Goal: Information Seeking & Learning: Find specific fact

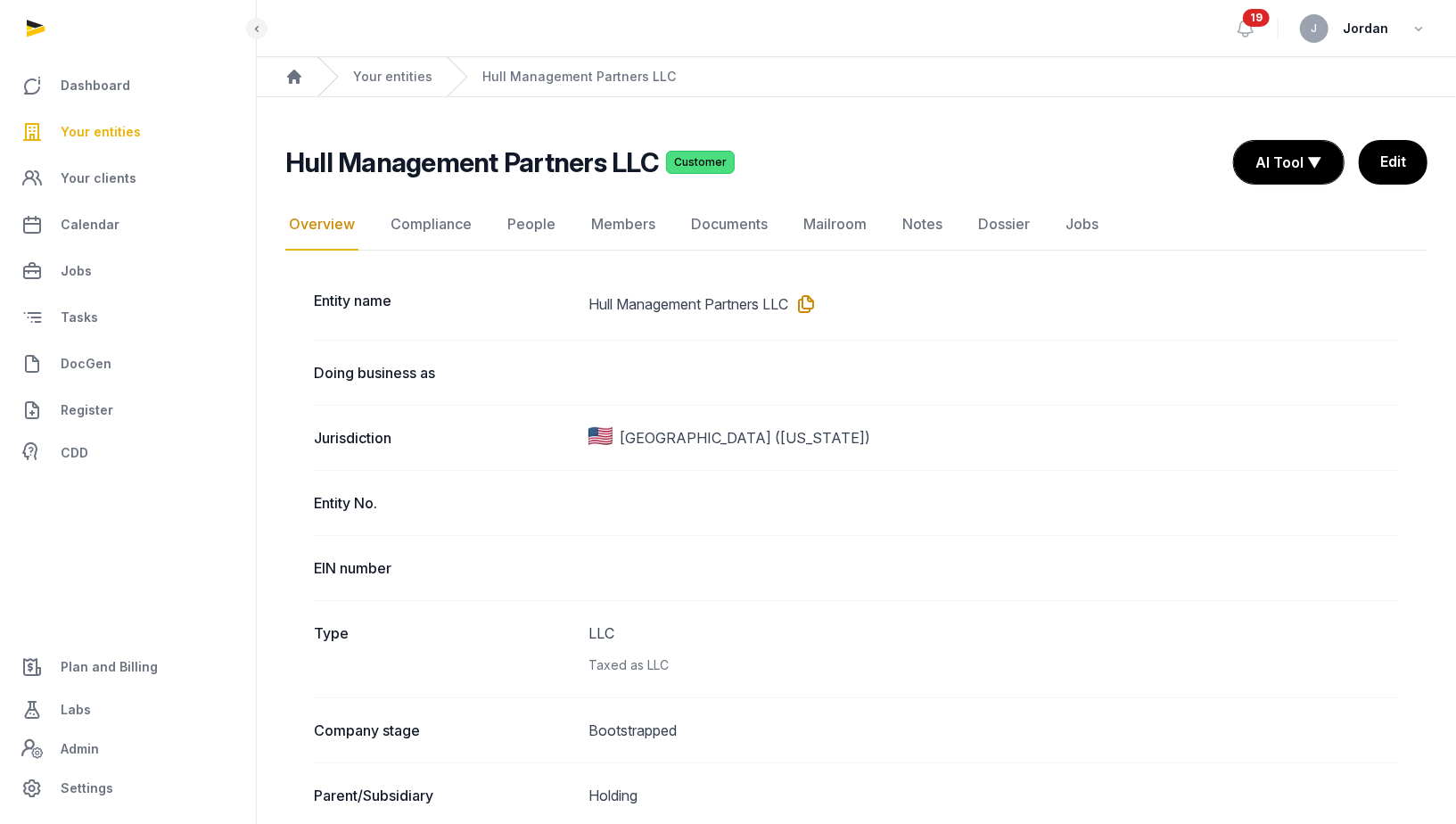
click at [816, 306] on icon at bounding box center [802, 303] width 28 height 28
click at [97, 670] on span "Plan and Billing" at bounding box center [109, 667] width 98 height 21
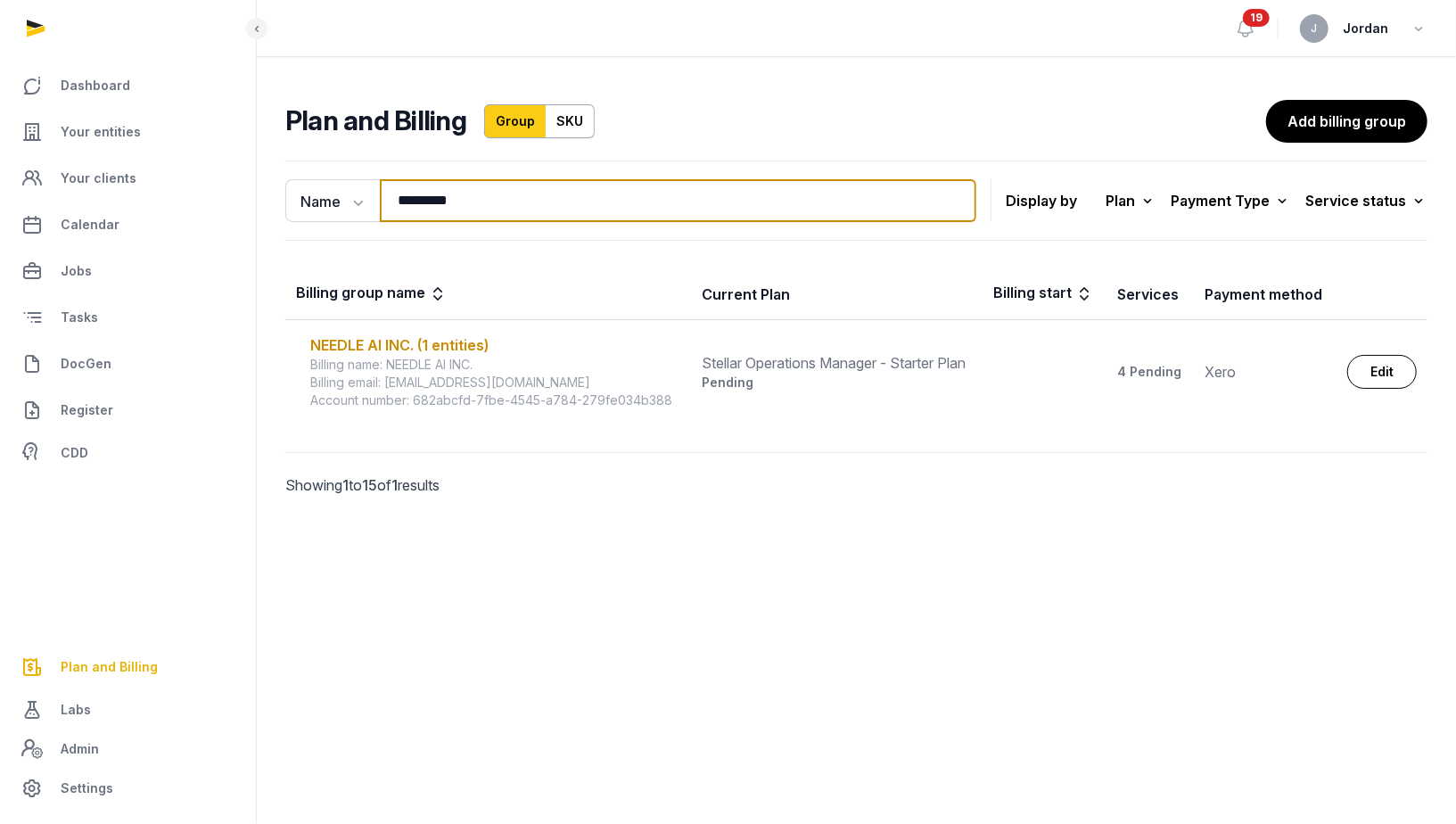
click at [455, 207] on input "*********" at bounding box center [678, 201] width 597 height 43
paste input "**********"
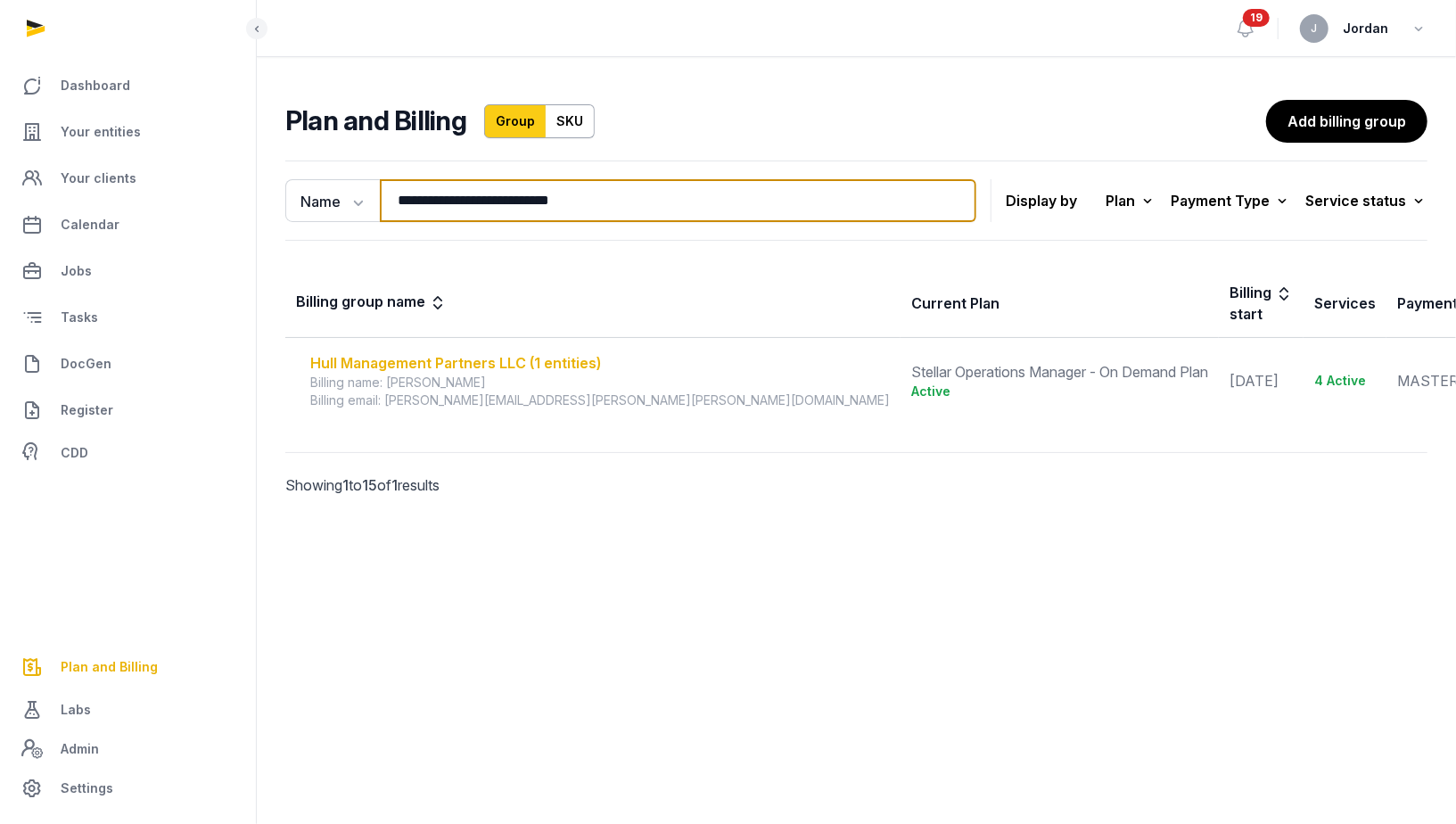
type input "**********"
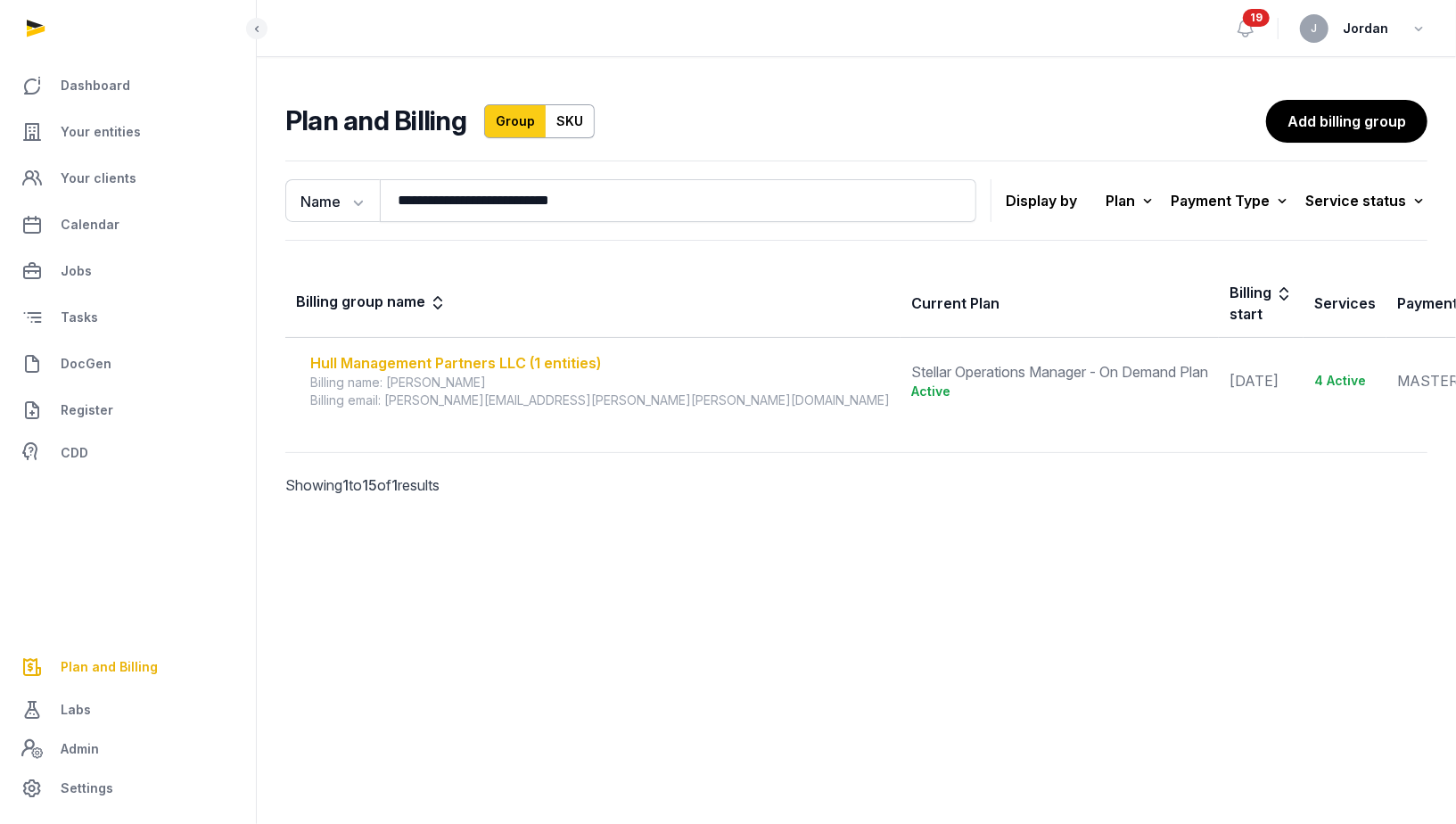
click at [428, 352] on div "Hull Management Partners LLC (1 entities)" at bounding box center [600, 363] width 579 height 21
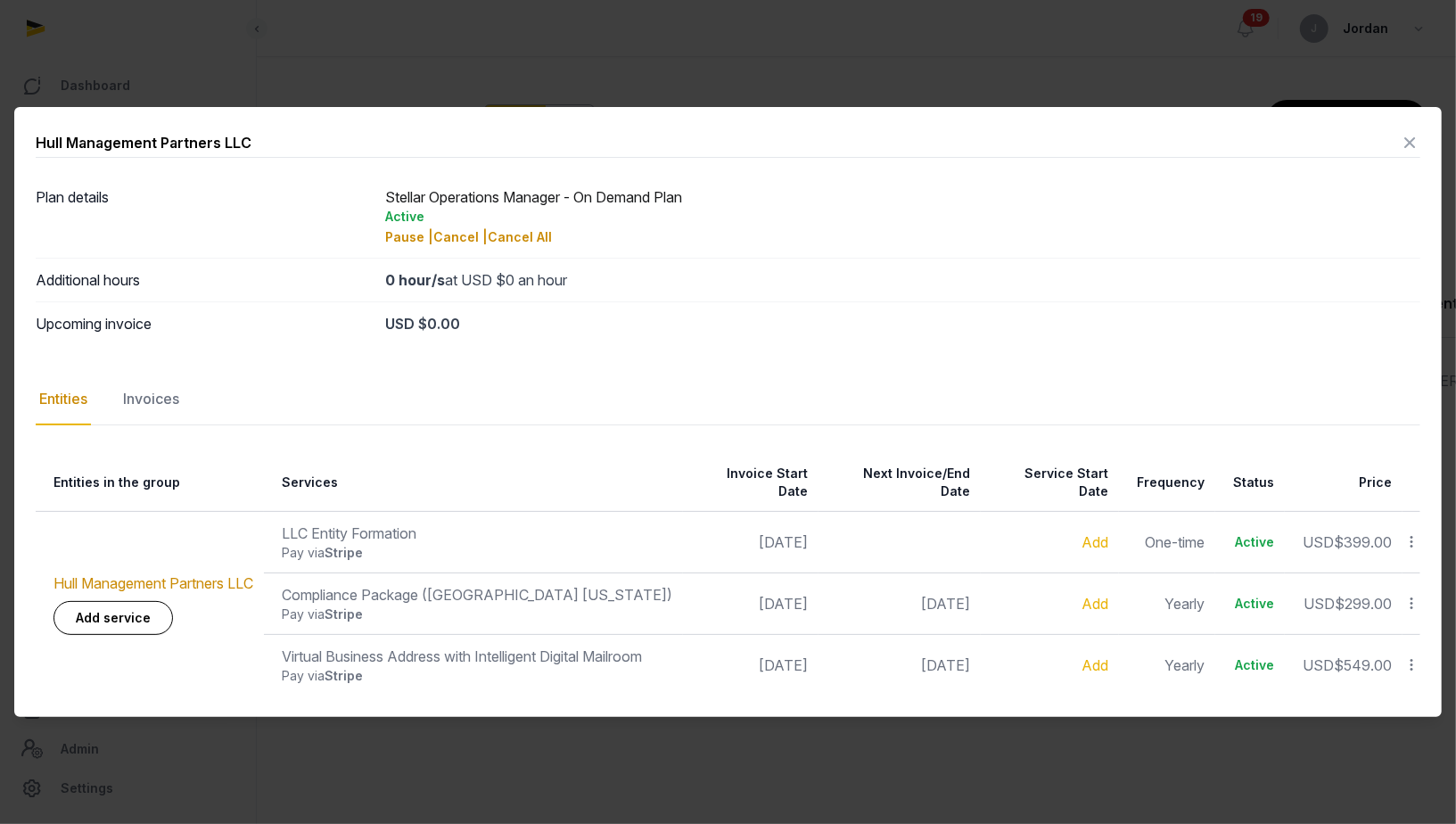
click at [1407, 150] on icon at bounding box center [1409, 142] width 21 height 28
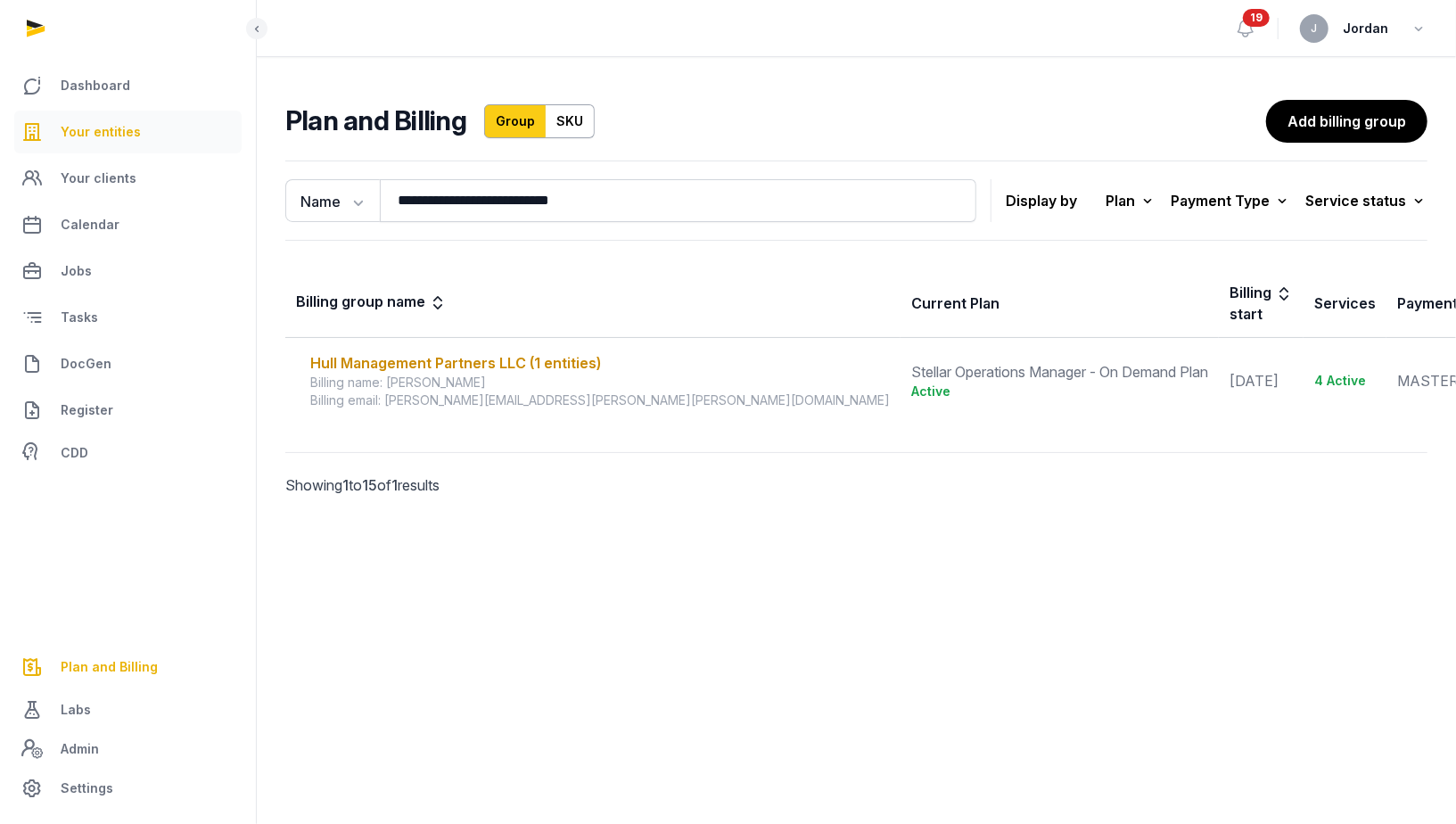
click at [100, 119] on link "Your entities" at bounding box center [128, 132] width 227 height 43
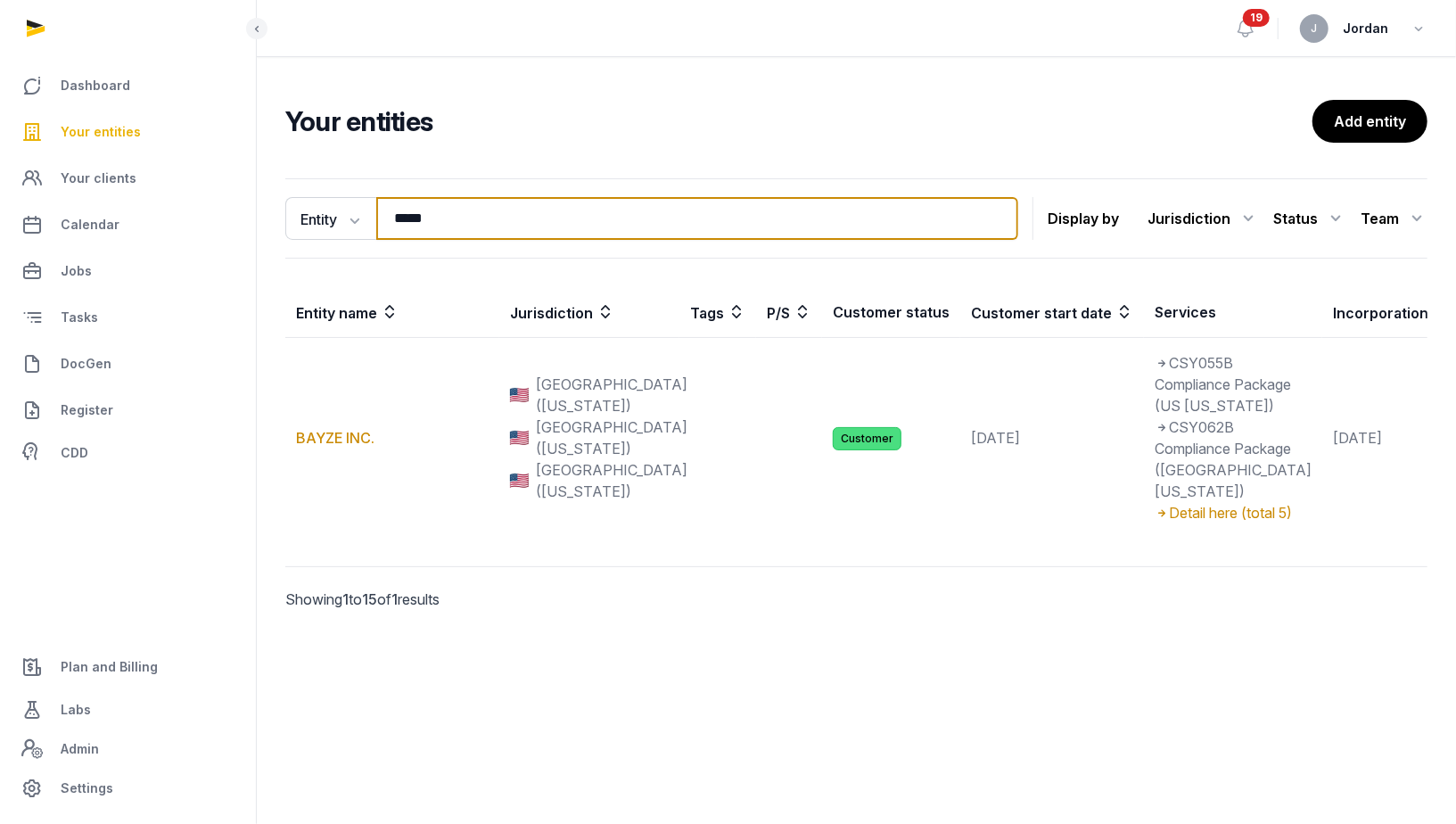
click at [443, 216] on input "*****" at bounding box center [697, 218] width 642 height 43
paste input "**********"
type input "**********"
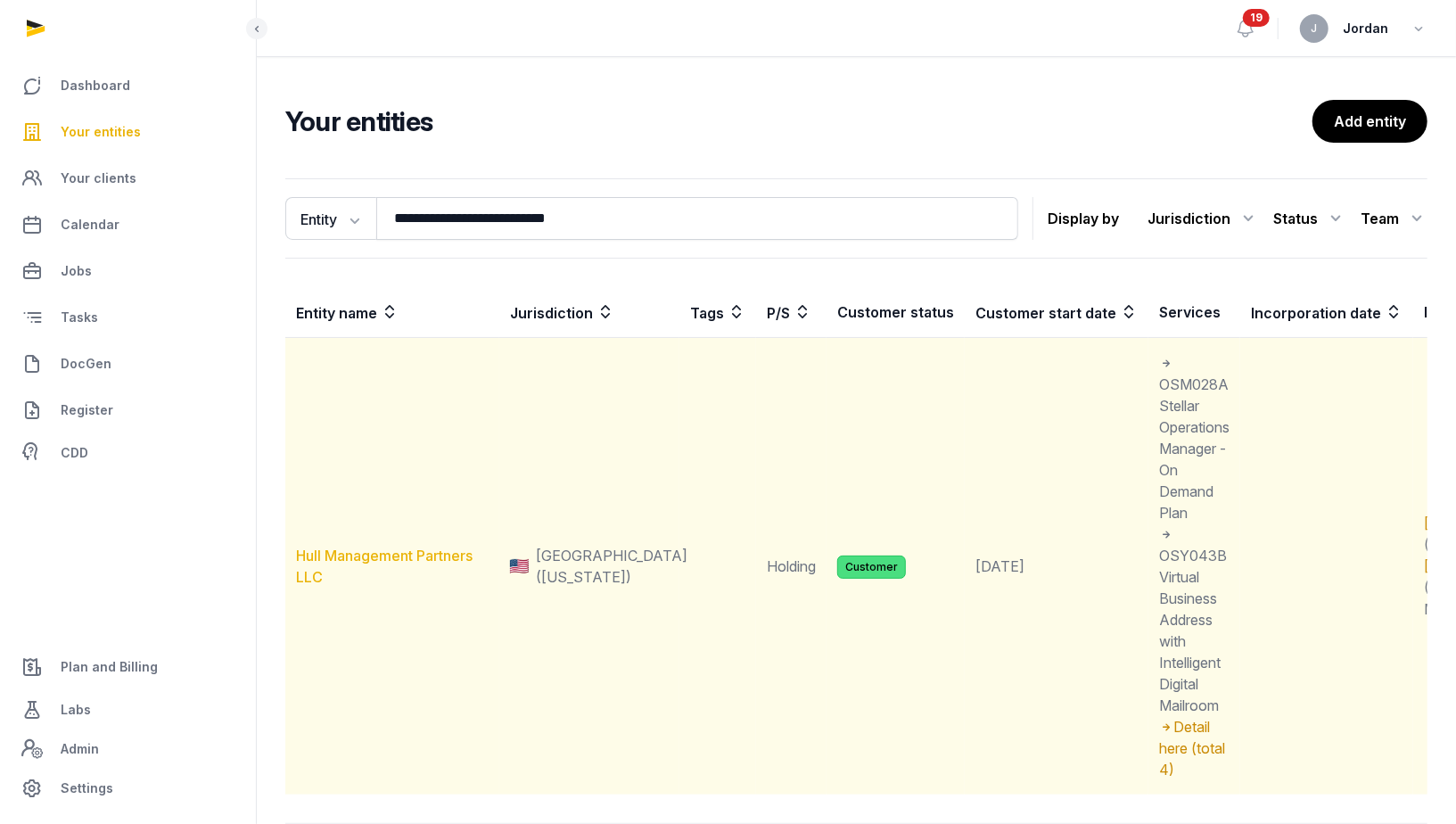
click at [378, 554] on link "Hull Management Partners LLC" at bounding box center [384, 566] width 177 height 39
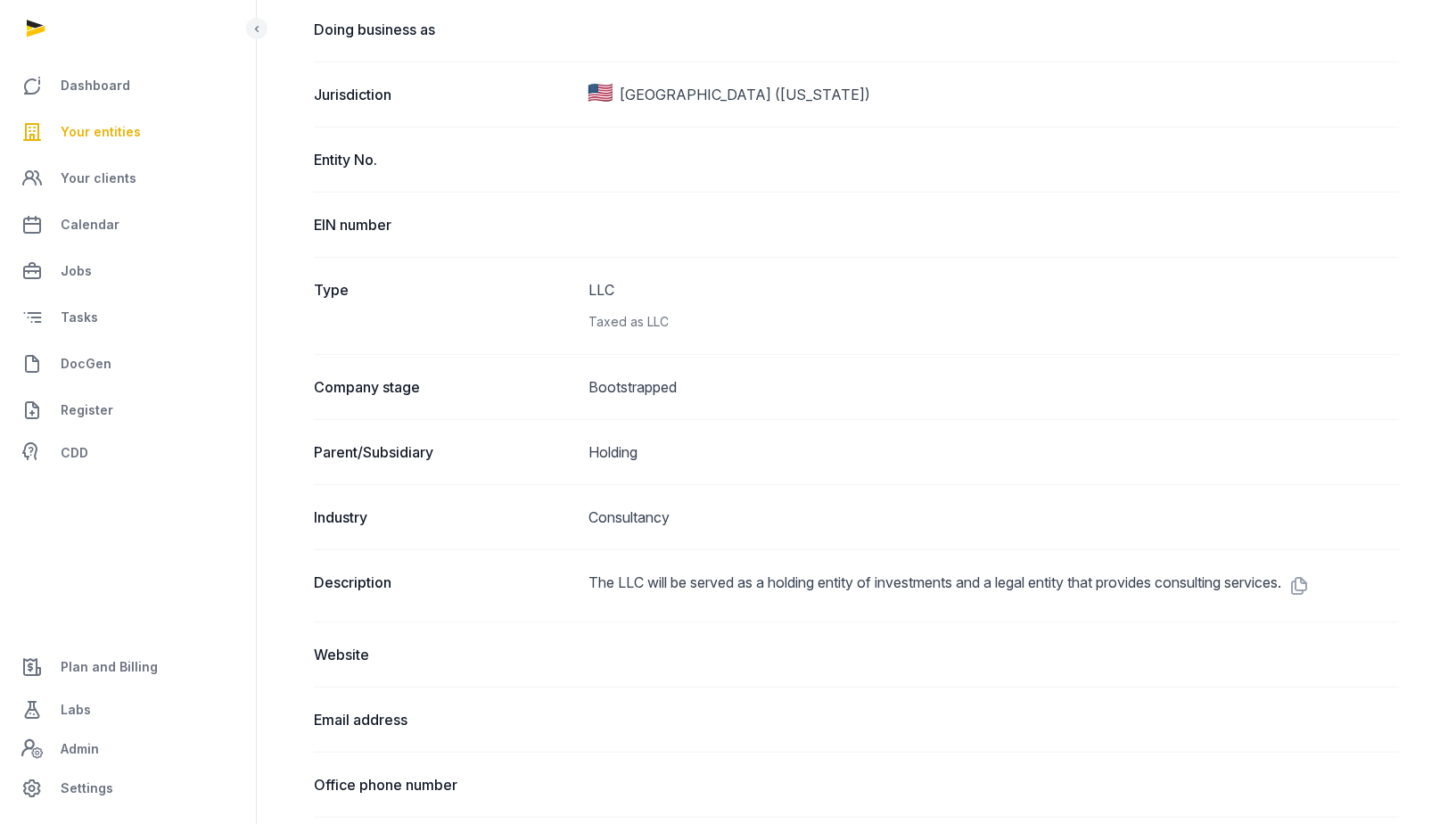
scroll to position [79, 0]
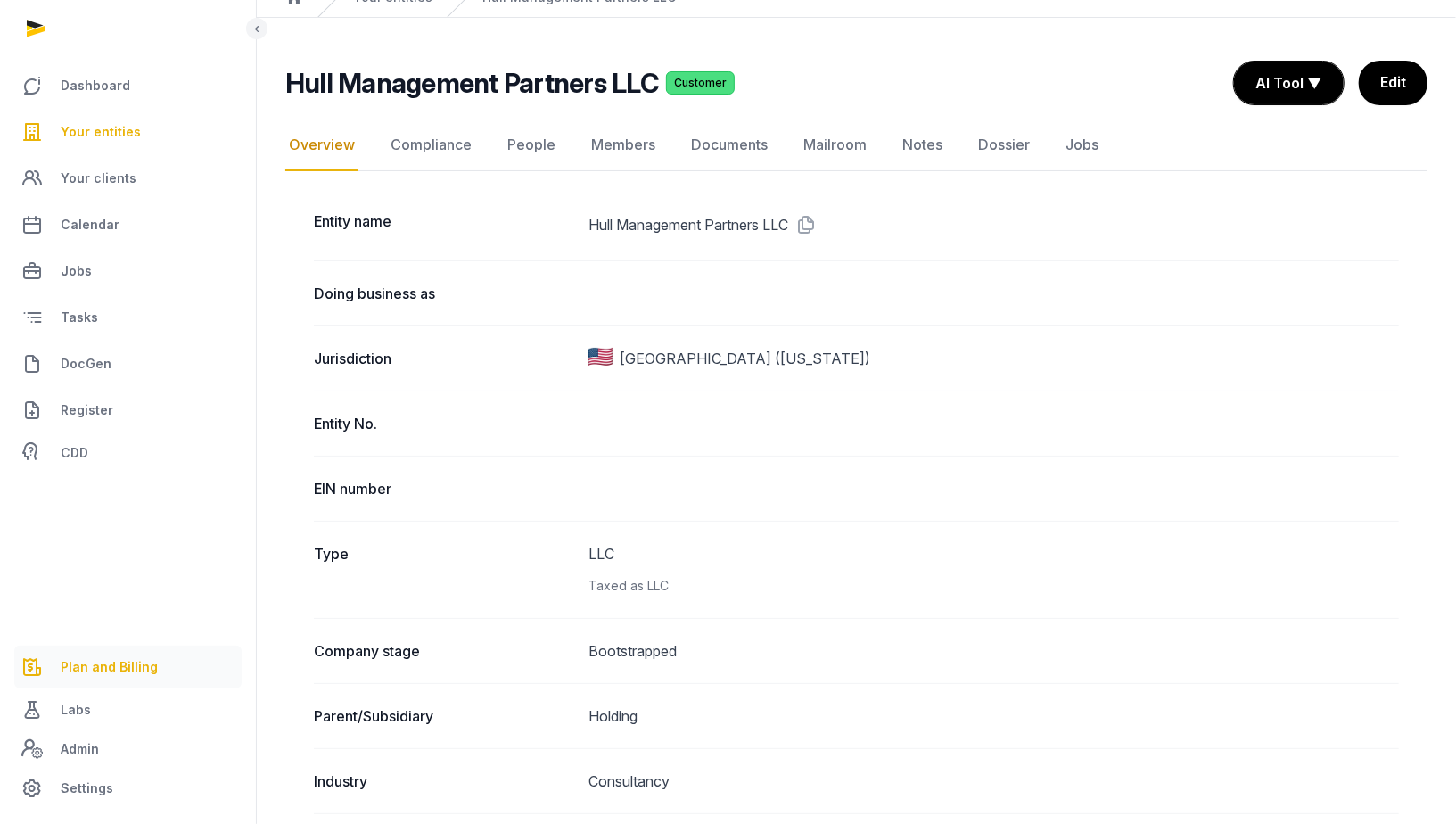
click at [93, 670] on span "Plan and Billing" at bounding box center [109, 667] width 98 height 21
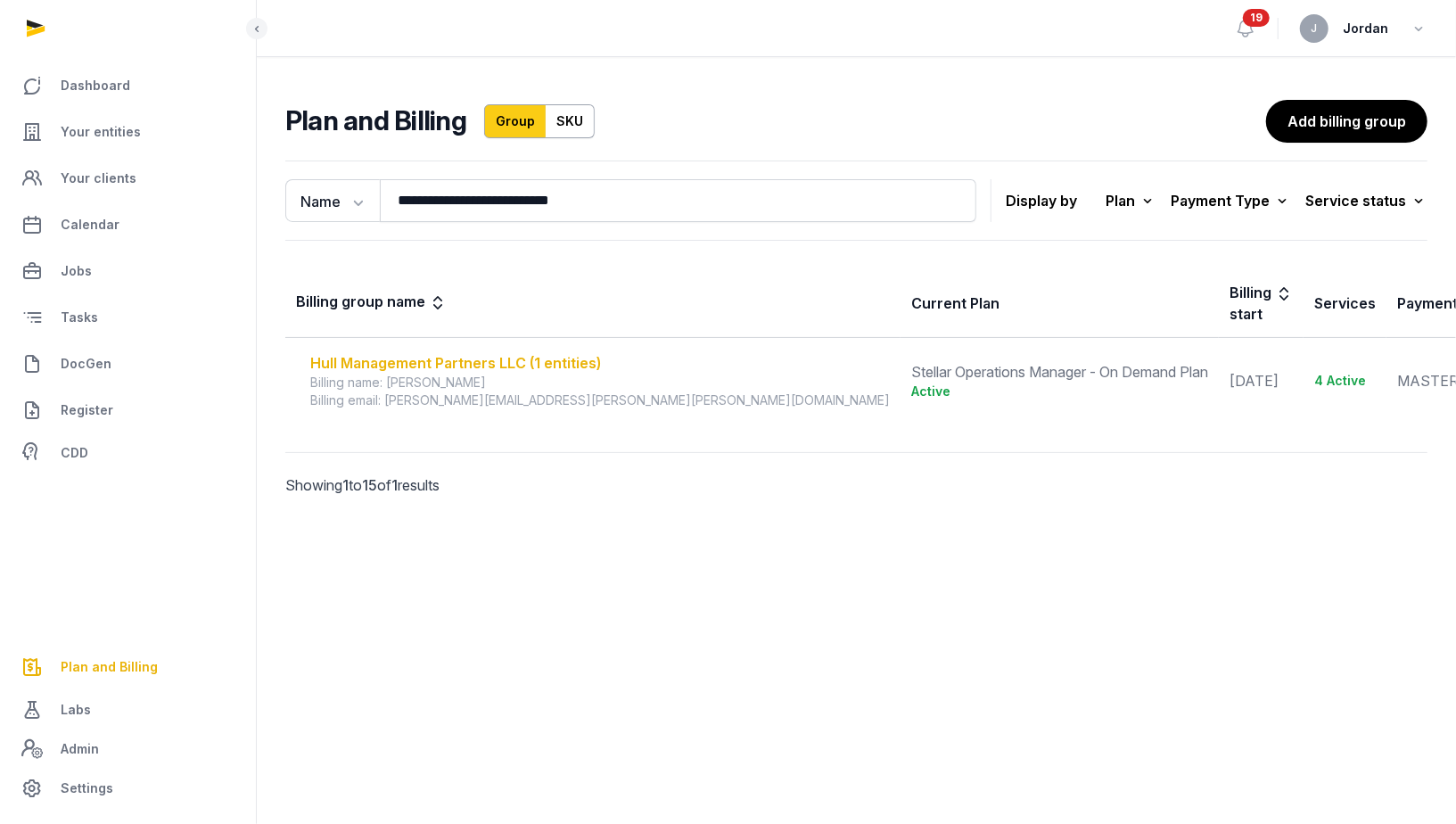
click at [489, 352] on div "Hull Management Partners LLC (1 entities)" at bounding box center [600, 363] width 579 height 21
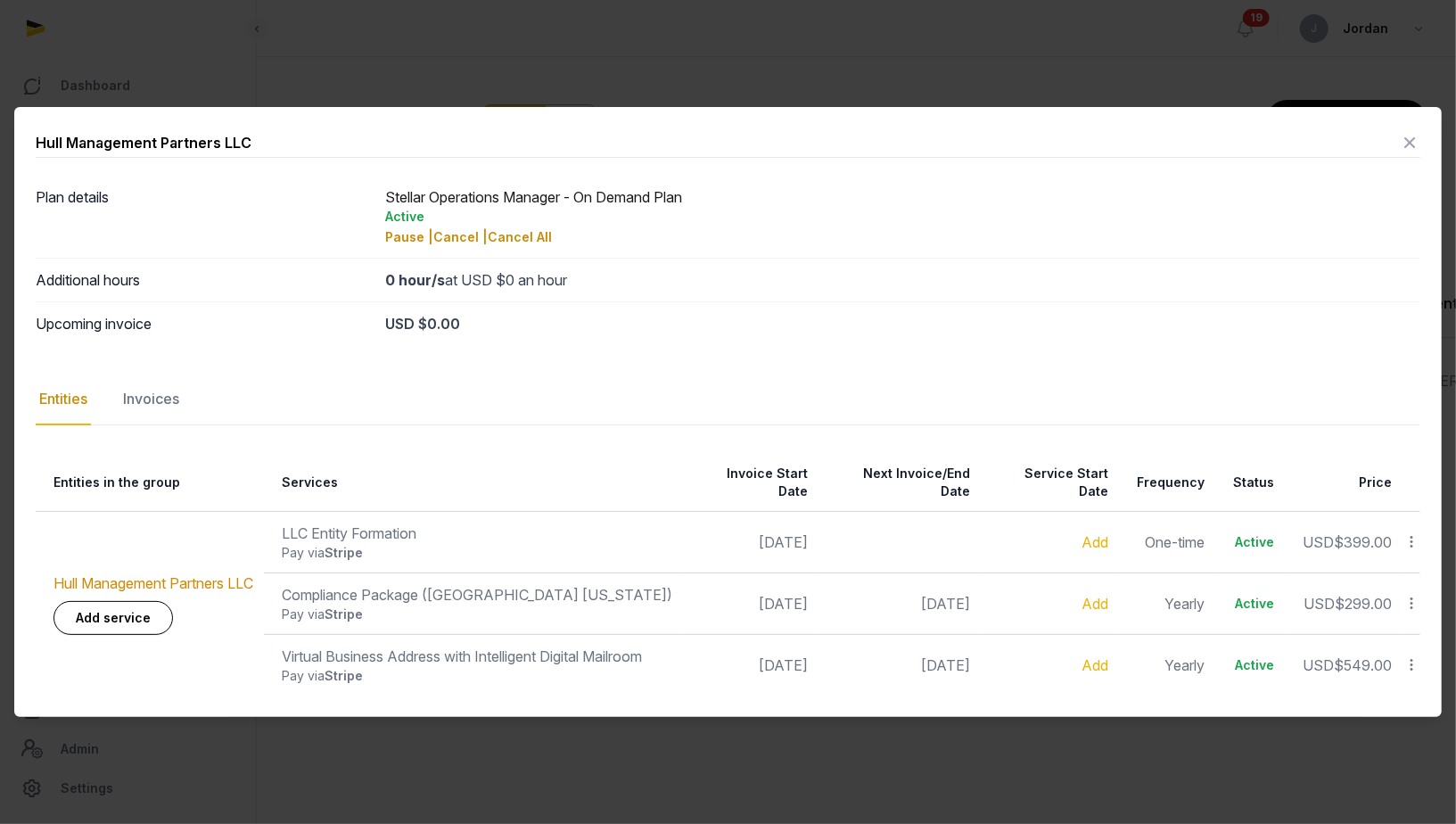
click at [1405, 154] on icon at bounding box center [1409, 142] width 21 height 28
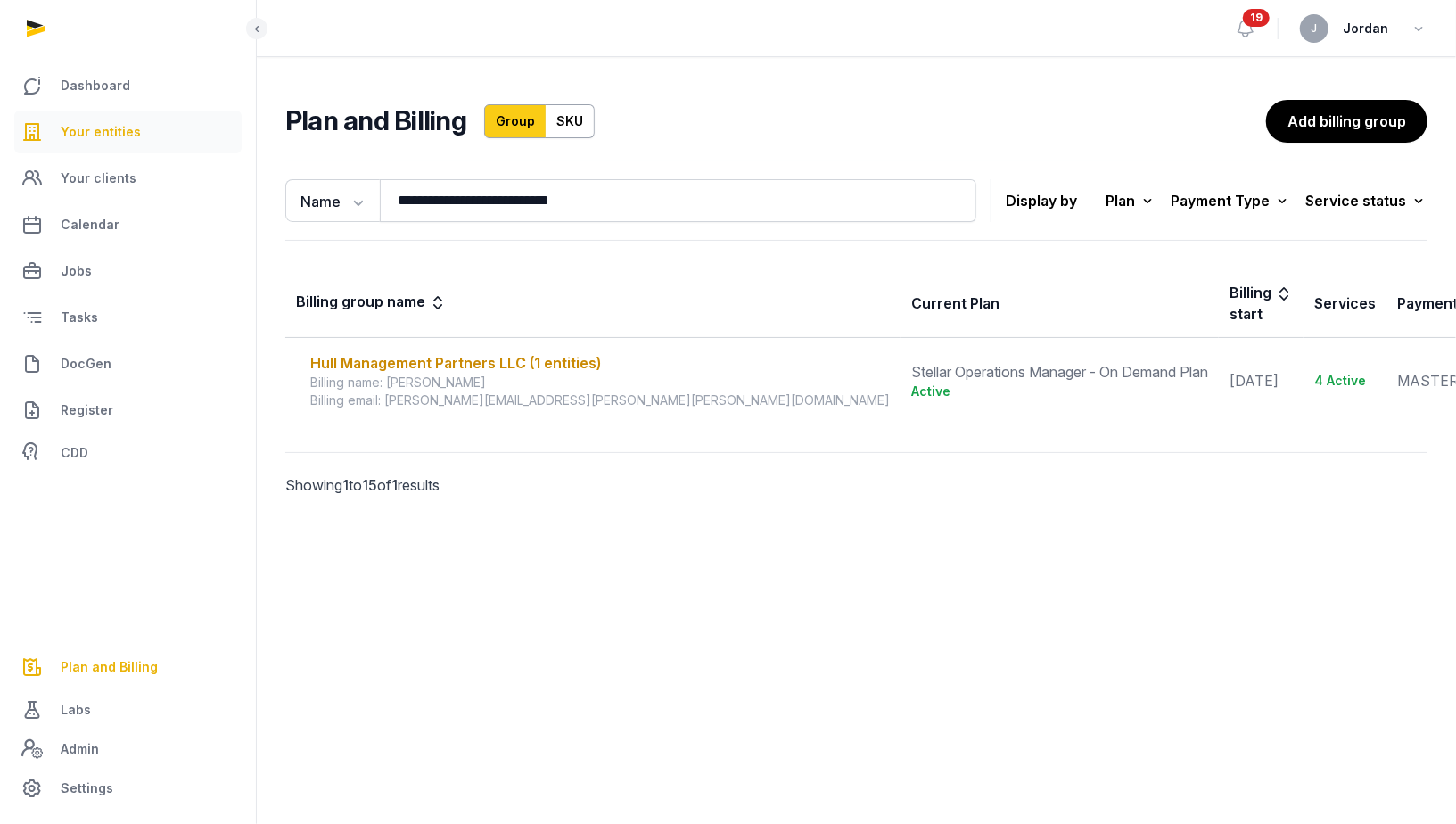
click at [105, 143] on link "Your entities" at bounding box center [128, 132] width 227 height 43
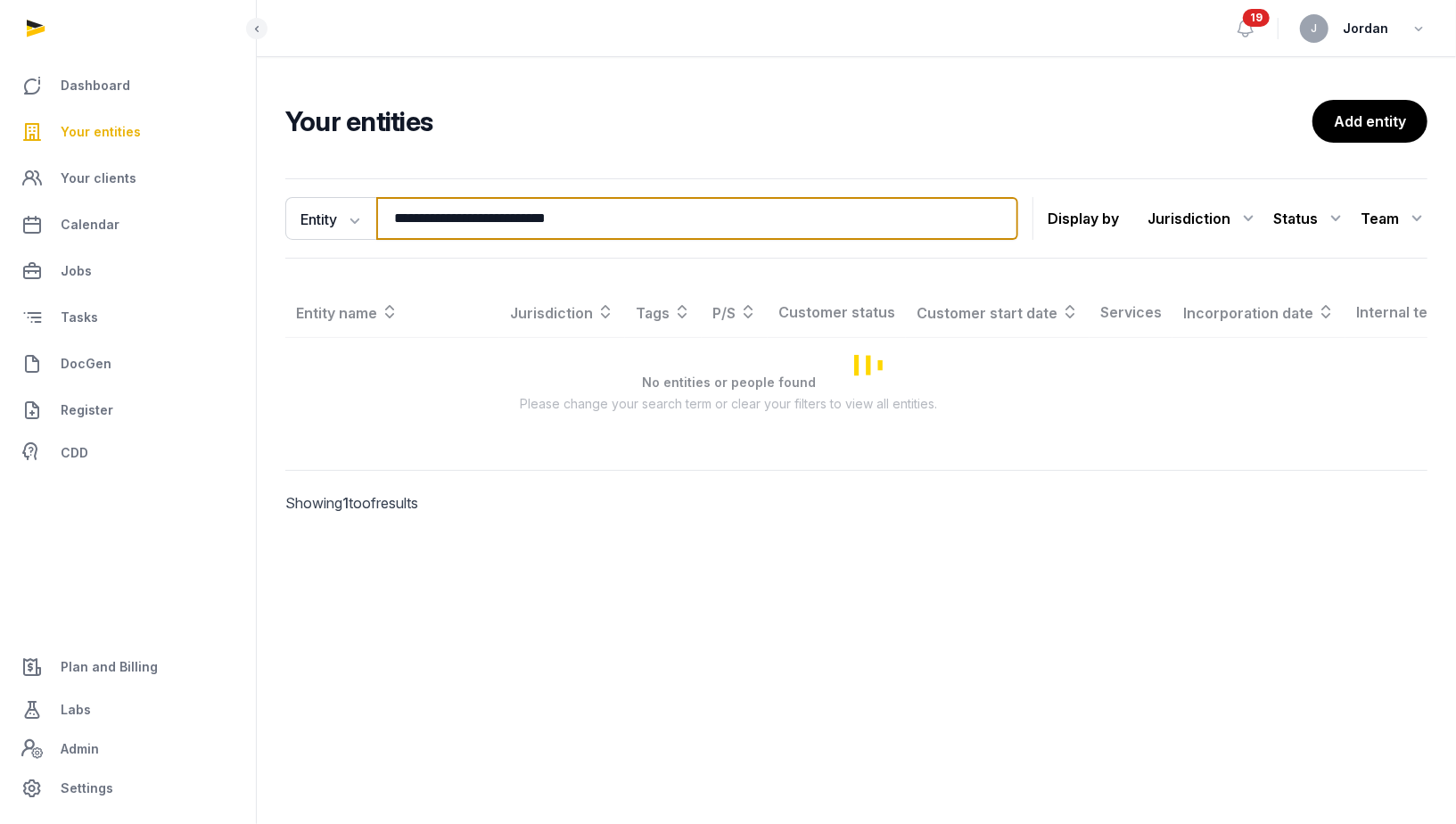
click at [419, 211] on input "**********" at bounding box center [697, 218] width 642 height 43
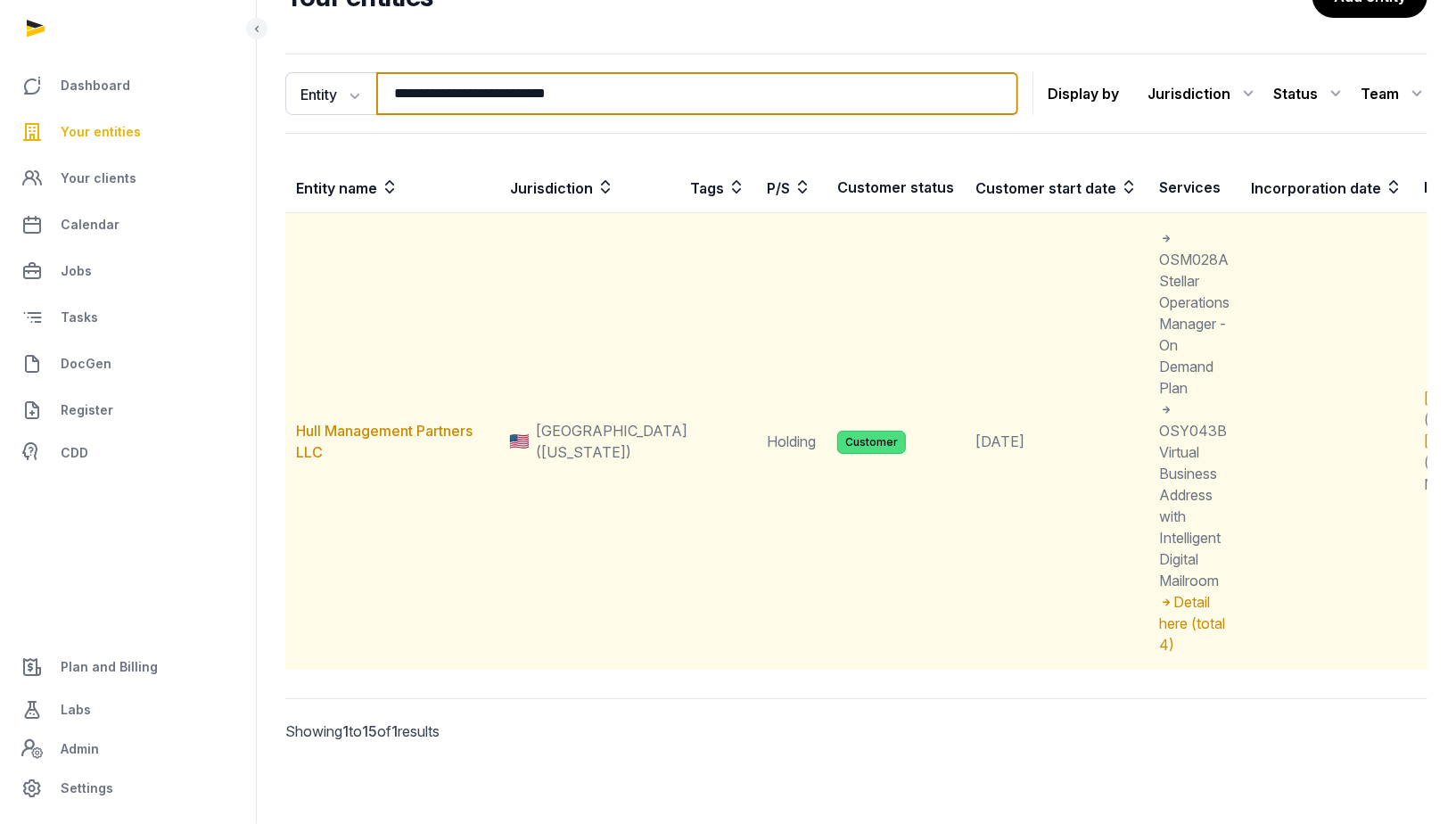
scroll to position [126, 0]
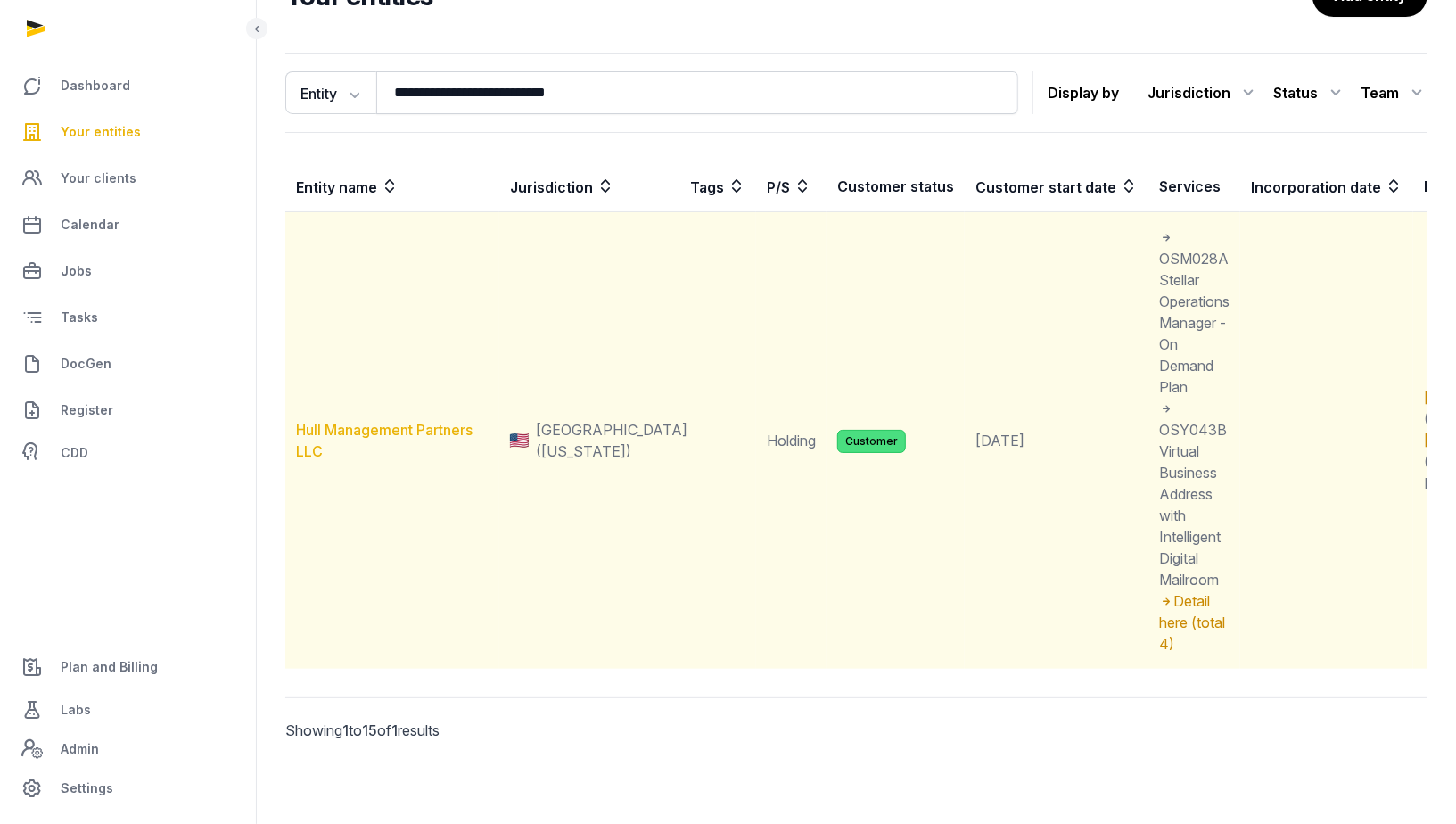
click at [394, 421] on link "Hull Management Partners LLC" at bounding box center [384, 441] width 177 height 39
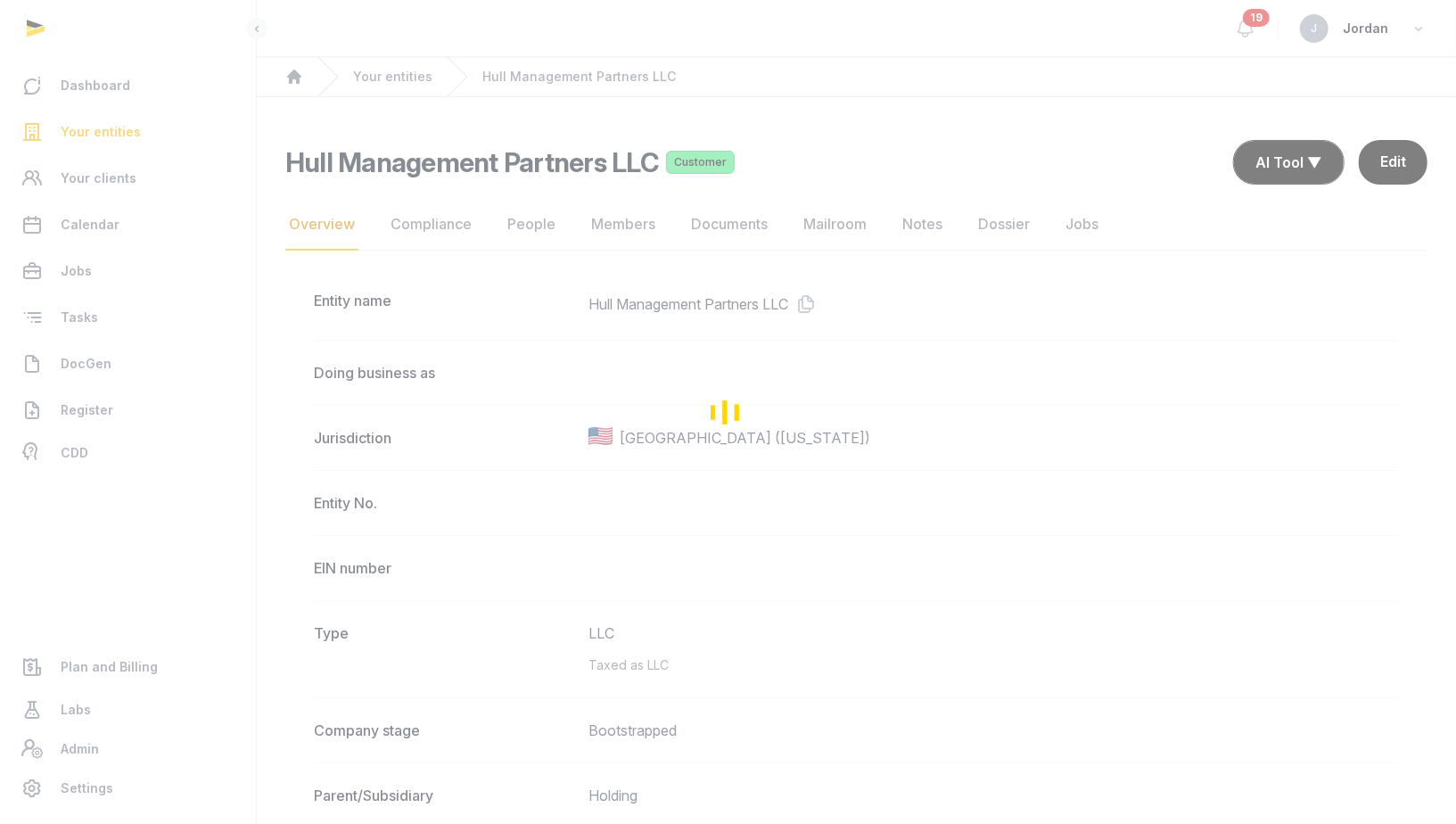
click at [695, 223] on div "Loading" at bounding box center [728, 412] width 1456 height 824
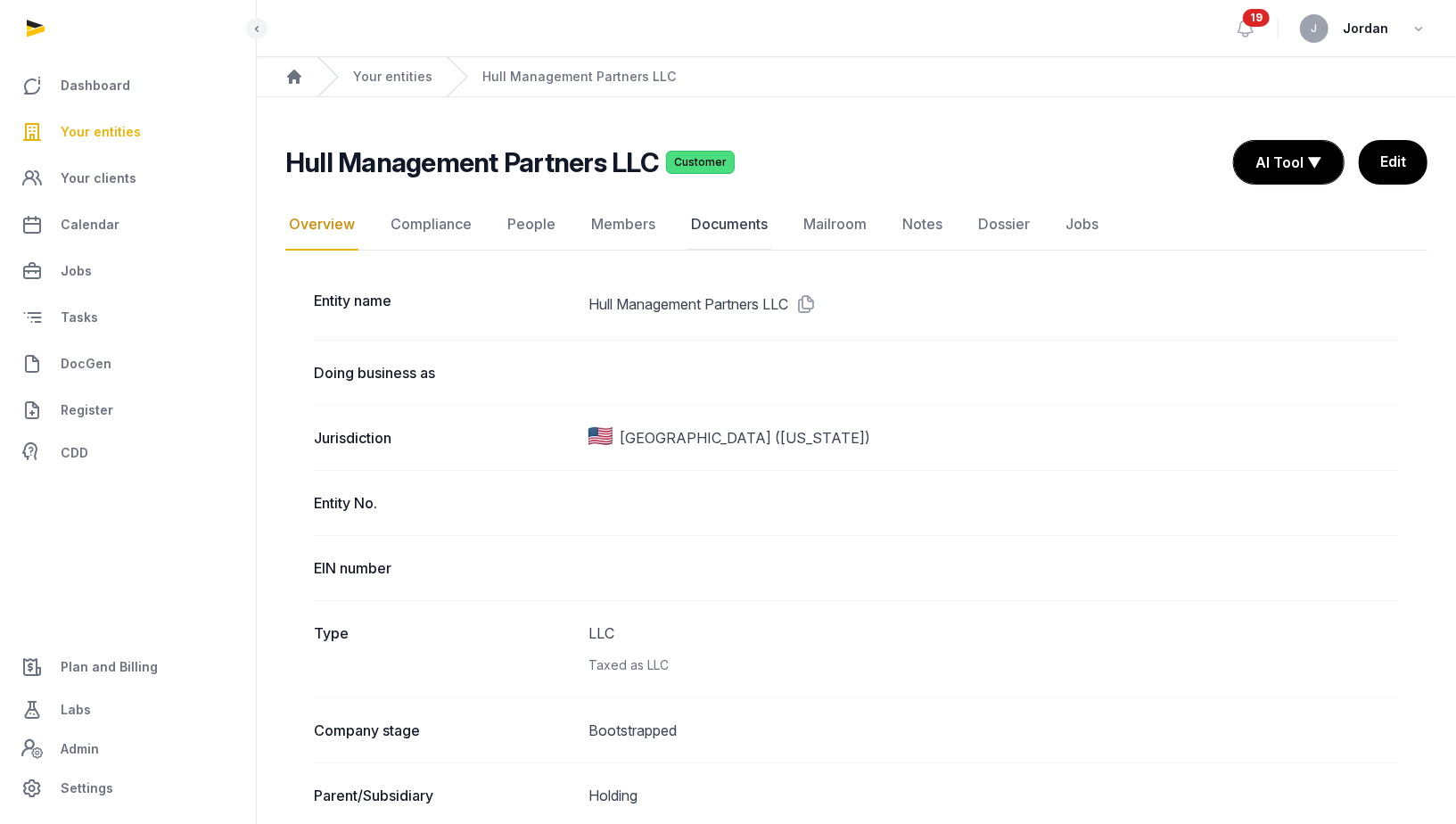
click at [713, 219] on link "Documents" at bounding box center [729, 224] width 84 height 52
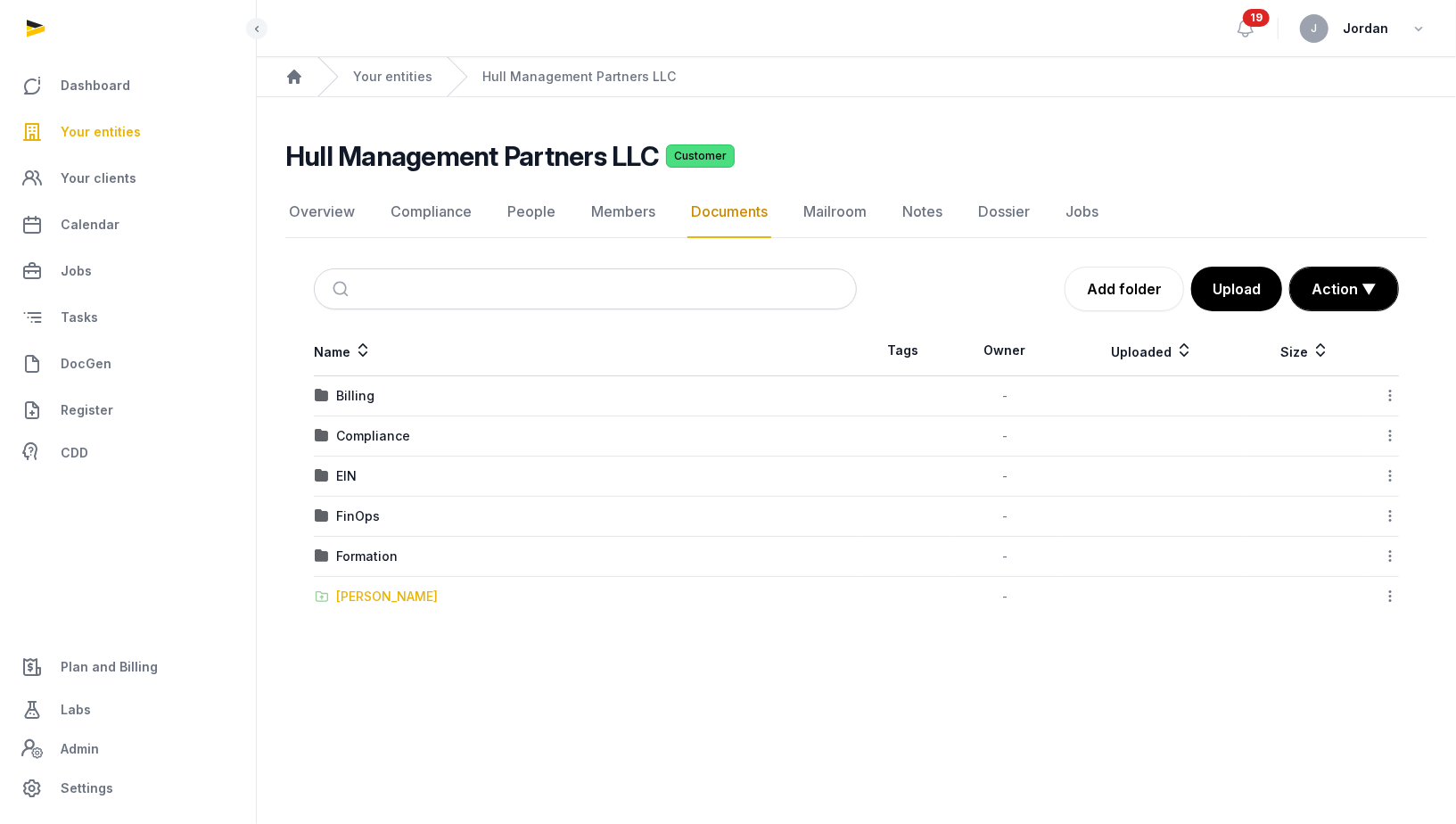
click at [414, 593] on div "[PERSON_NAME]" at bounding box center [387, 596] width 101 height 18
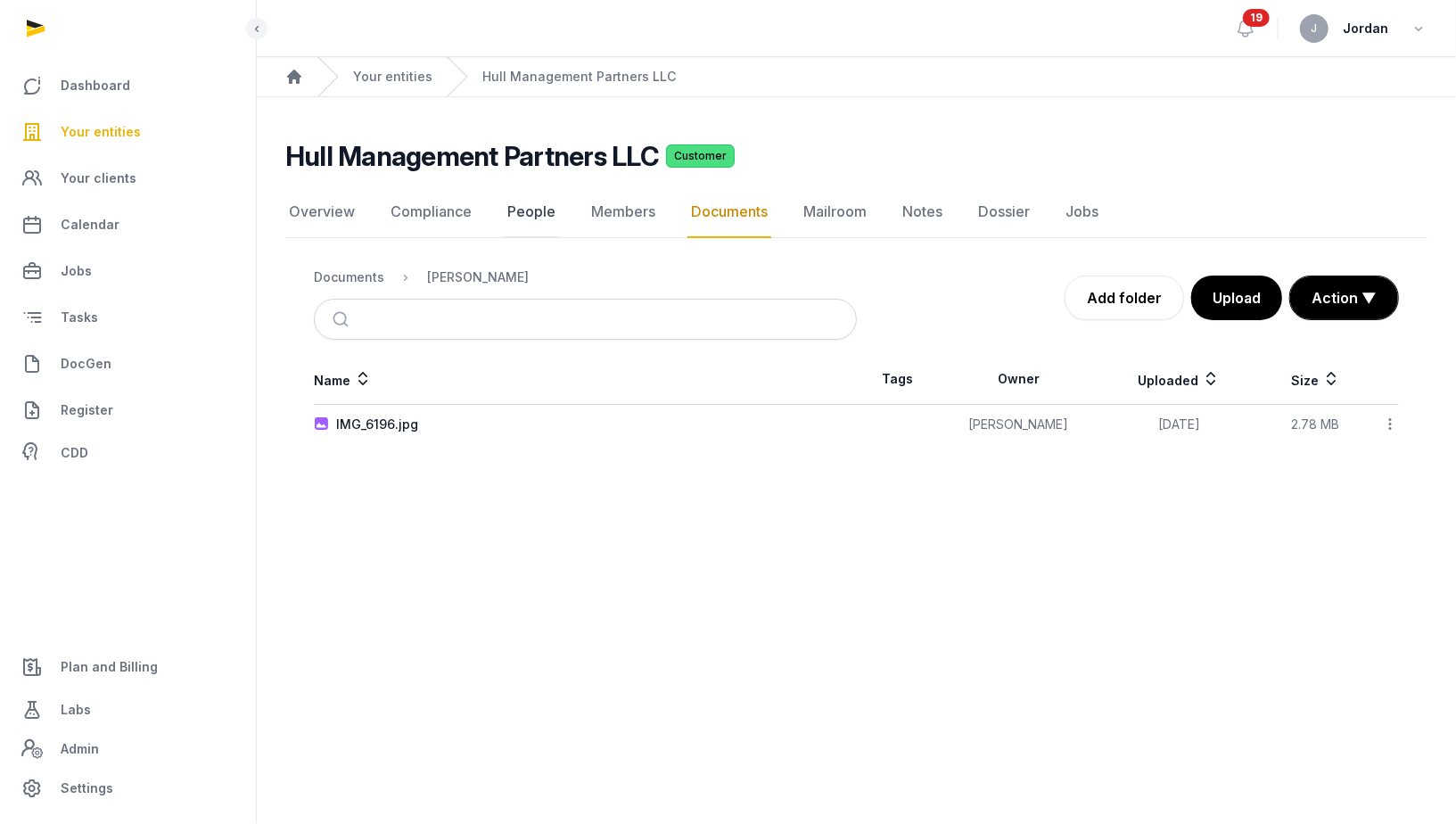
click at [520, 219] on link "People" at bounding box center [531, 212] width 56 height 52
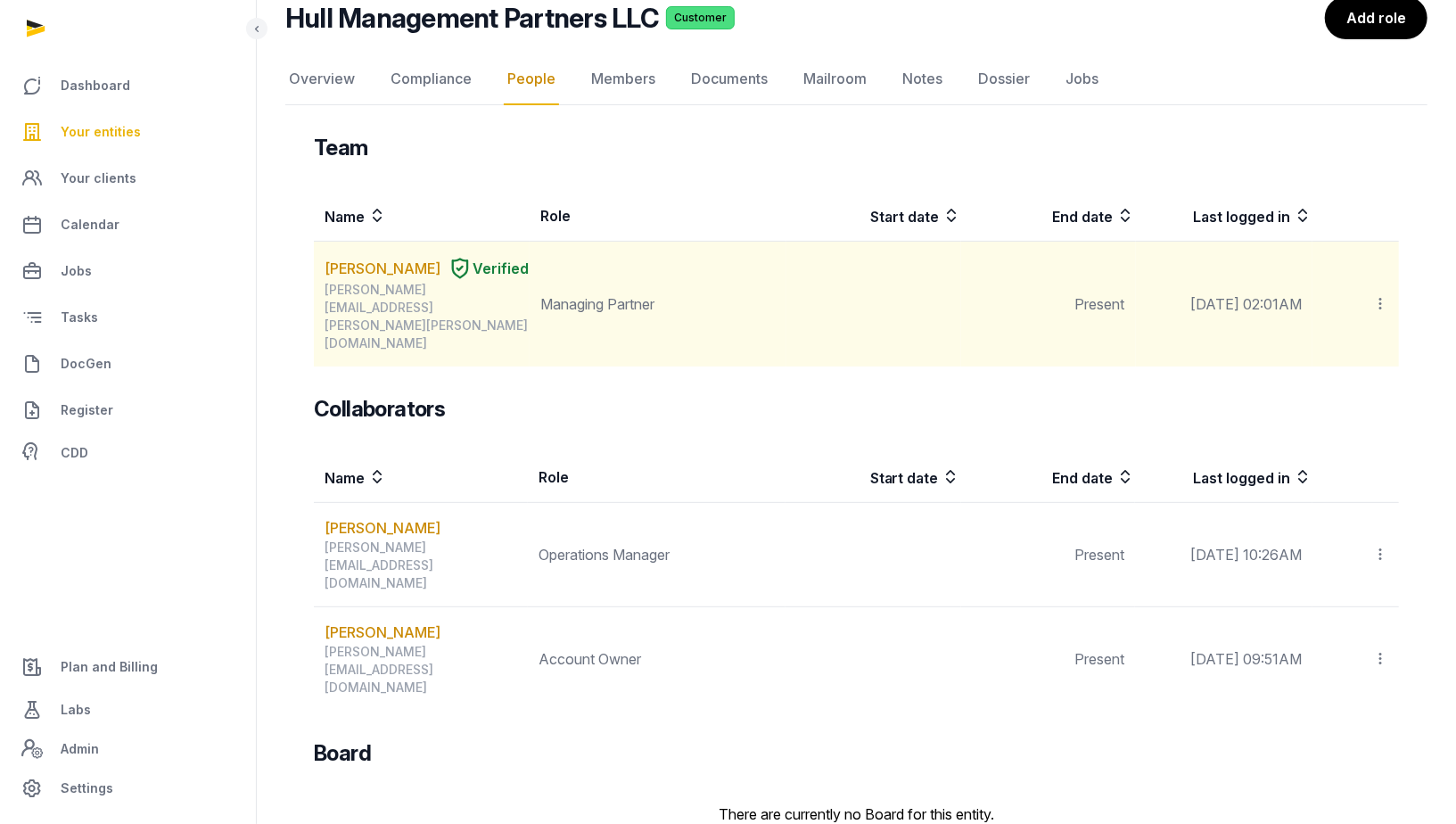
scroll to position [180, 0]
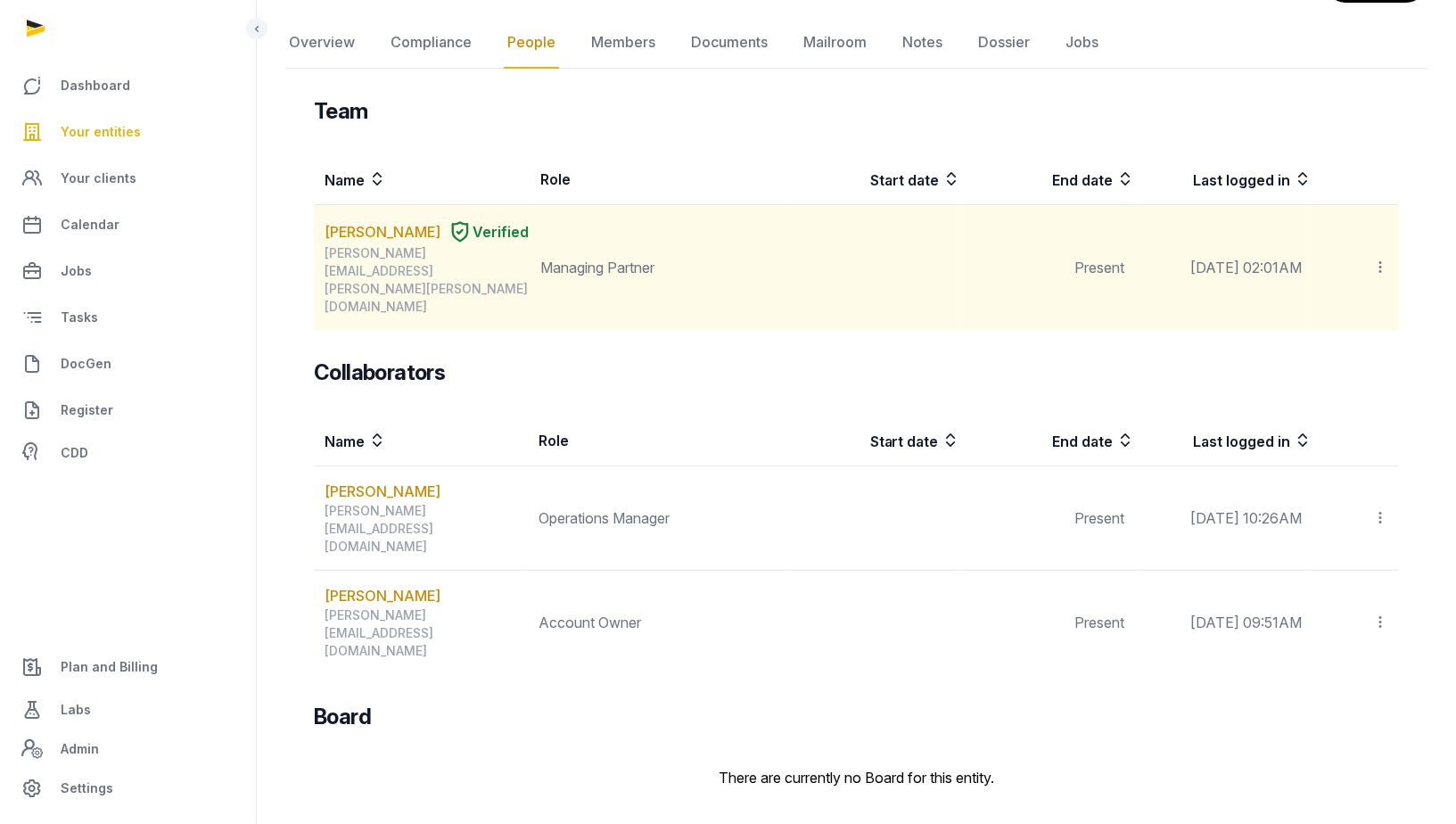
click at [944, 275] on div "Team Name Role Start date End date Last logged in TE [PERSON_NAME] Verified [PE…" at bounding box center [856, 507] width 1085 height 819
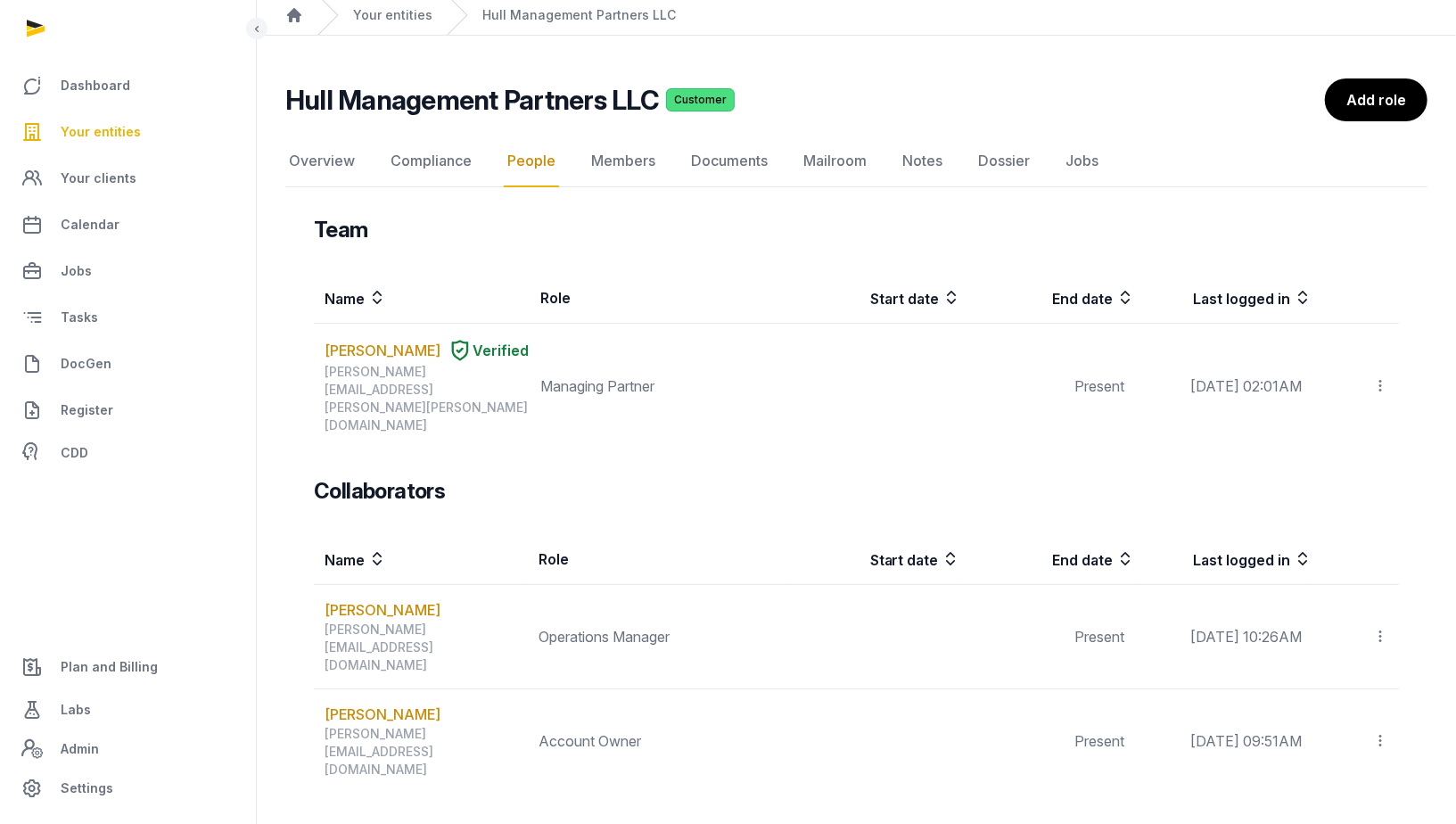
scroll to position [50, 0]
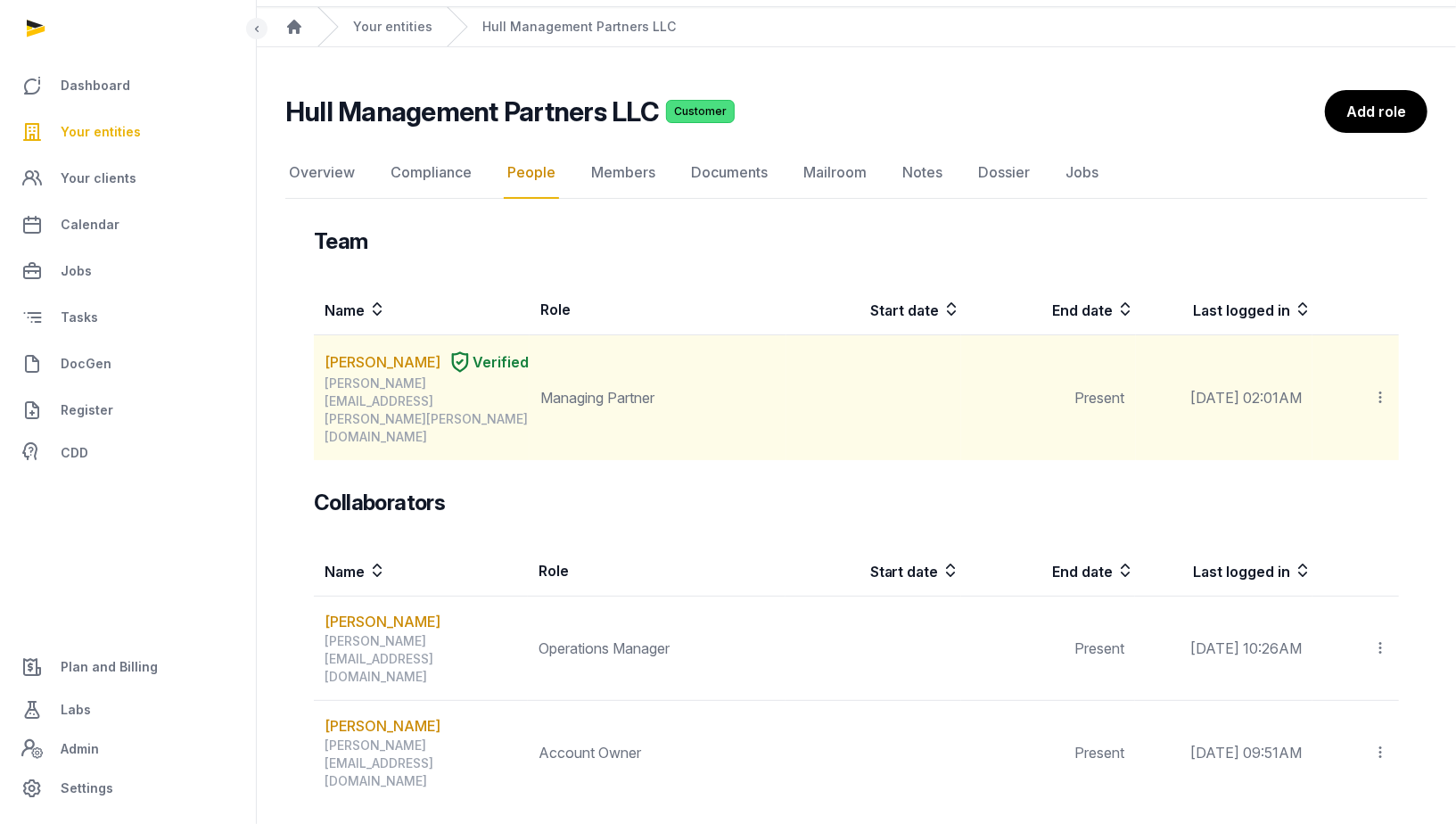
click at [1386, 388] on icon at bounding box center [1380, 397] width 16 height 19
click at [828, 377] on td at bounding box center [873, 398] width 175 height 126
click at [378, 351] on link "[PERSON_NAME]" at bounding box center [382, 362] width 116 height 21
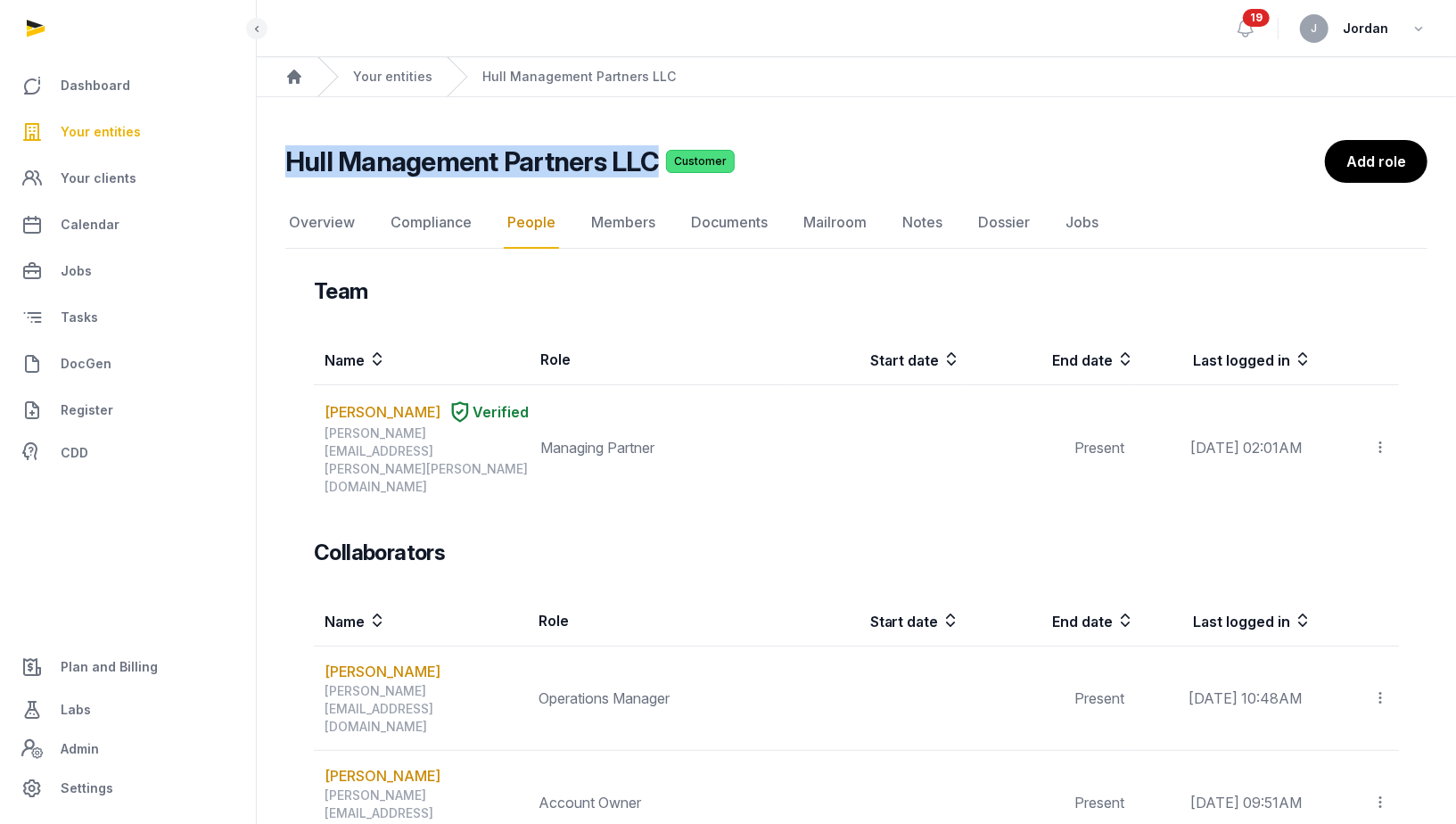
drag, startPoint x: 286, startPoint y: 162, endPoint x: 646, endPoint y: 163, distance: 360.0
click at [646, 163] on h2 "Hull Management Partners LLC" at bounding box center [472, 161] width 374 height 32
copy h2 "Hull Management Partners LLC"
click at [332, 222] on link "Overview" at bounding box center [322, 222] width 73 height 52
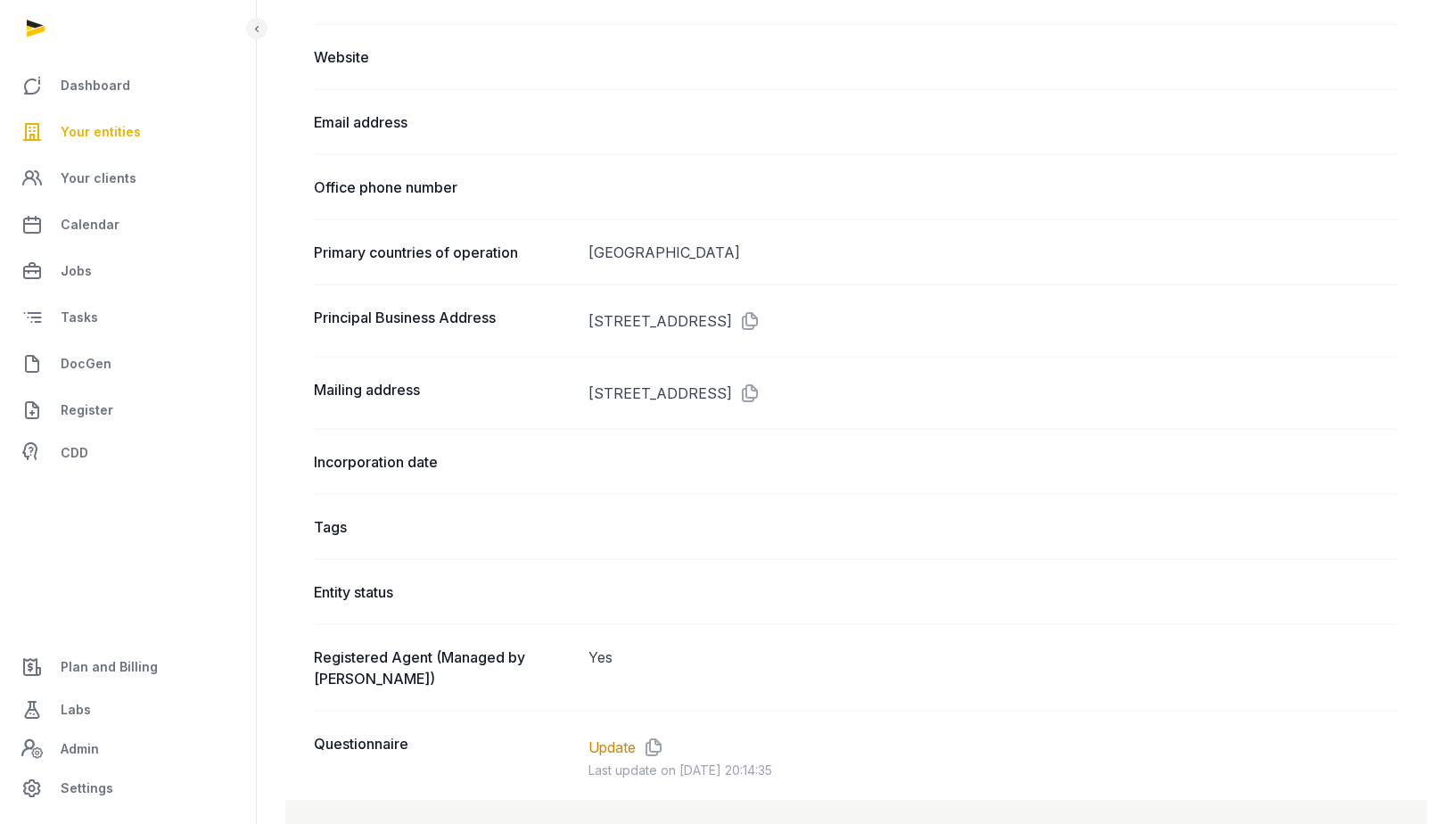
scroll to position [922, 0]
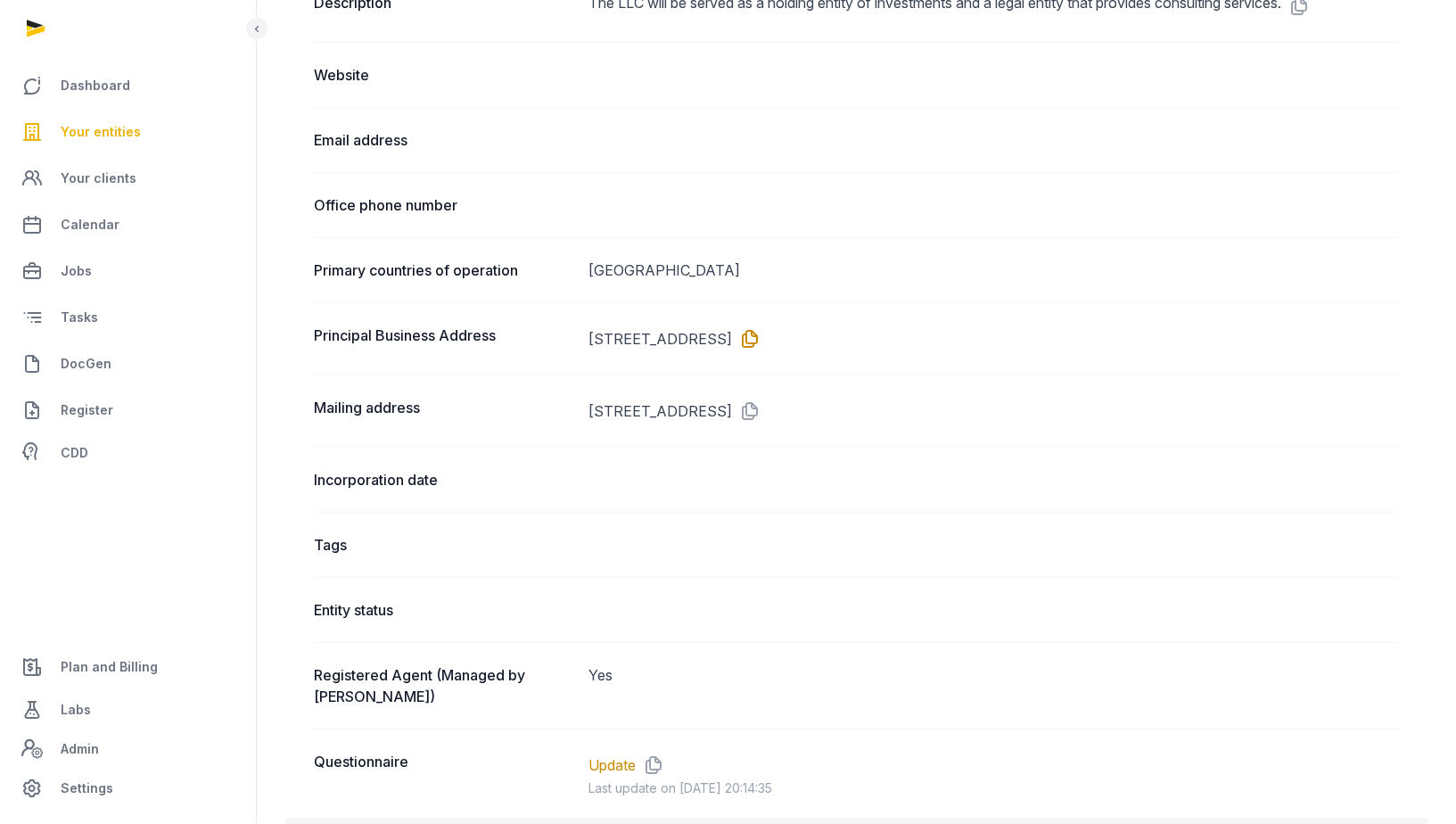
click at [761, 331] on icon at bounding box center [746, 338] width 28 height 28
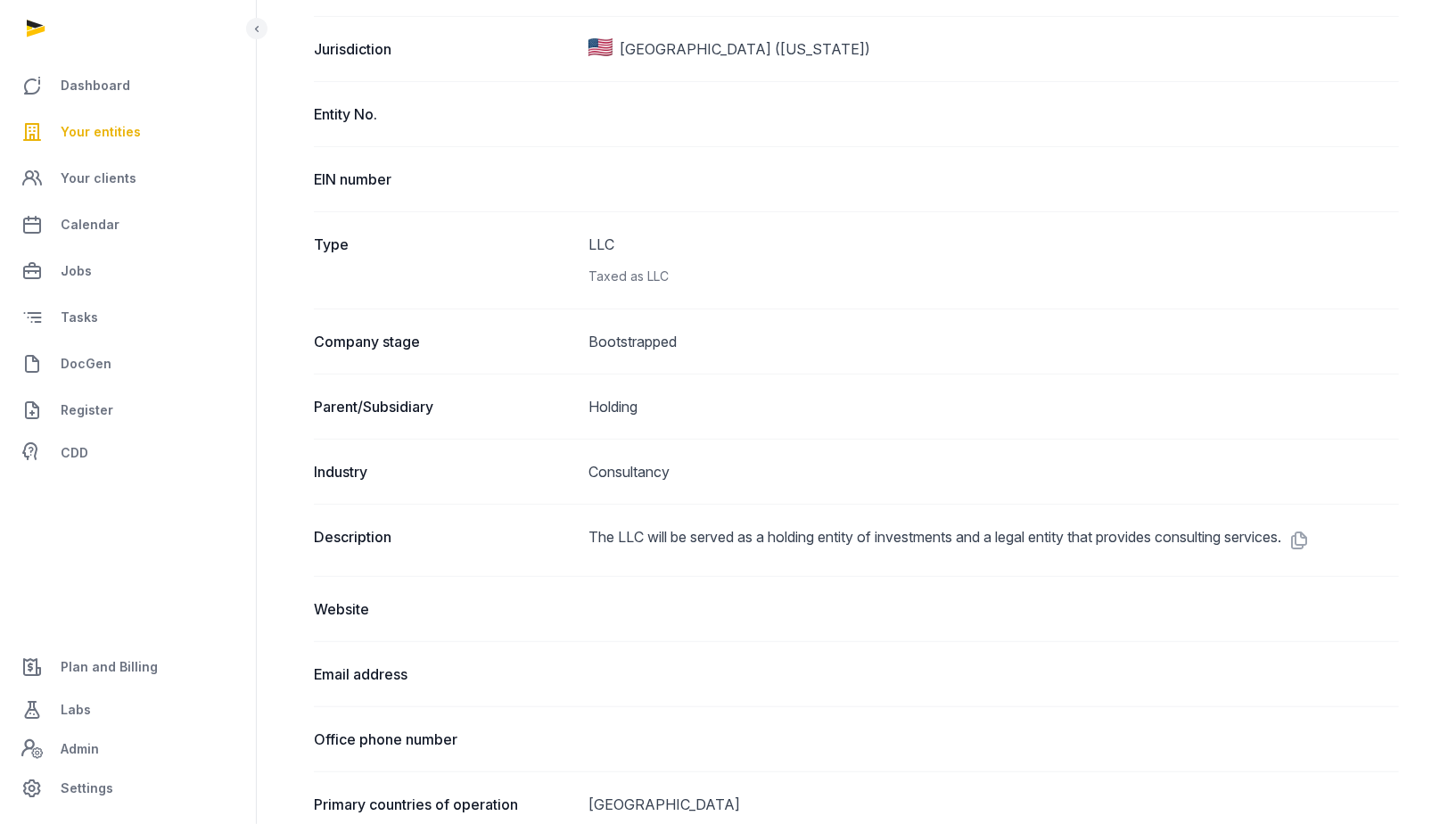
scroll to position [0, 0]
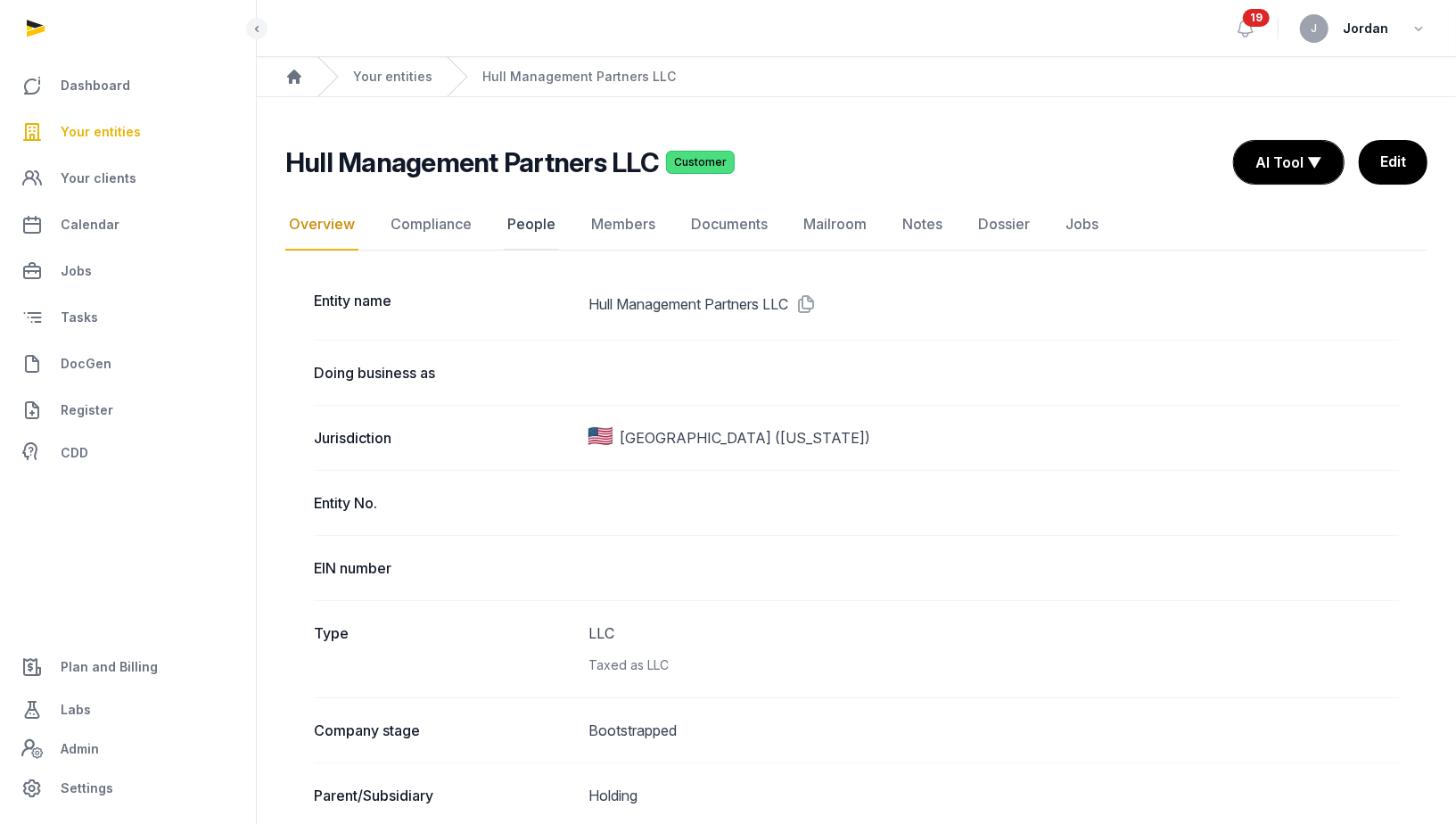
click at [516, 221] on link "People" at bounding box center [531, 224] width 56 height 52
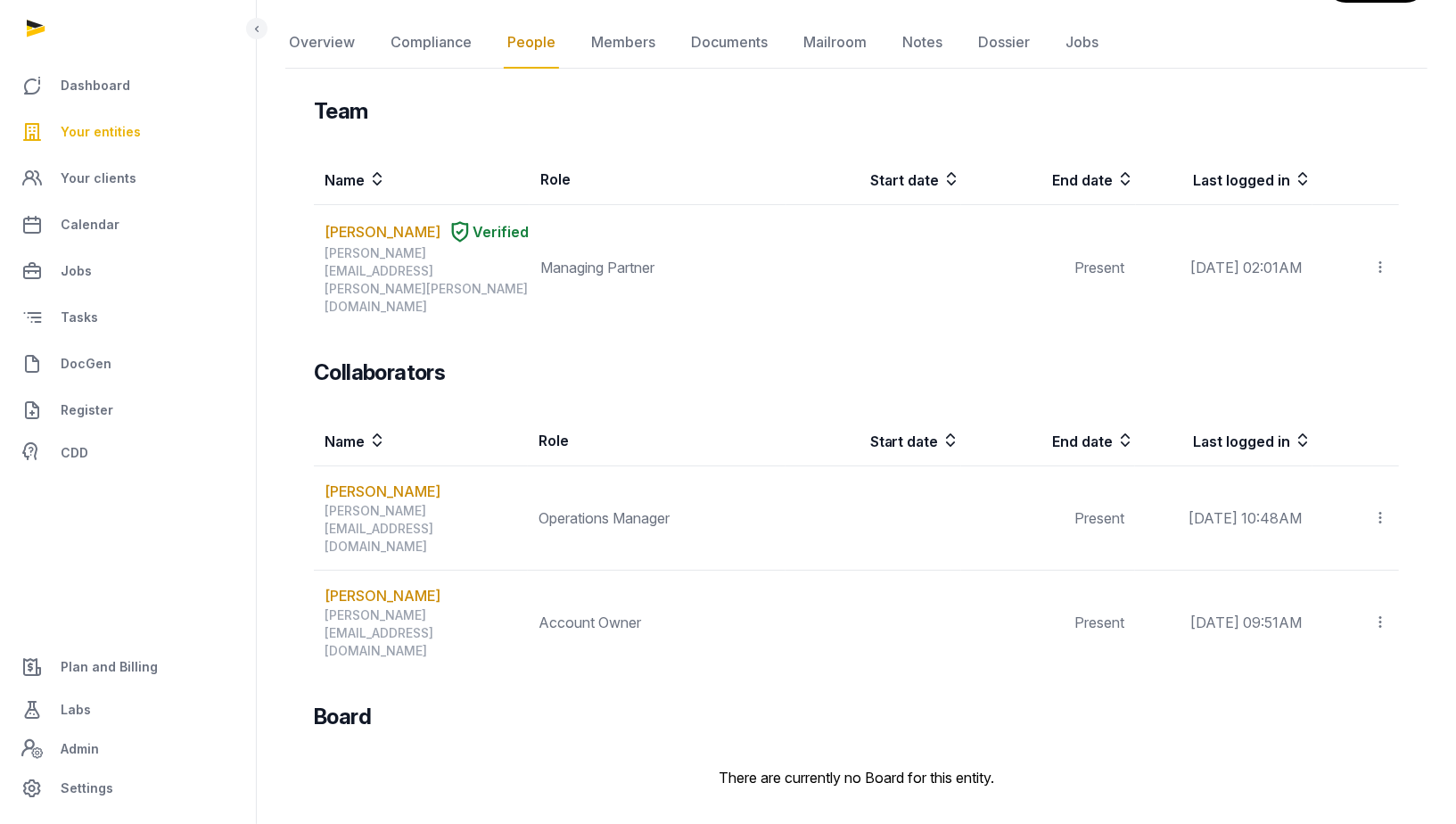
scroll to position [180, 0]
click at [329, 44] on link "Overview" at bounding box center [322, 42] width 73 height 52
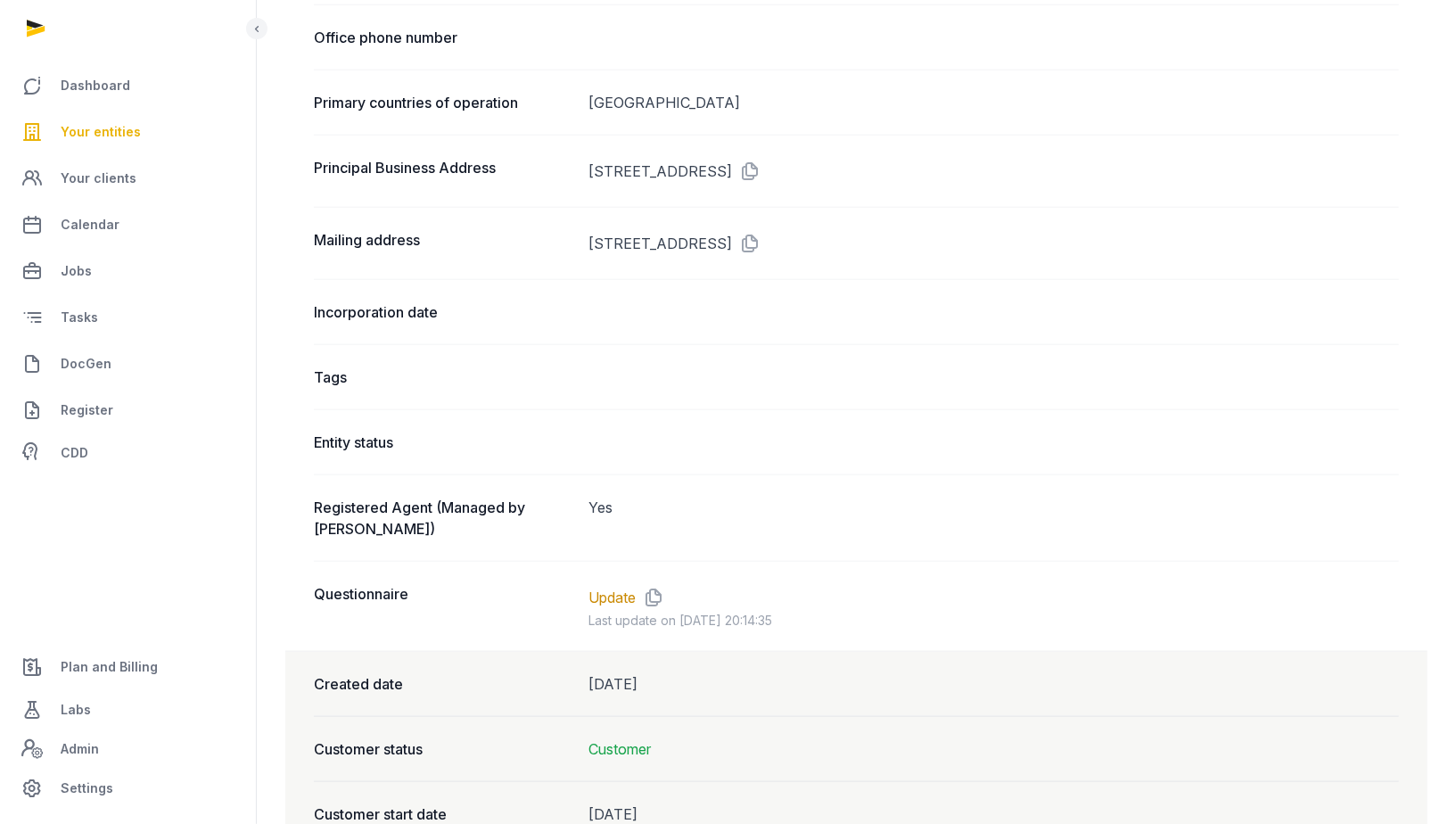
scroll to position [1118, 0]
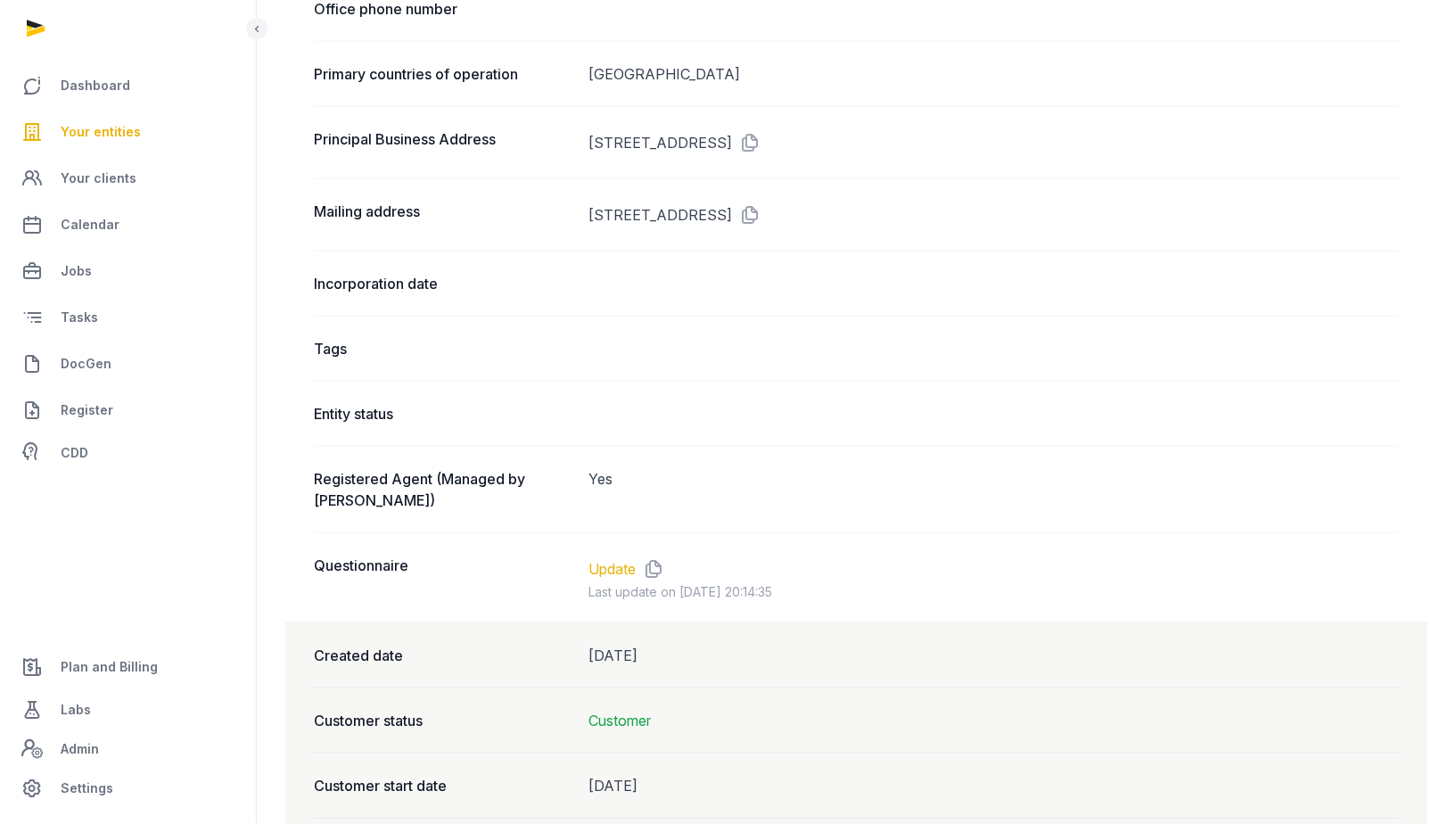
click at [625, 558] on link "Update" at bounding box center [611, 569] width 47 height 21
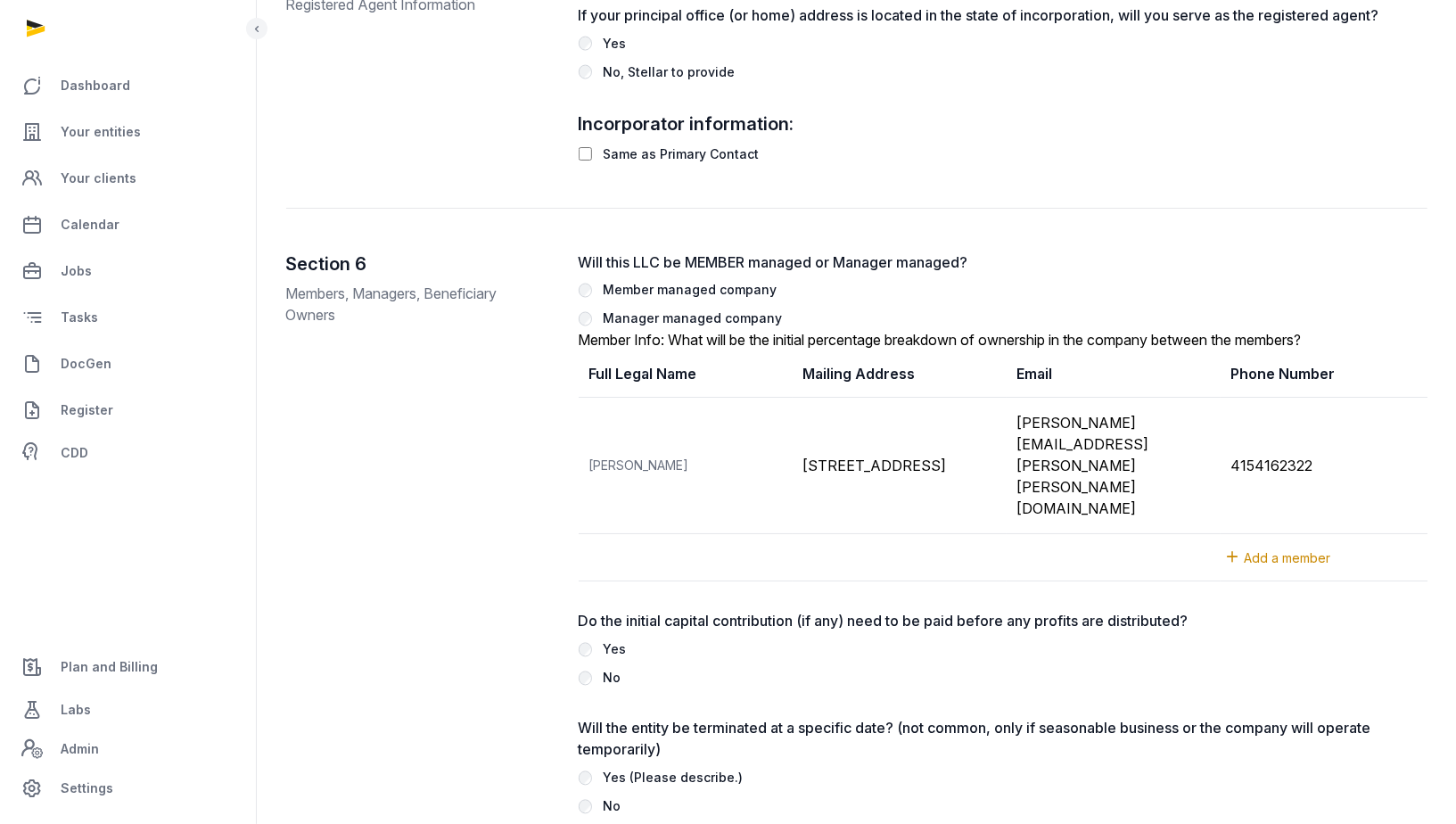
scroll to position [1901, 0]
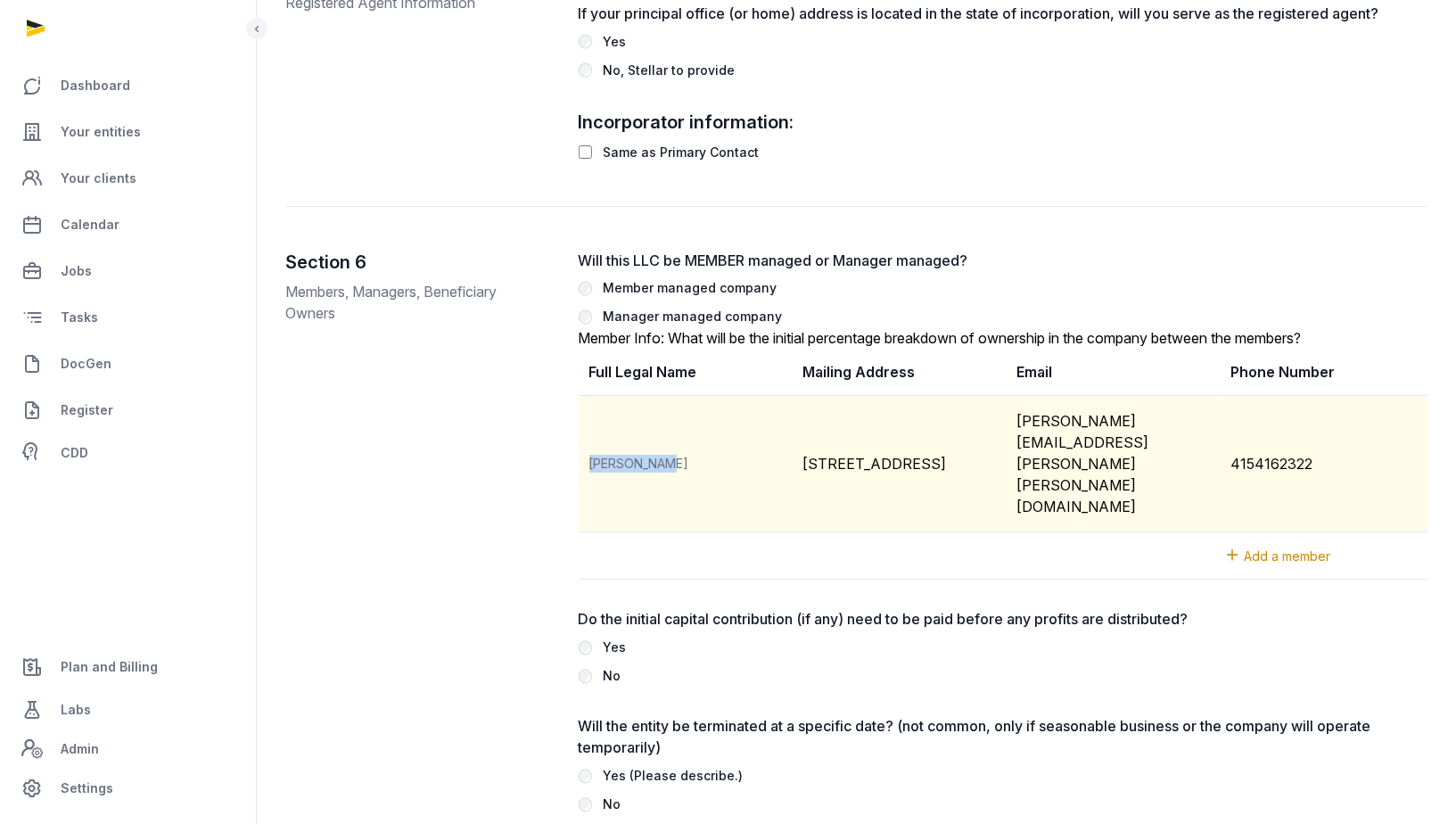
drag, startPoint x: 675, startPoint y: 420, endPoint x: 591, endPoint y: 411, distance: 84.5
click at [591, 410] on td "[PERSON_NAME]" at bounding box center [685, 465] width 214 height 137
copy td "[PERSON_NAME]"
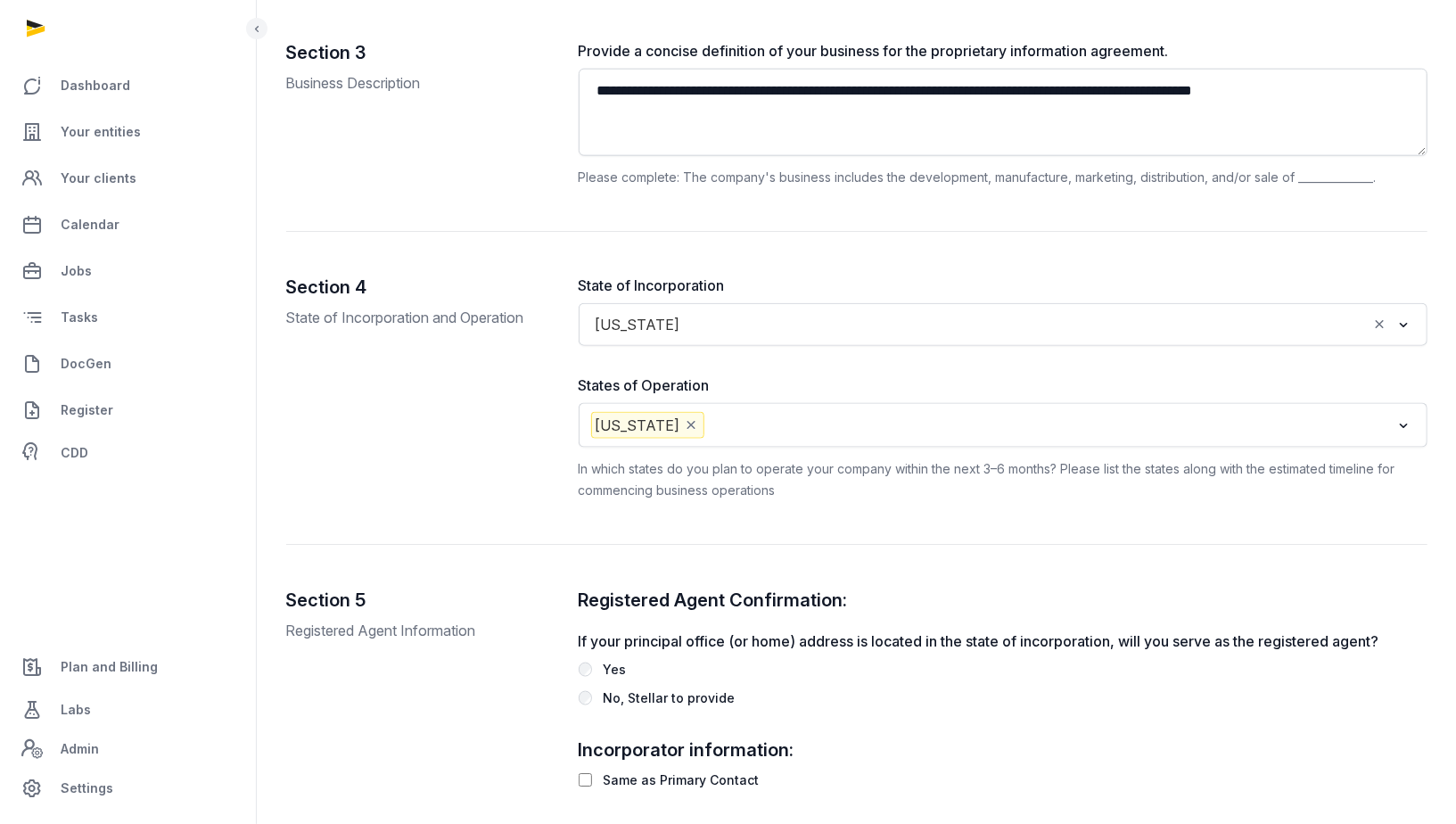
scroll to position [1311, 0]
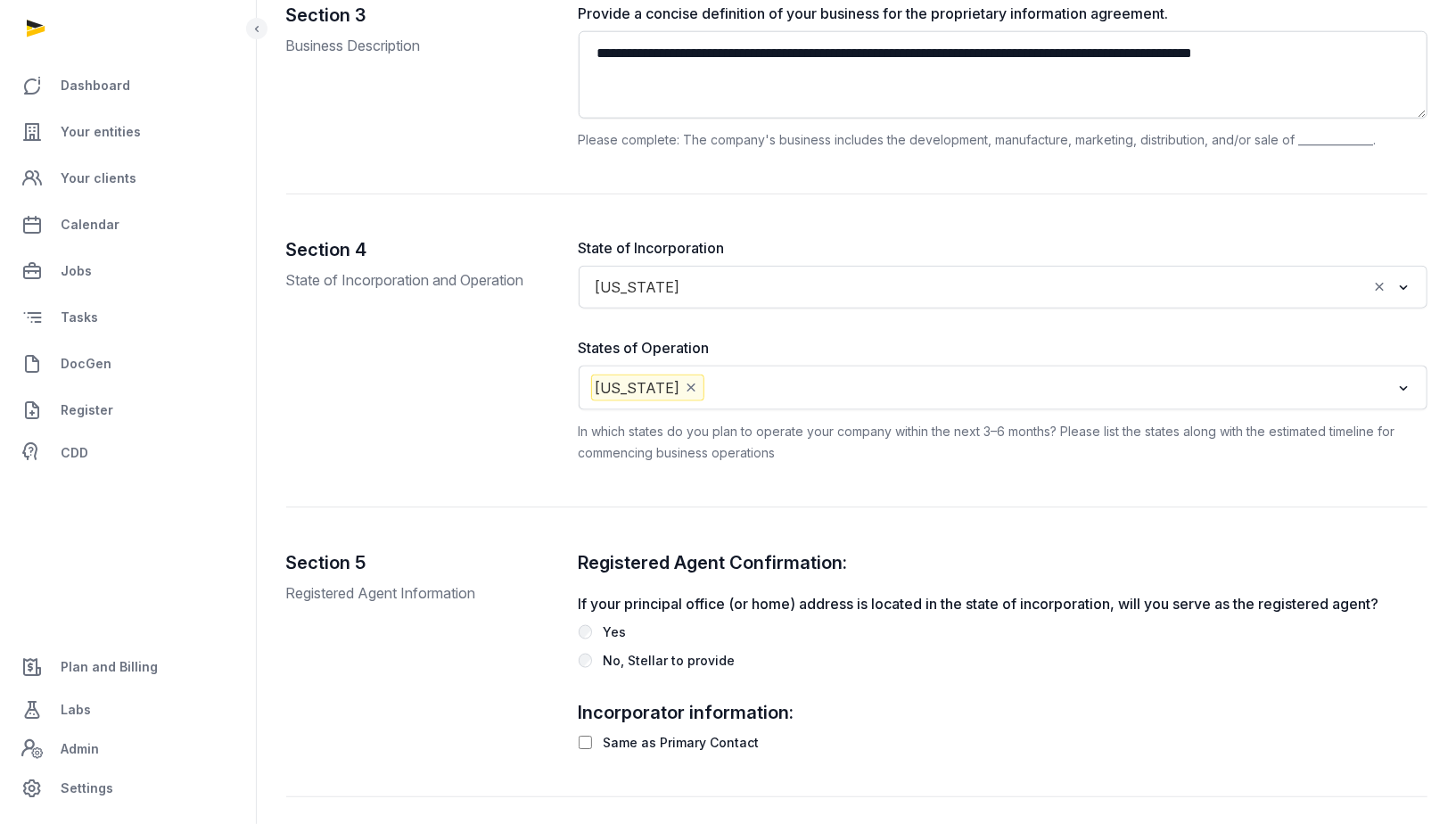
copy td "[PERSON_NAME]"
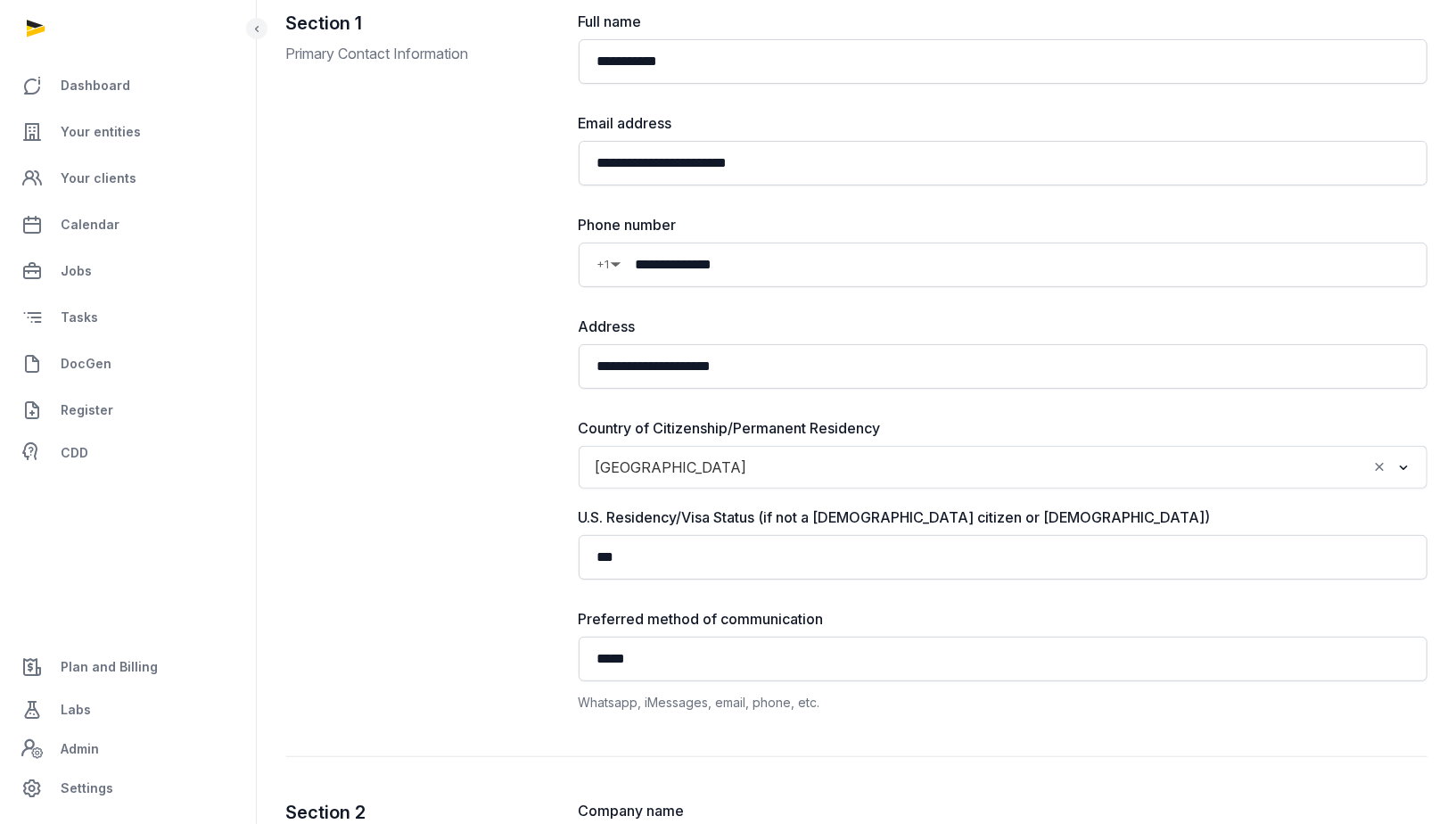
scroll to position [0, 0]
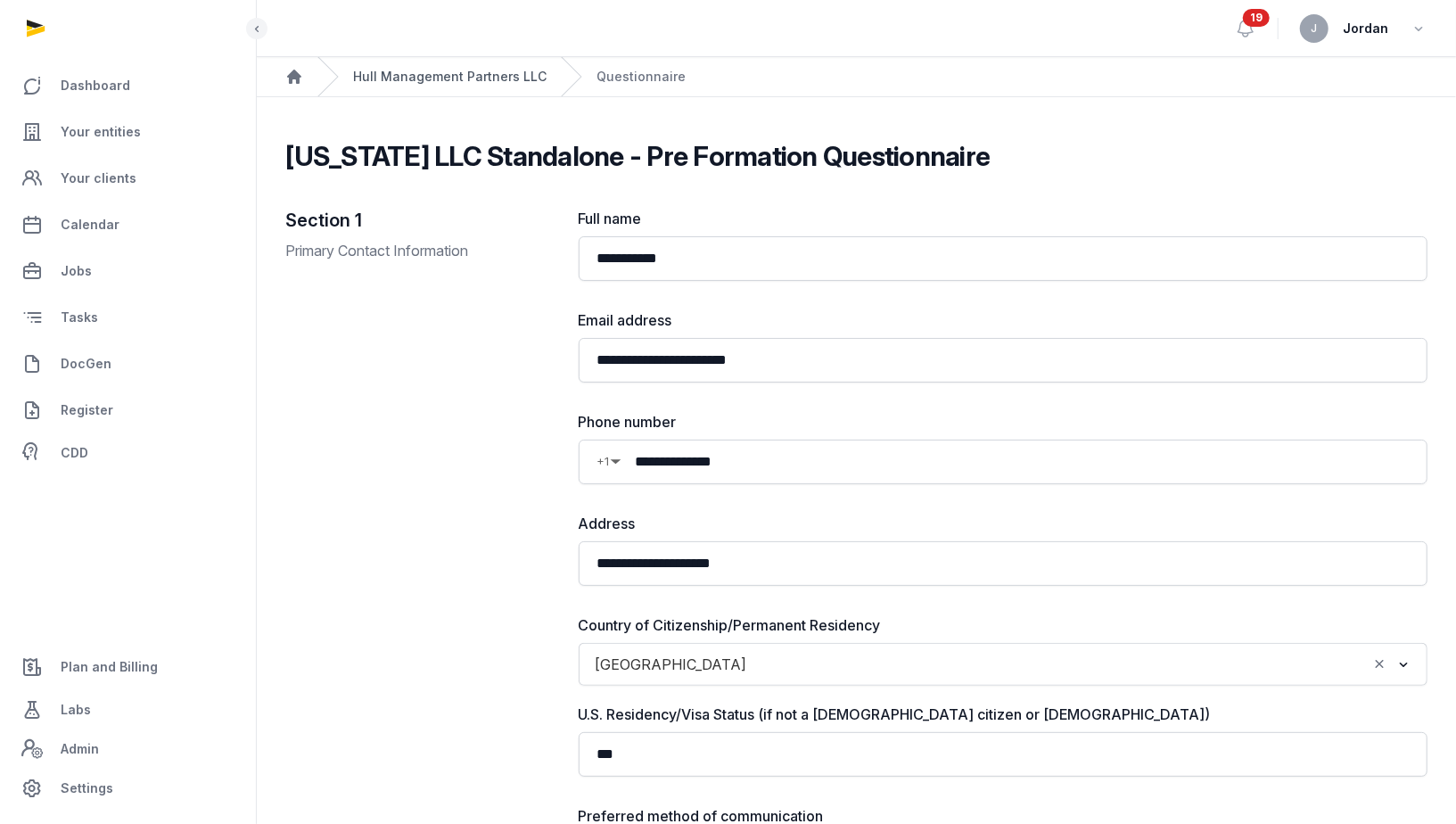
click at [397, 78] on link "Hull Management Partners LLC" at bounding box center [450, 76] width 193 height 18
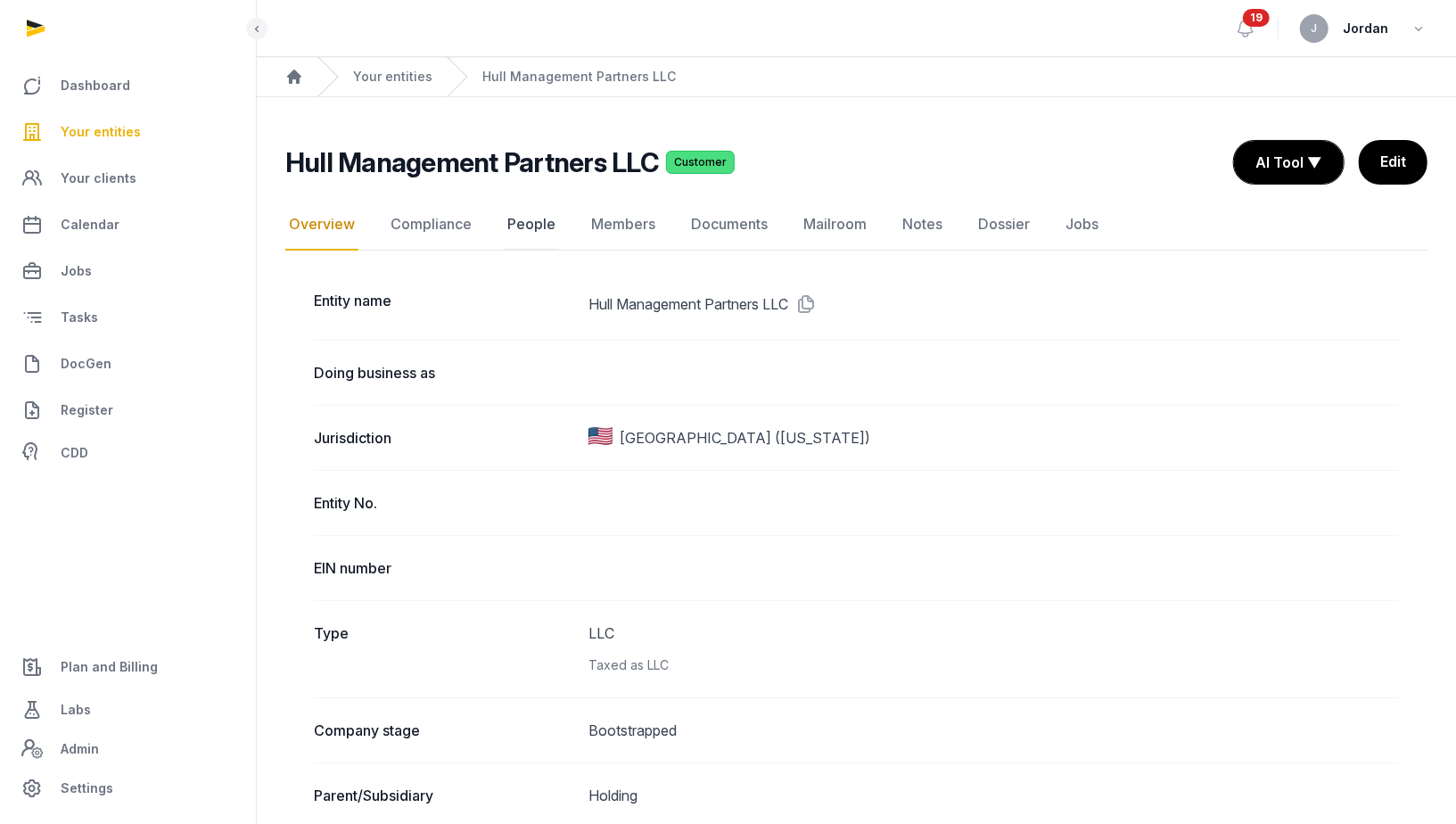
click at [535, 233] on link "People" at bounding box center [531, 224] width 56 height 52
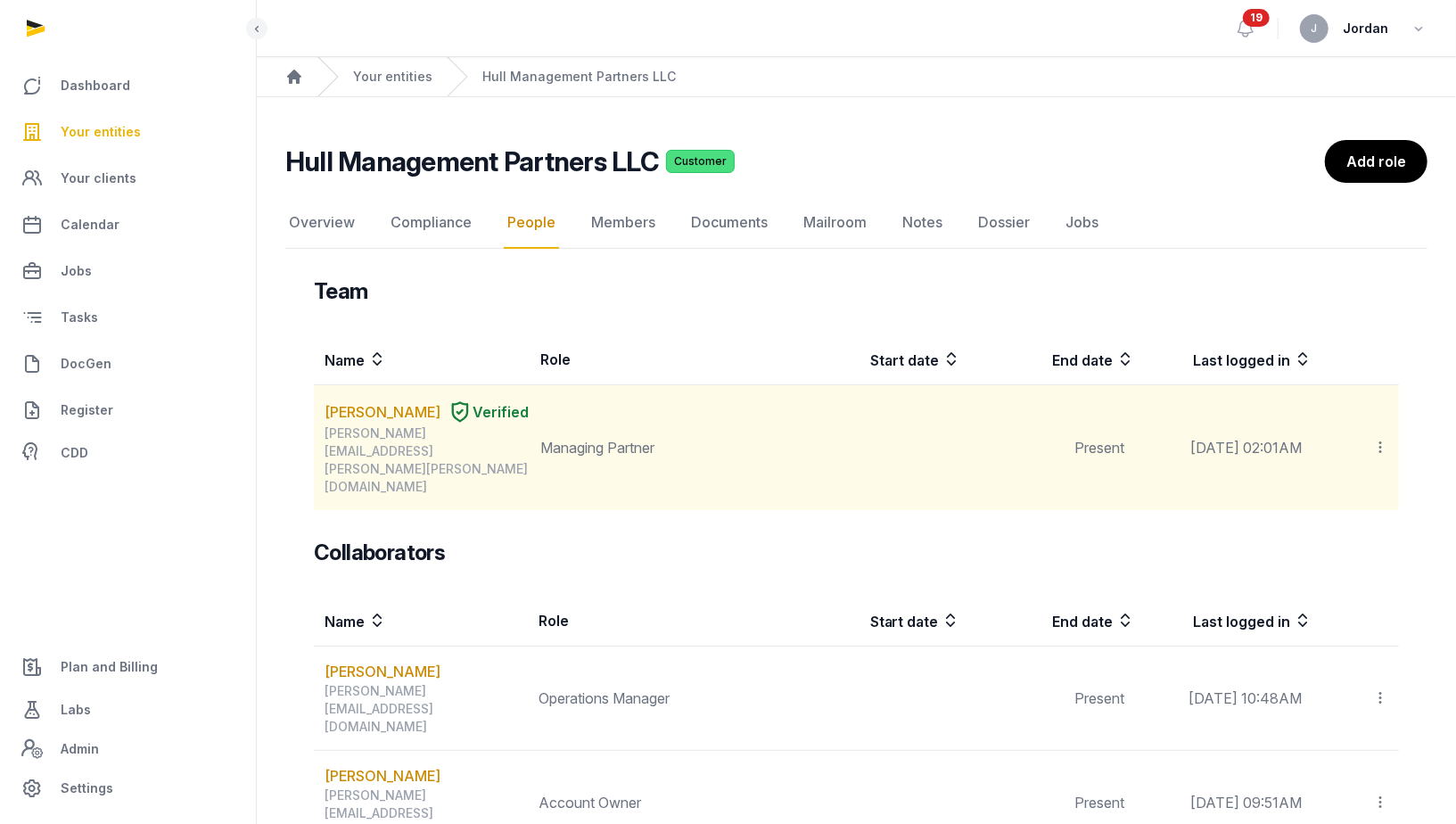
scroll to position [22, 0]
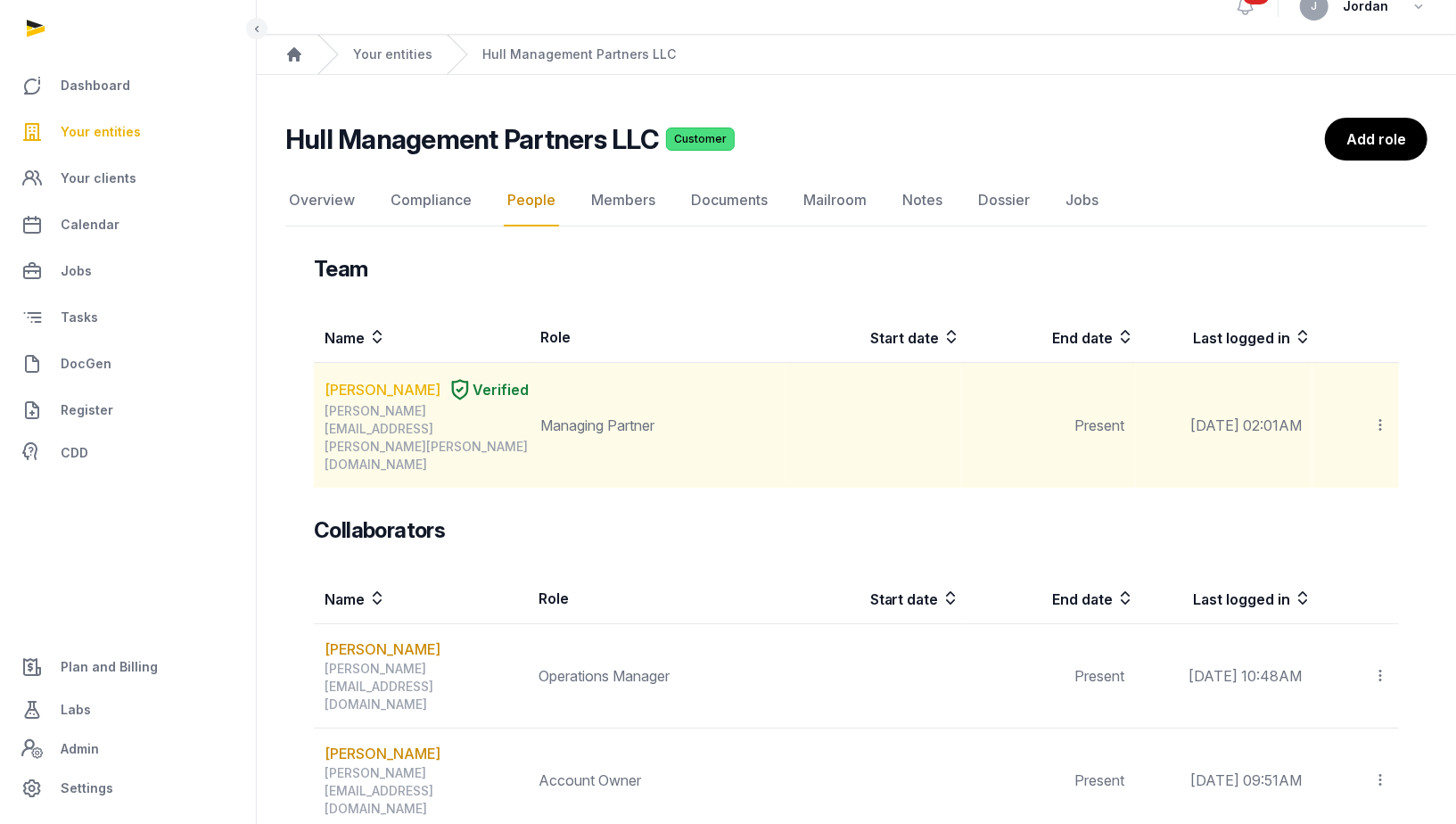
click at [378, 382] on link "[PERSON_NAME]" at bounding box center [382, 390] width 116 height 21
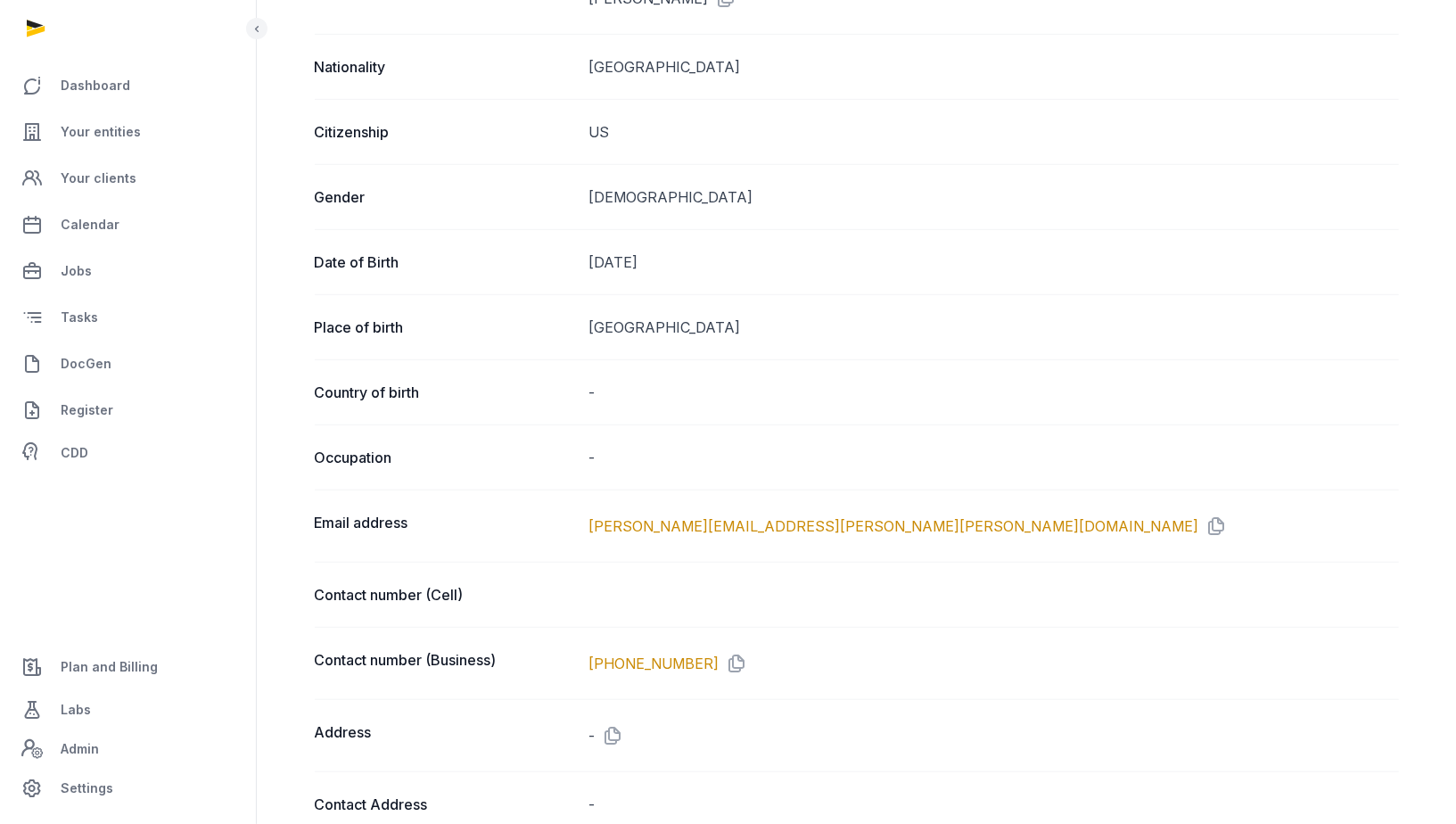
scroll to position [628, 0]
click at [1200, 515] on icon at bounding box center [1213, 524] width 28 height 28
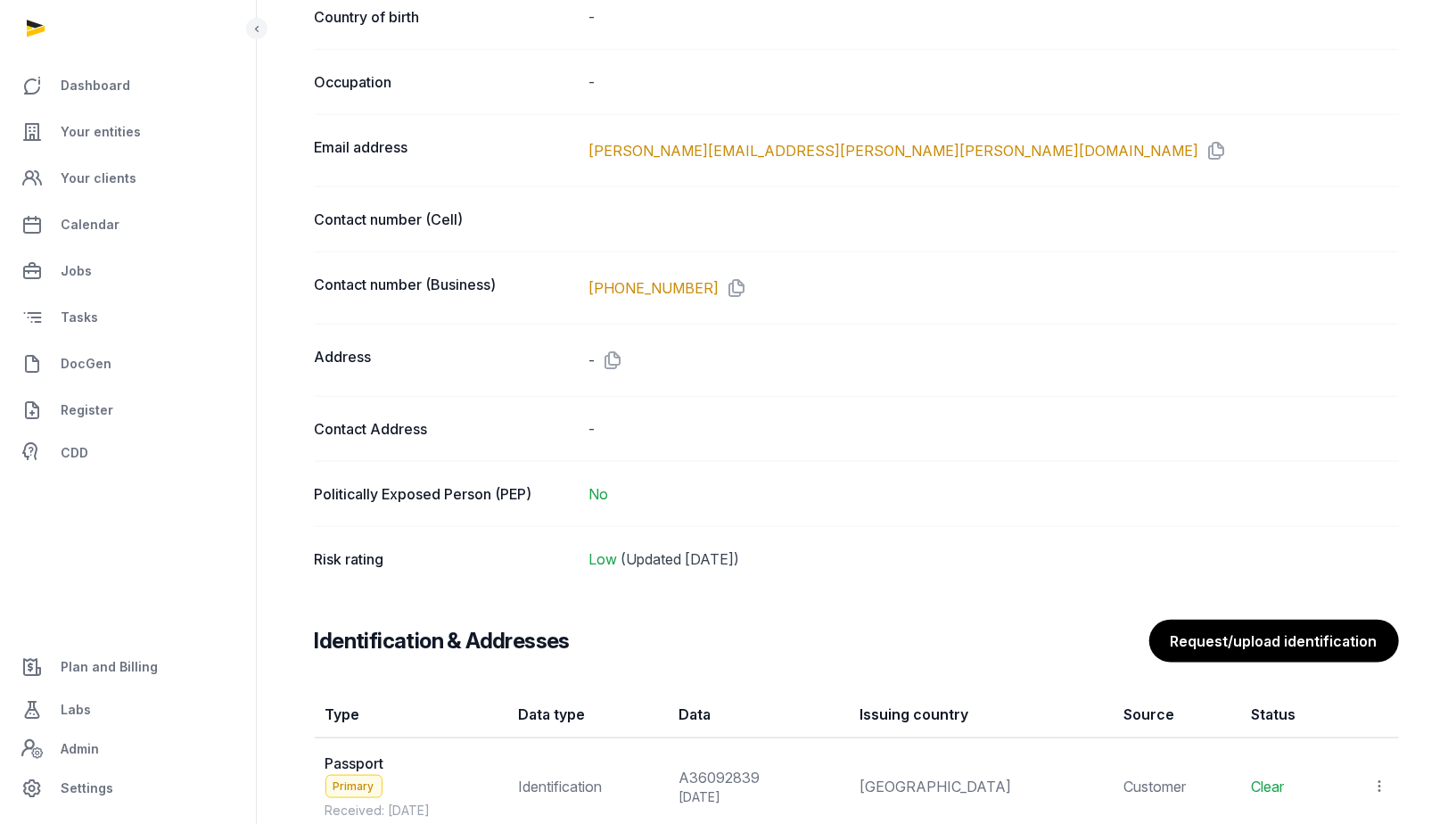
scroll to position [999, 0]
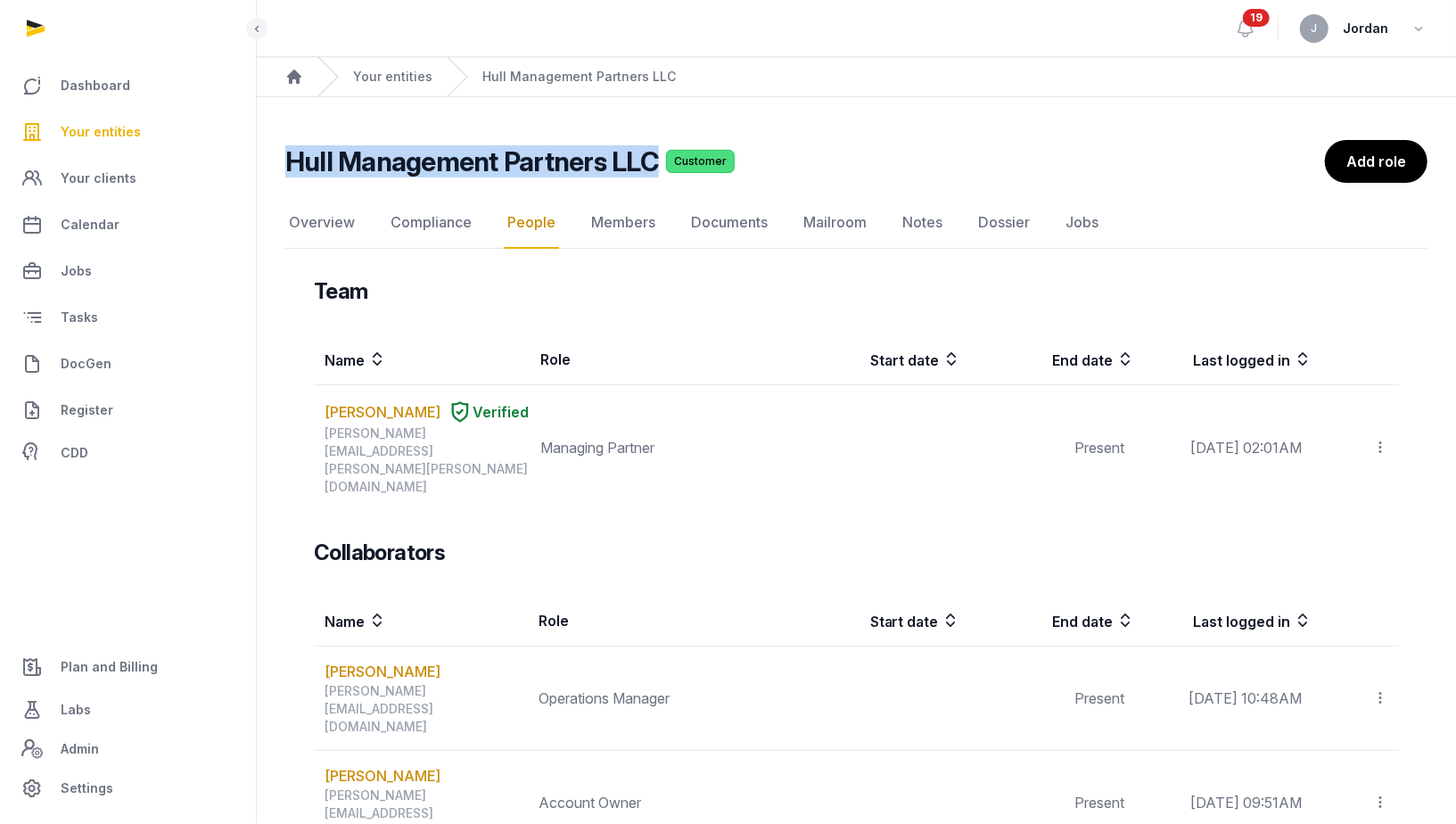
drag, startPoint x: 285, startPoint y: 156, endPoint x: 648, endPoint y: 161, distance: 363.0
click at [648, 161] on div "Hull Management Partners LLC Customer People Overview Compliance People Members…" at bounding box center [856, 618] width 1200 height 957
copy h2 "Hull Management Partners LLC"
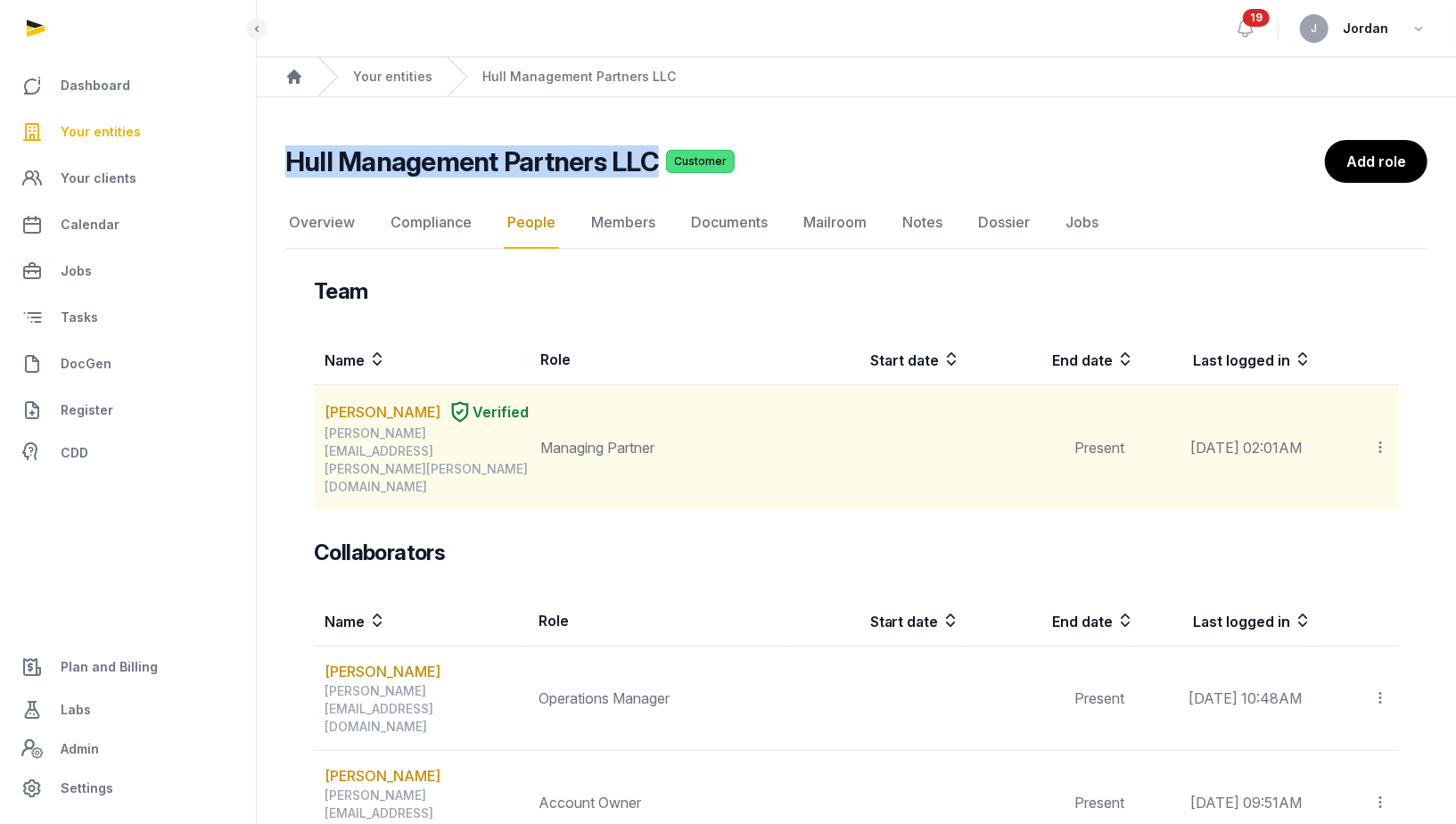
scroll to position [29, 0]
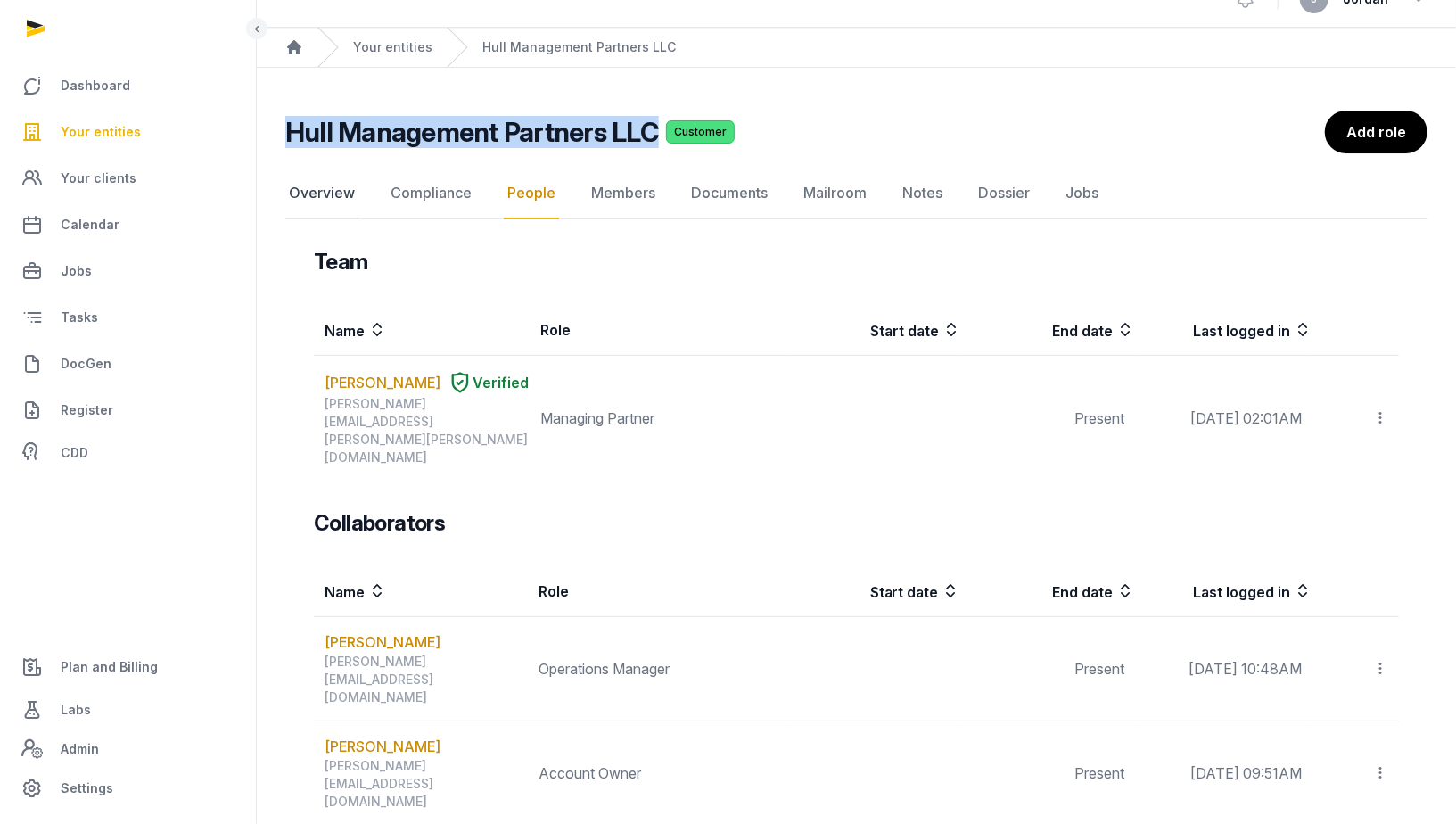
click at [332, 192] on link "Overview" at bounding box center [322, 193] width 73 height 52
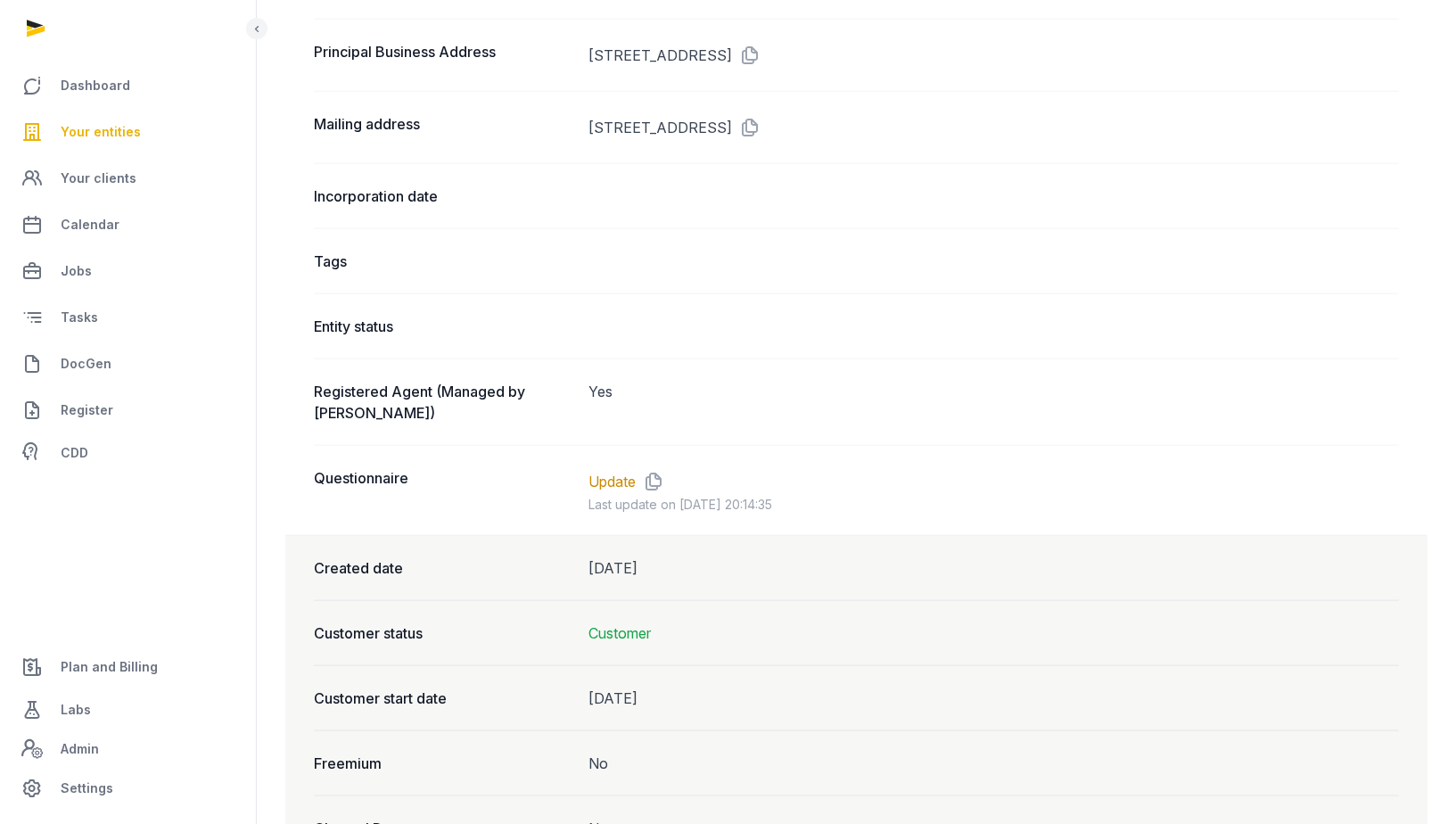
scroll to position [1210, 0]
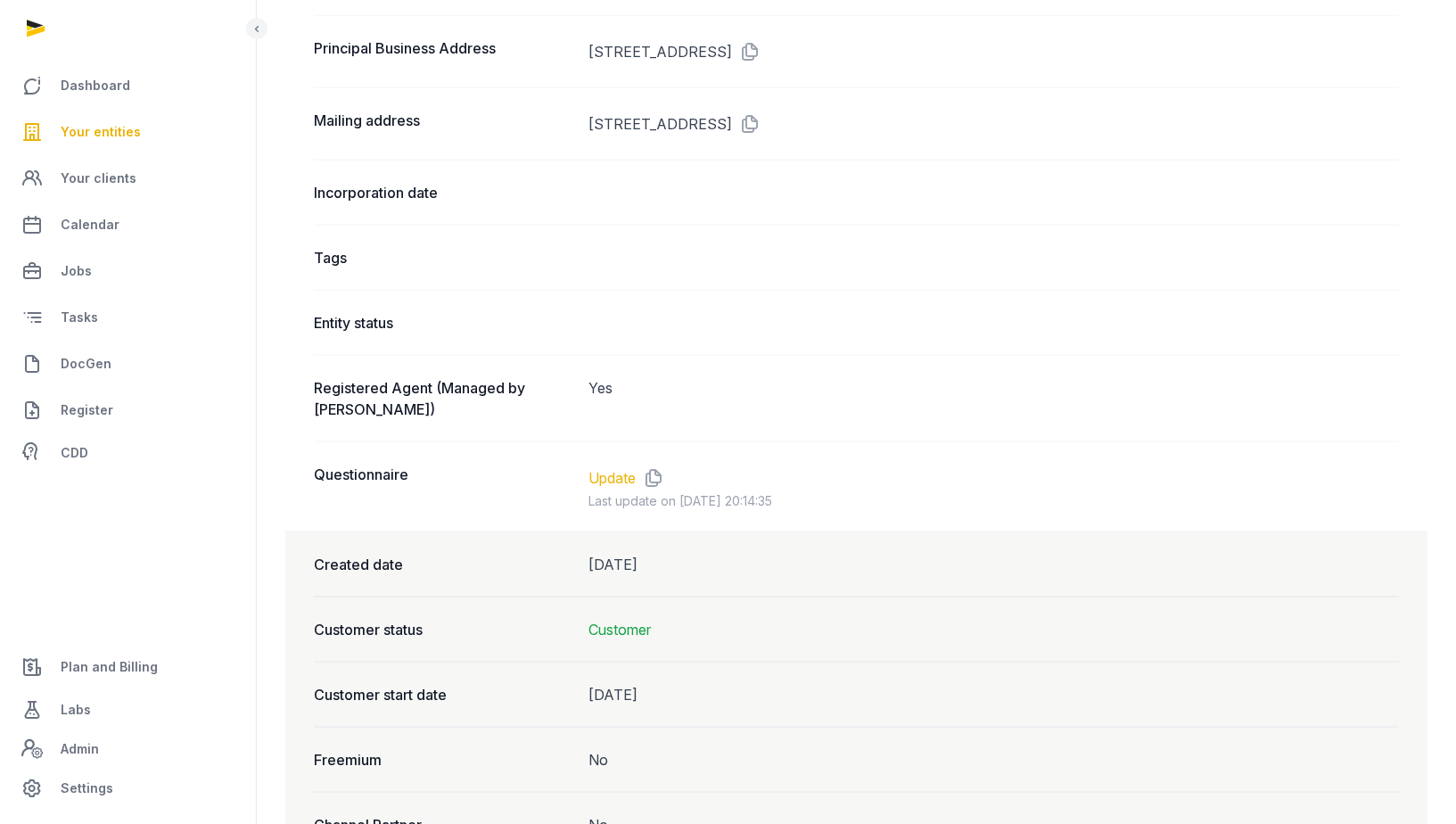
click at [616, 467] on link "Update" at bounding box center [611, 478] width 47 height 21
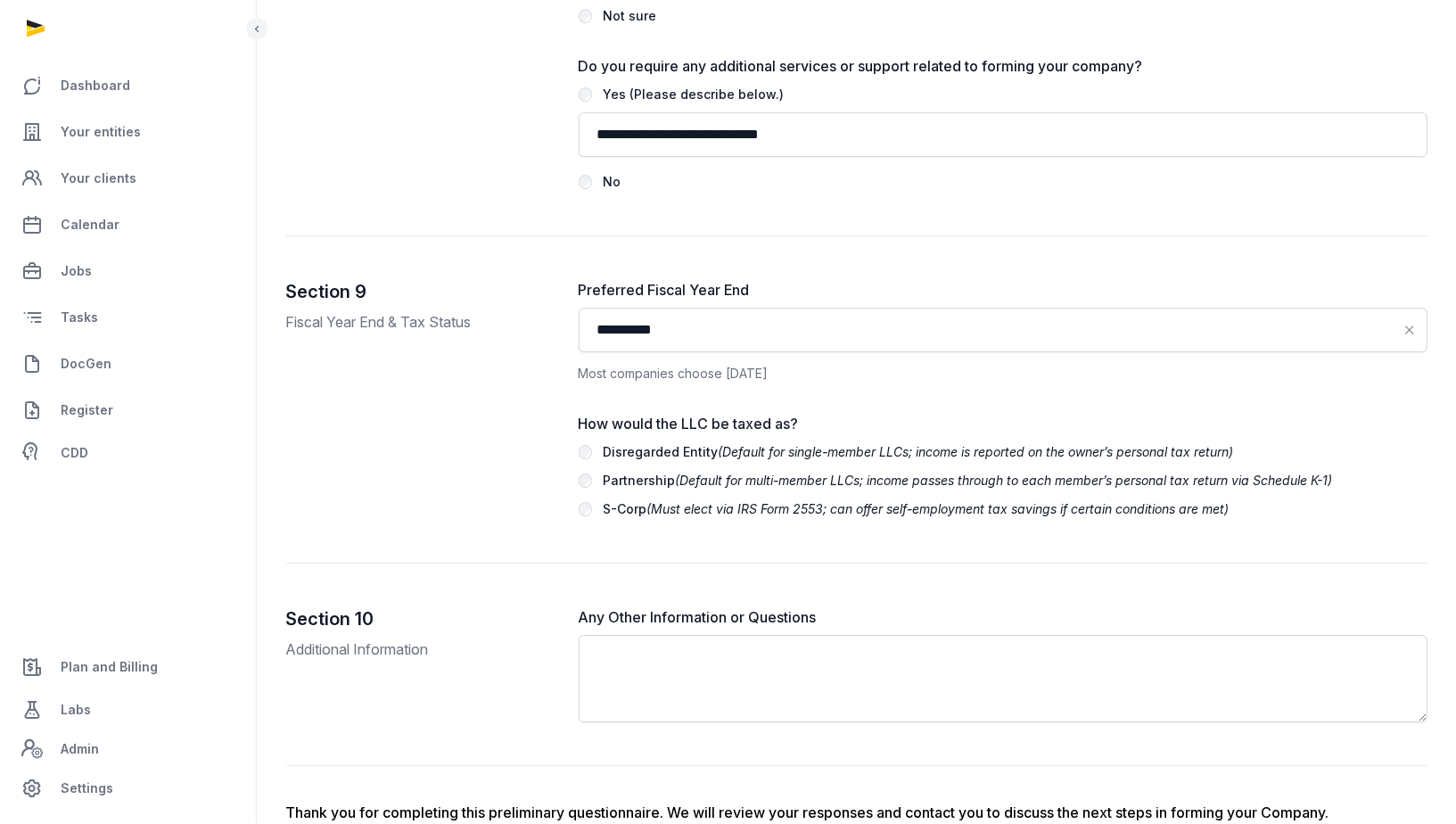
scroll to position [3708, 0]
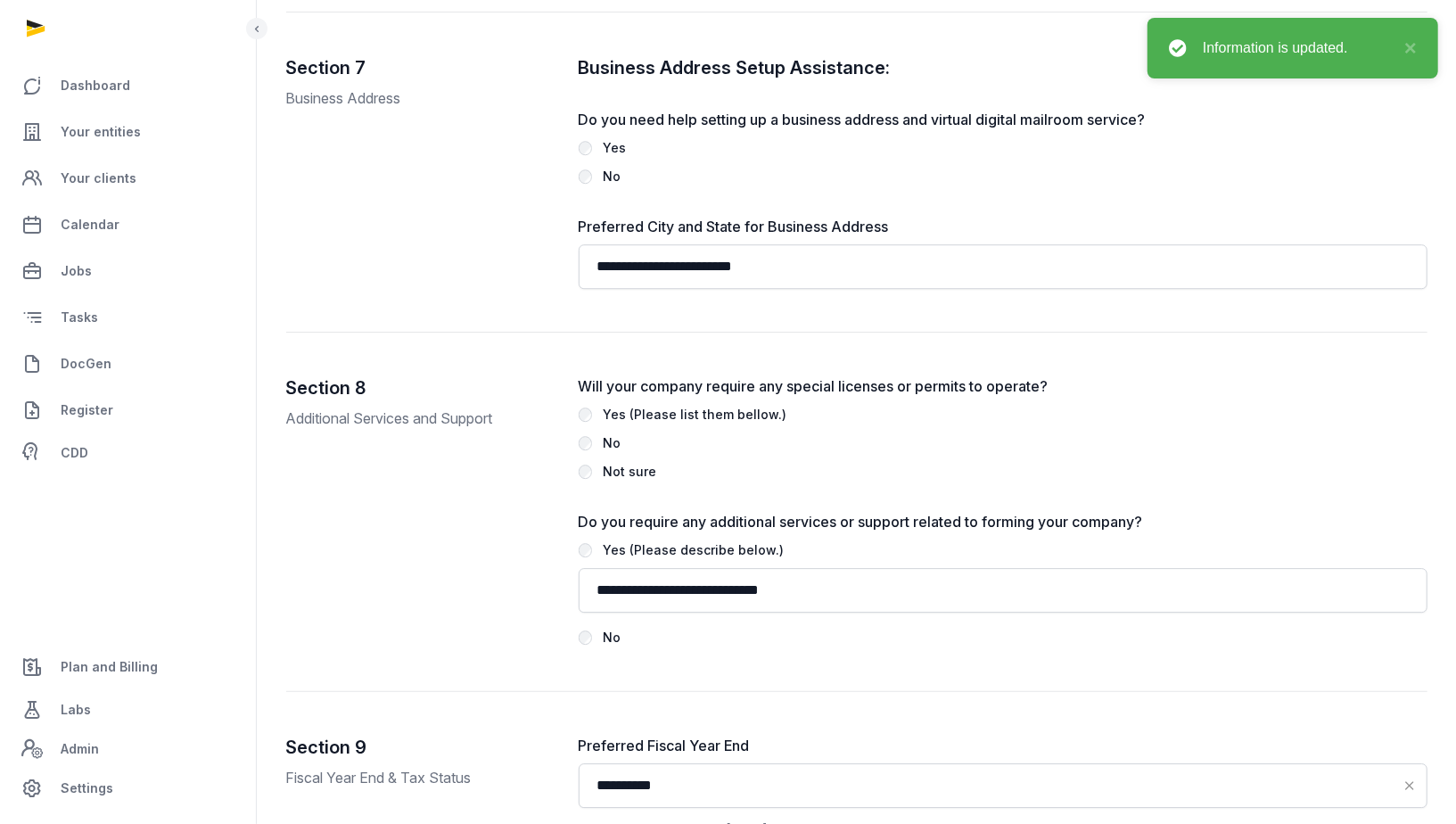
scroll to position [3185, 0]
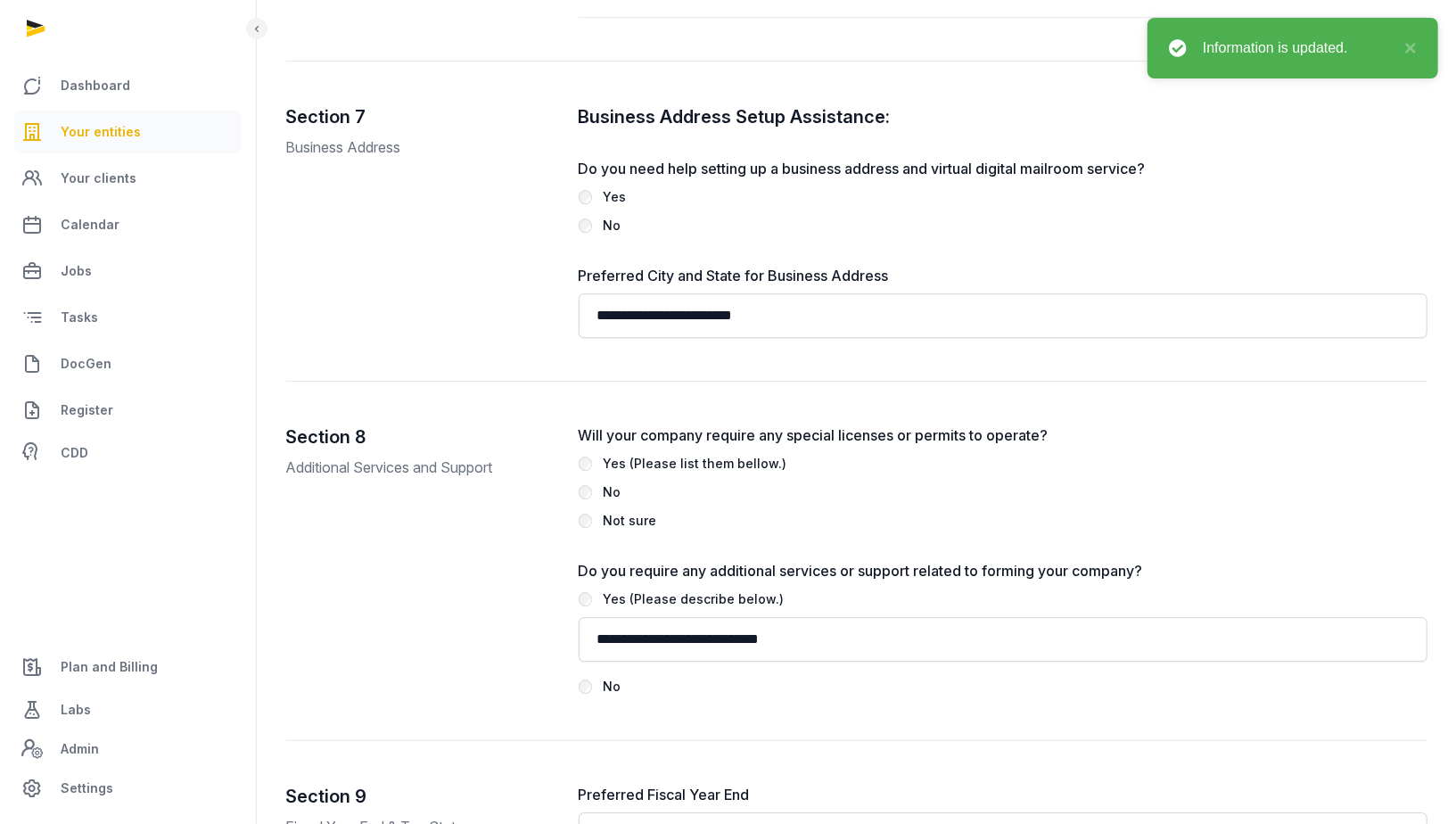
click at [89, 120] on link "Your entities" at bounding box center [128, 132] width 227 height 43
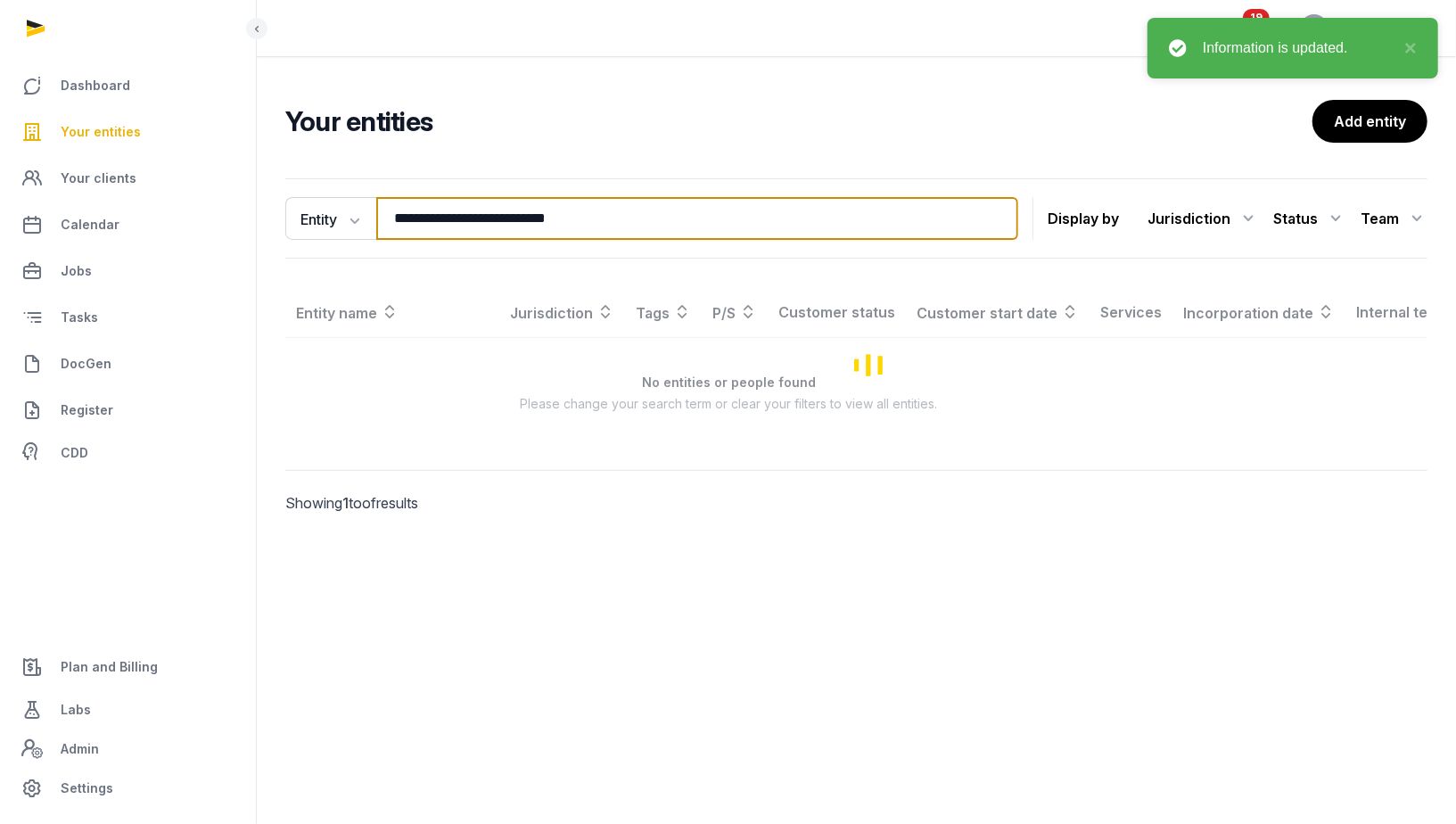
click at [429, 207] on input "**********" at bounding box center [697, 218] width 642 height 43
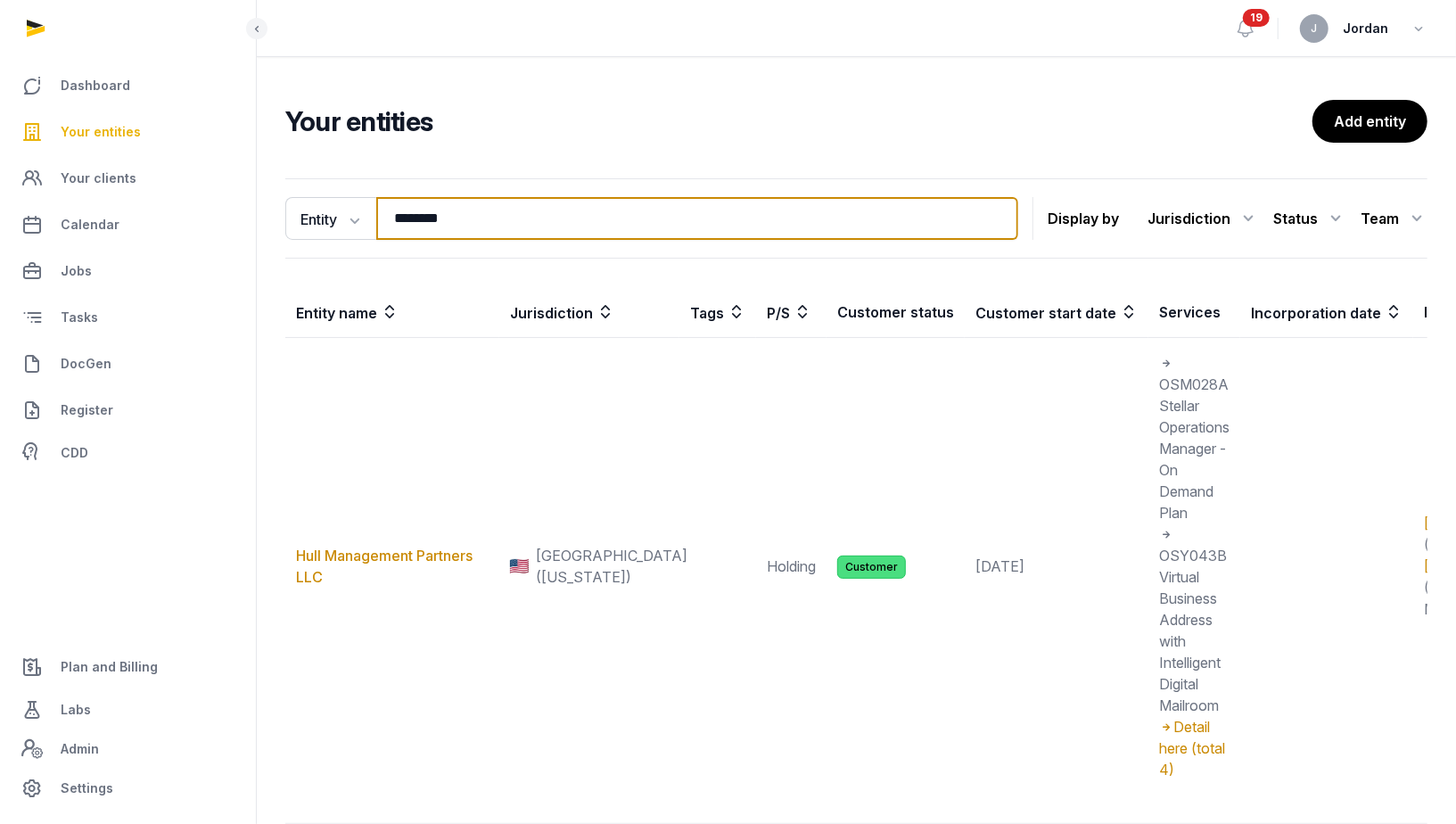
type input "********"
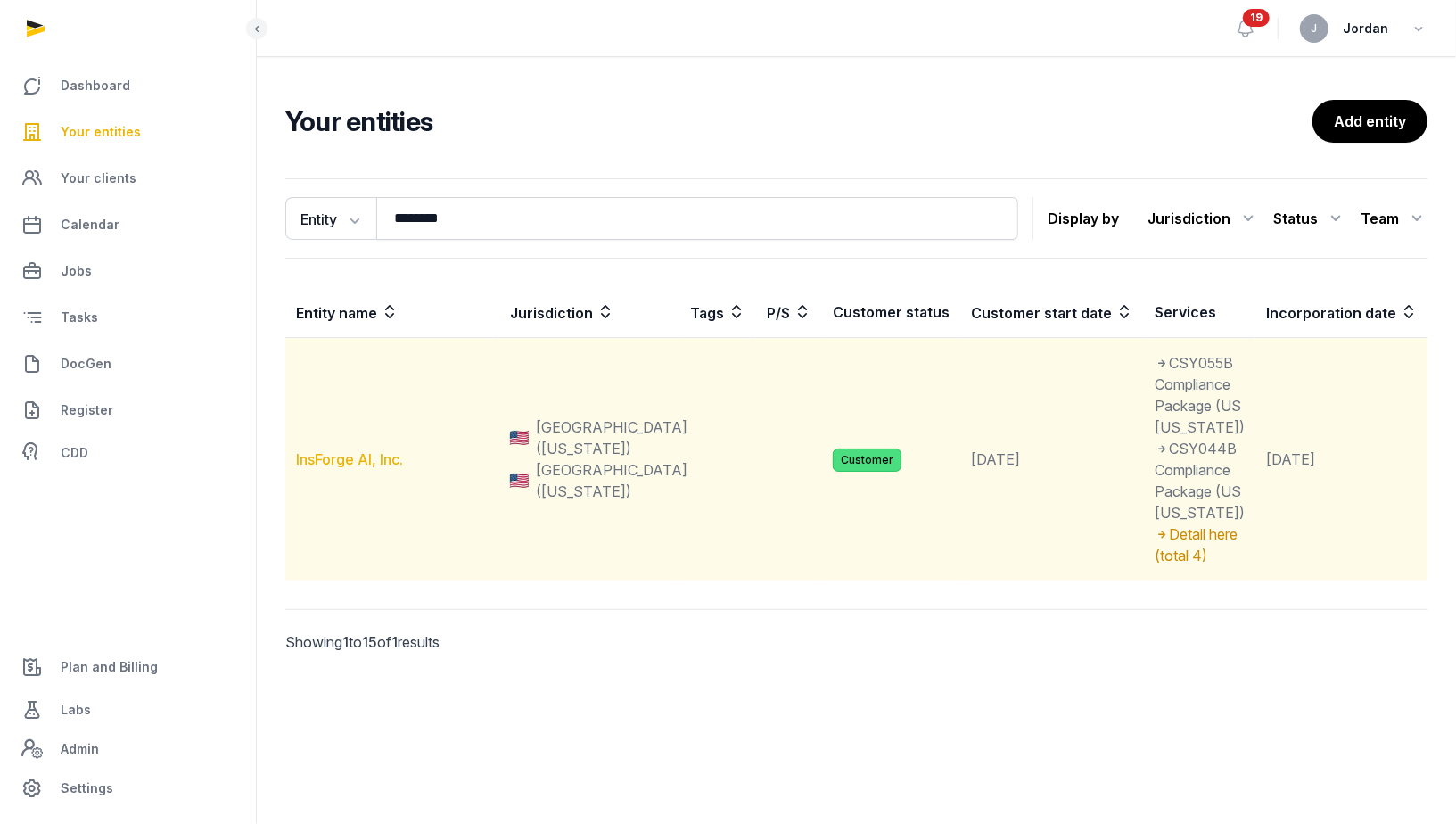
click at [393, 468] on link "InsForge AI, Inc." at bounding box center [350, 459] width 107 height 18
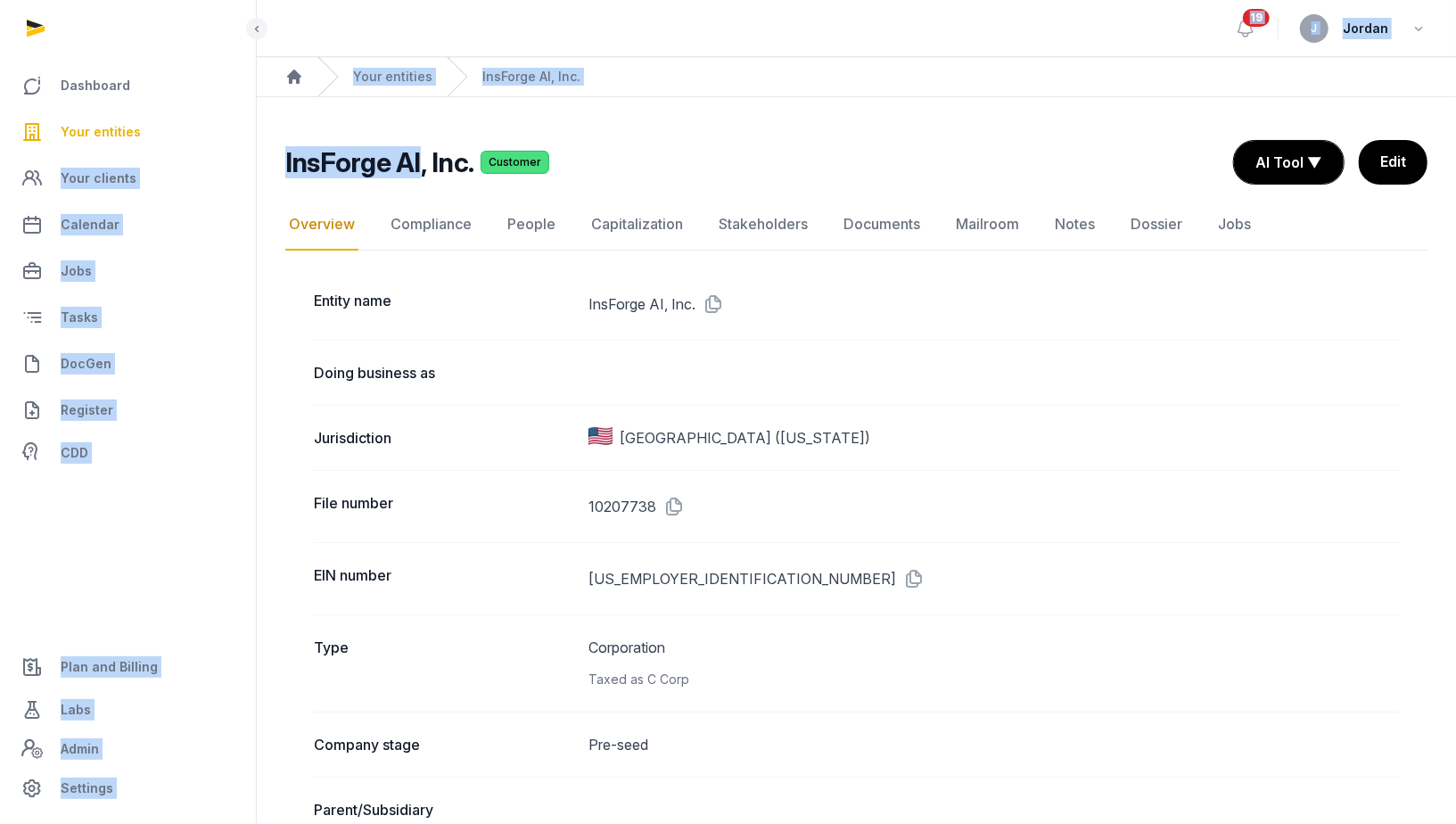
drag, startPoint x: 418, startPoint y: 161, endPoint x: 256, endPoint y: 161, distance: 162.0
click at [373, 170] on h2 "InsForge AI, Inc." at bounding box center [379, 162] width 188 height 32
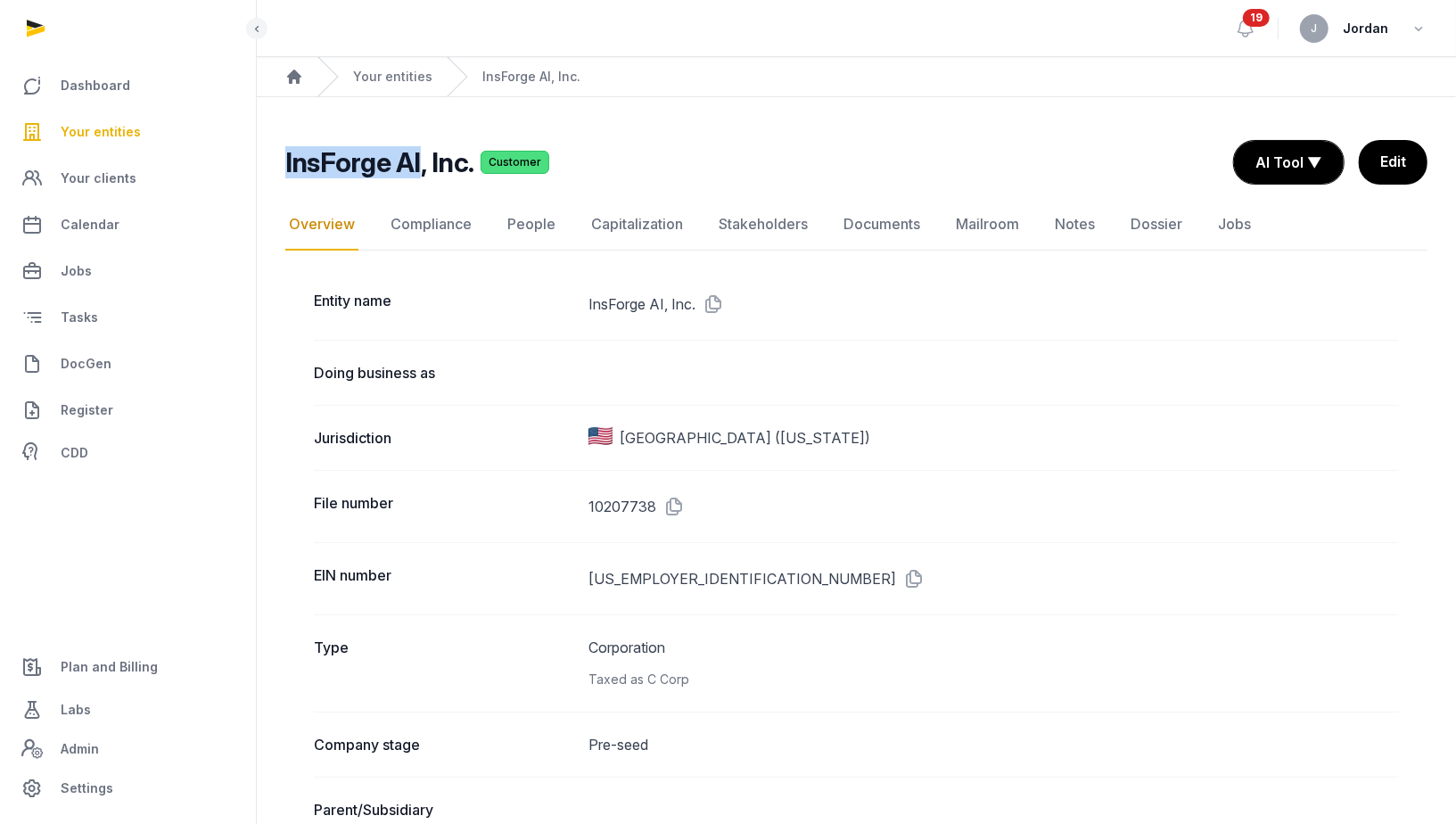
drag, startPoint x: 419, startPoint y: 164, endPoint x: 287, endPoint y: 168, distance: 132.1
click at [287, 168] on h2 "InsForge AI, Inc." at bounding box center [379, 162] width 188 height 32
copy h2 "InsForge AI"
click at [839, 380] on div "Doing business as" at bounding box center [856, 372] width 1085 height 65
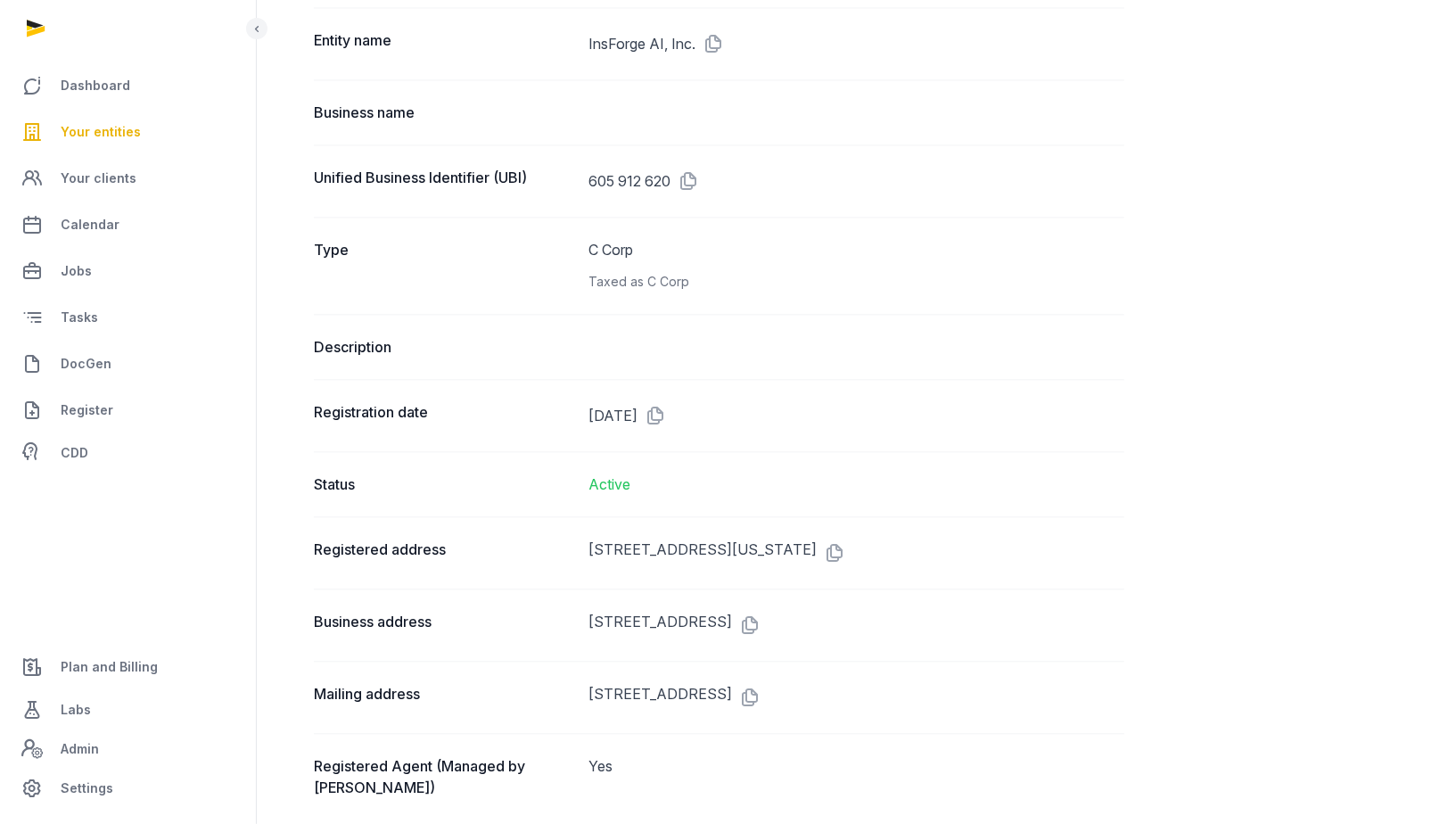
scroll to position [2413, 0]
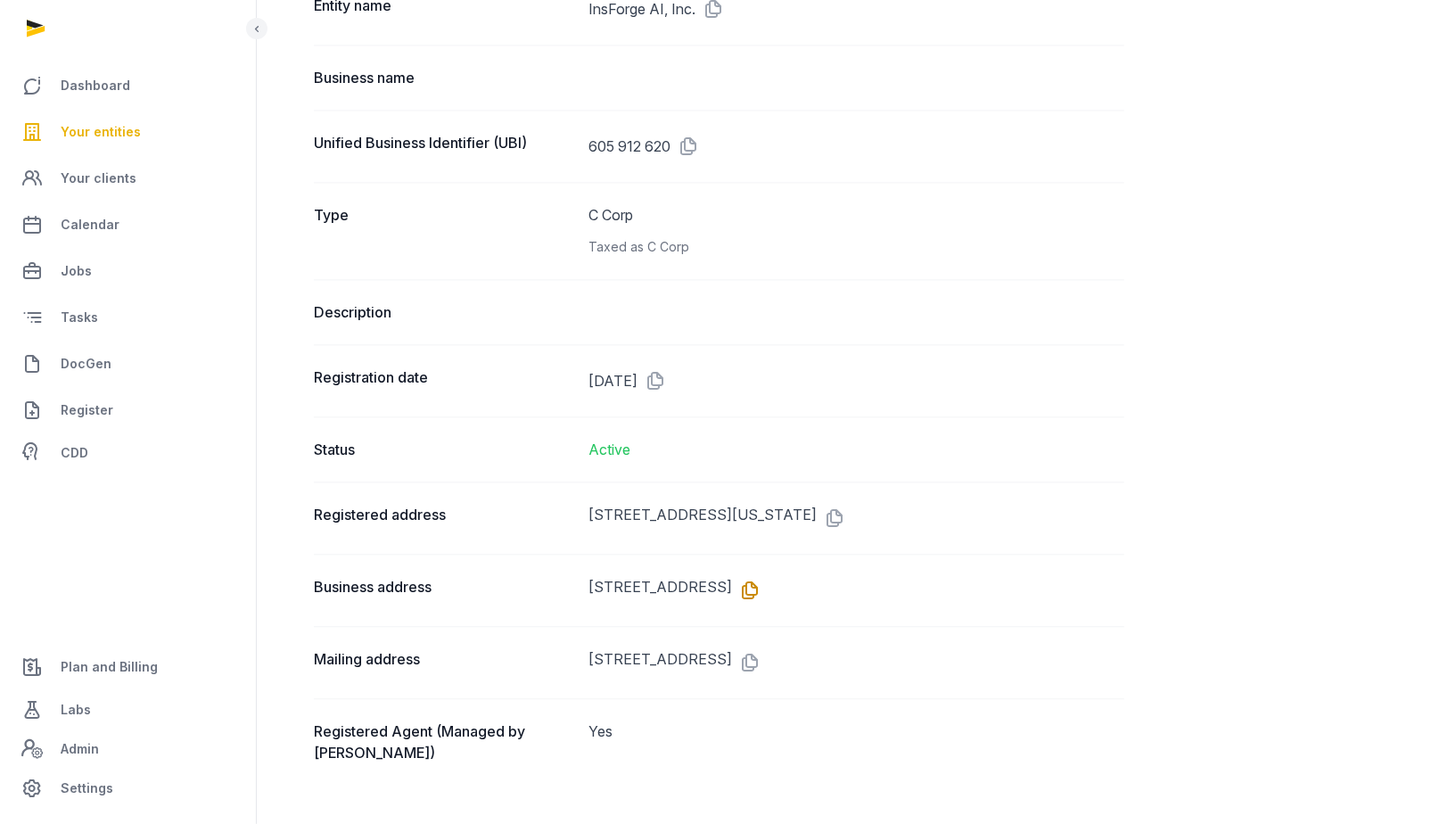
click at [761, 576] on icon at bounding box center [746, 590] width 28 height 28
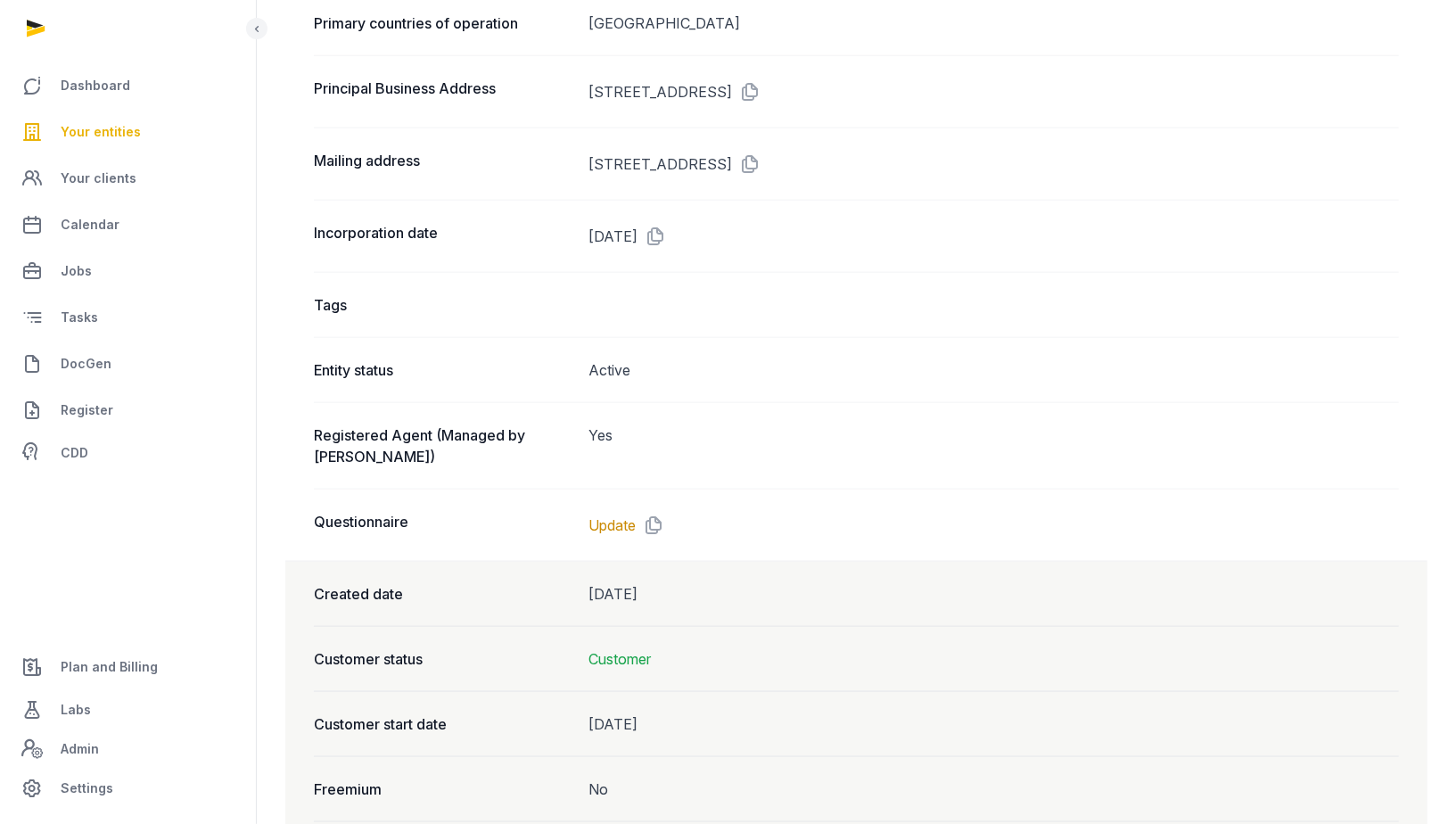
scroll to position [1216, 0]
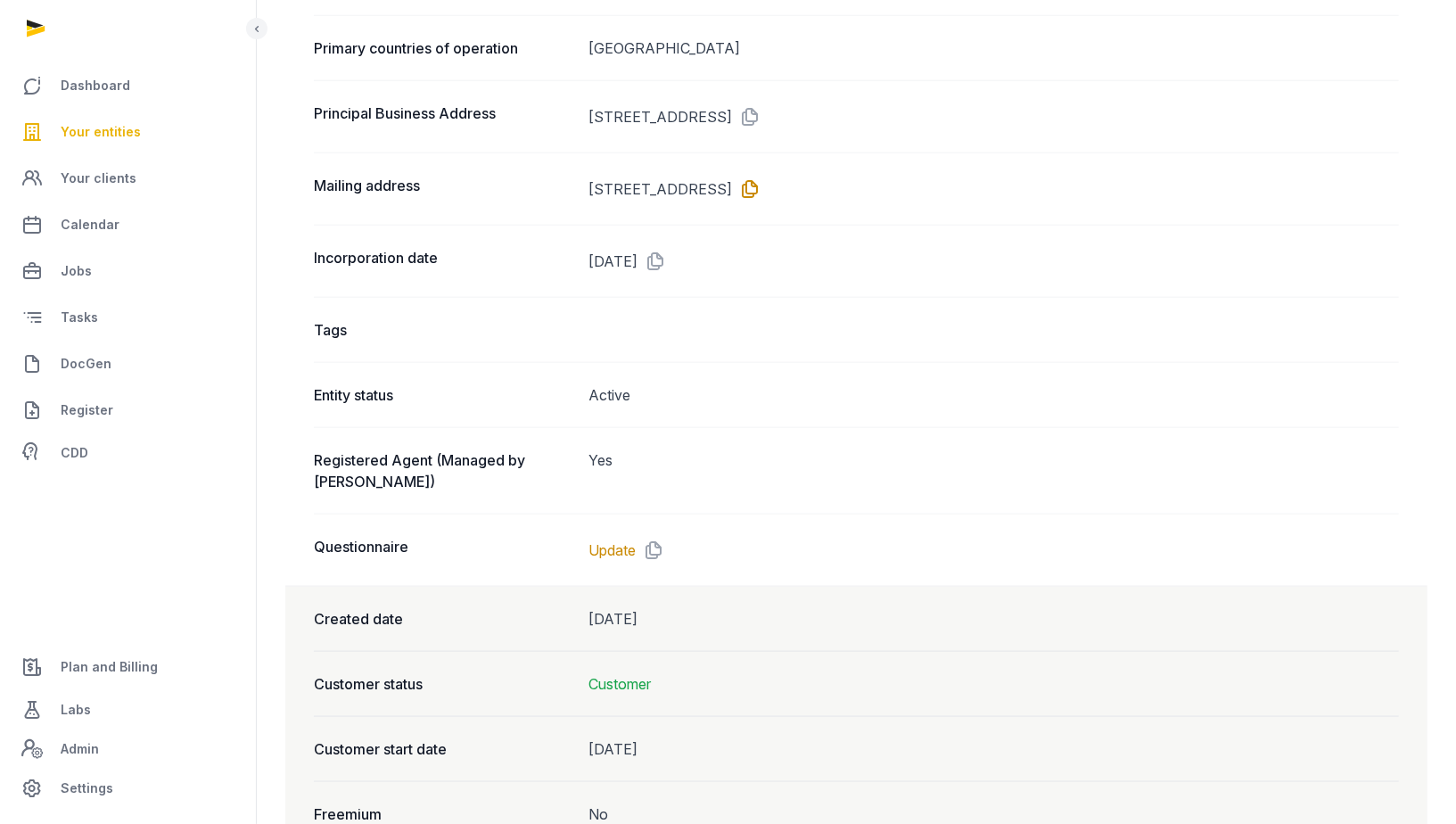
drag, startPoint x: 904, startPoint y: 155, endPoint x: 954, endPoint y: 159, distance: 50.2
click at [954, 175] on dd "[STREET_ADDRESS]" at bounding box center [993, 188] width 810 height 28
copy dd "98104"
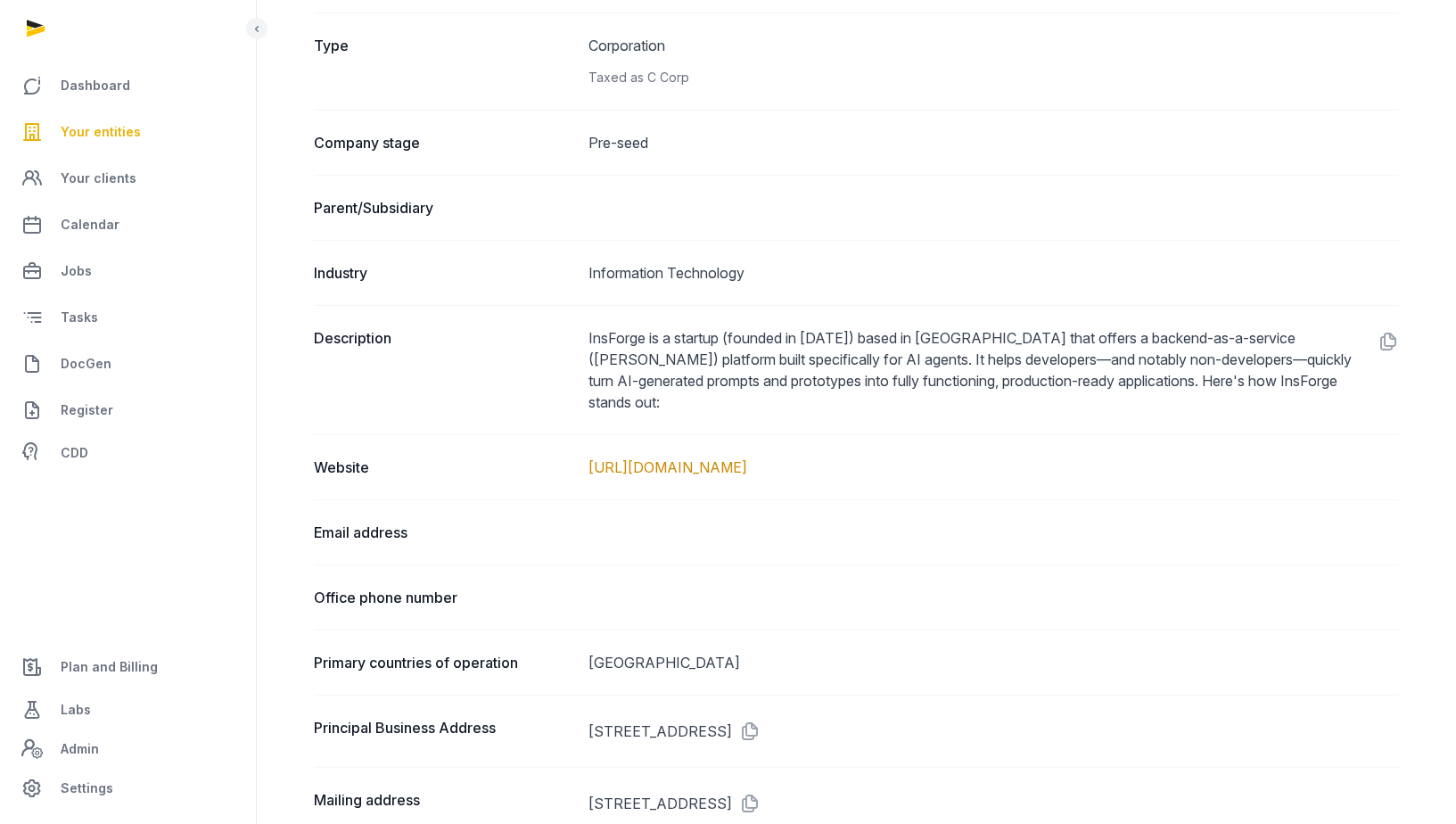
scroll to position [0, 0]
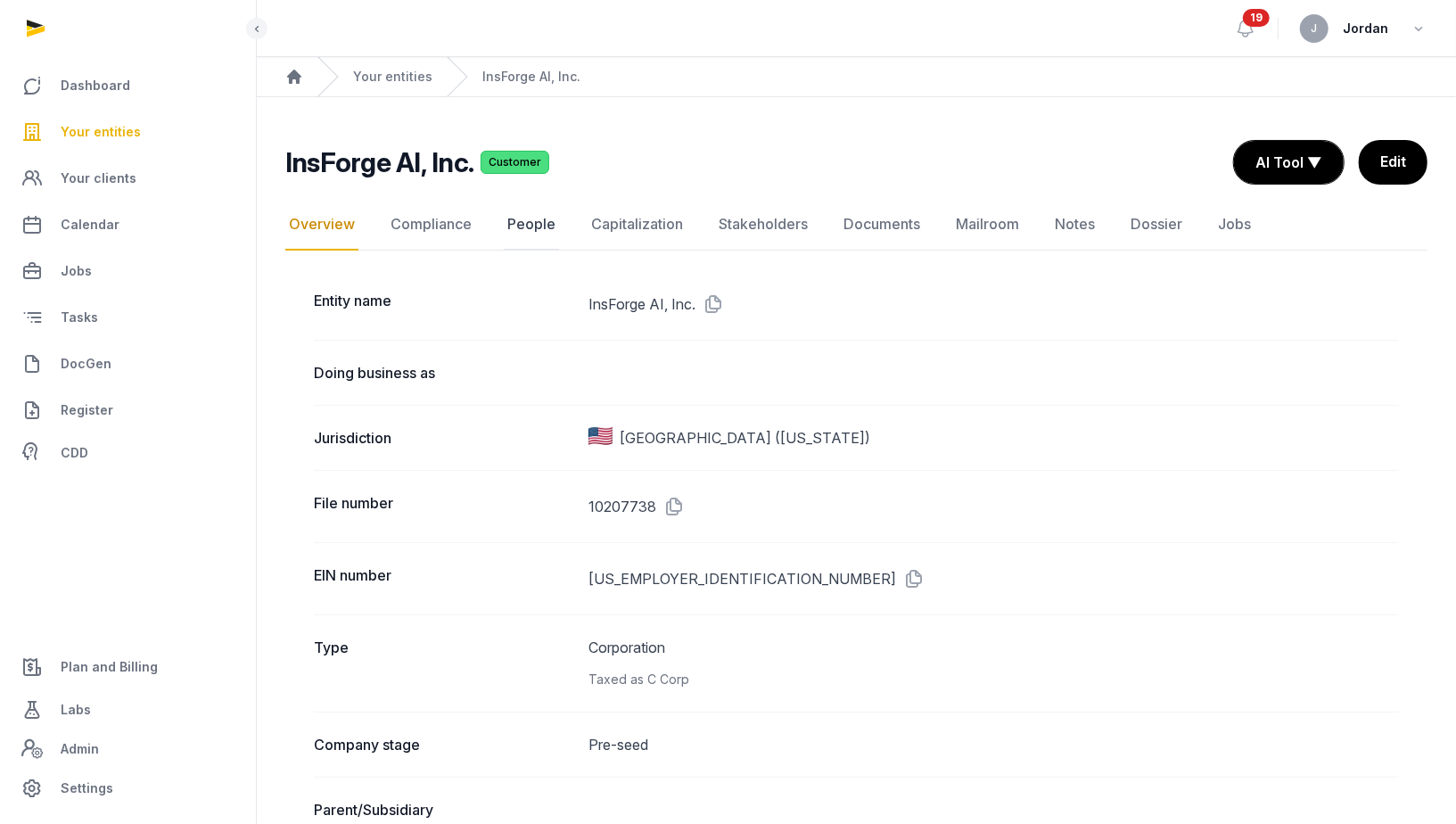
click at [523, 232] on link "People" at bounding box center [531, 224] width 56 height 52
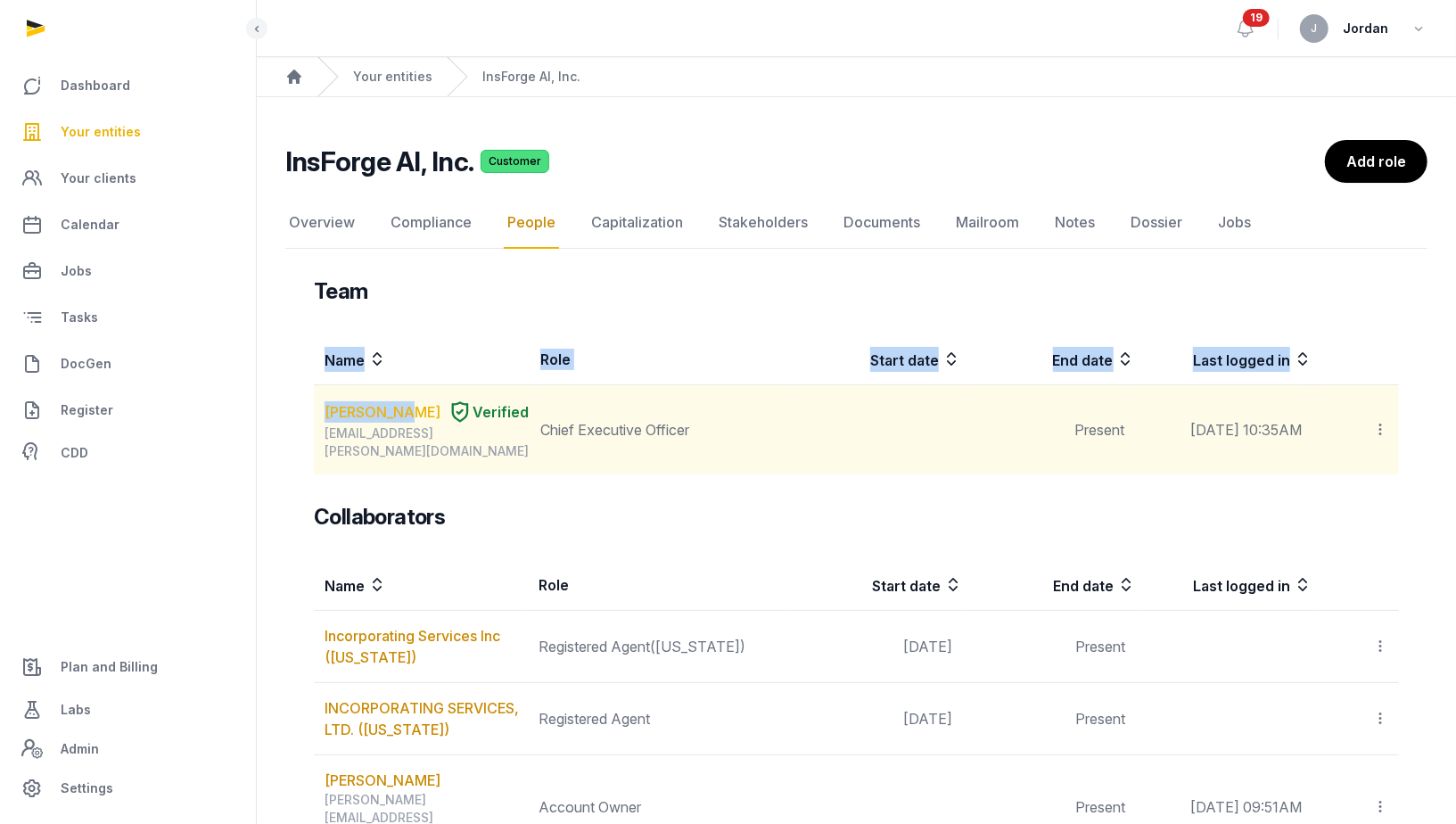
drag, startPoint x: 310, startPoint y: 410, endPoint x: 416, endPoint y: 411, distance: 106.0
click at [417, 411] on div "Team Name Role Start date End date Last logged in [PERSON_NAME] Verified [EMAIL…" at bounding box center [856, 761] width 1142 height 968
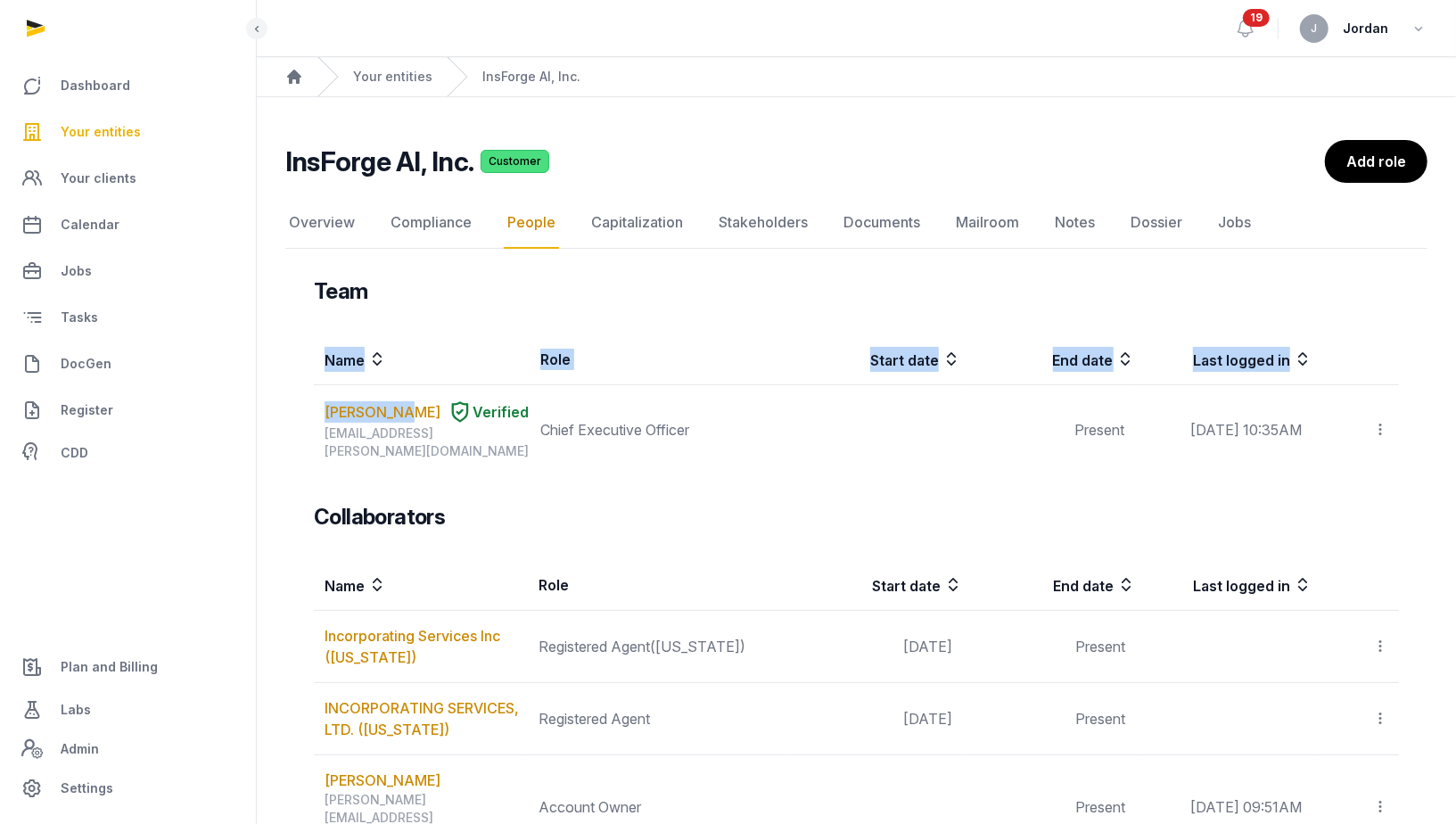
click at [265, 408] on div "InsForge AI, Inc. Customer People Overview Compliance People Capitalization Sta…" at bounding box center [856, 693] width 1200 height 1106
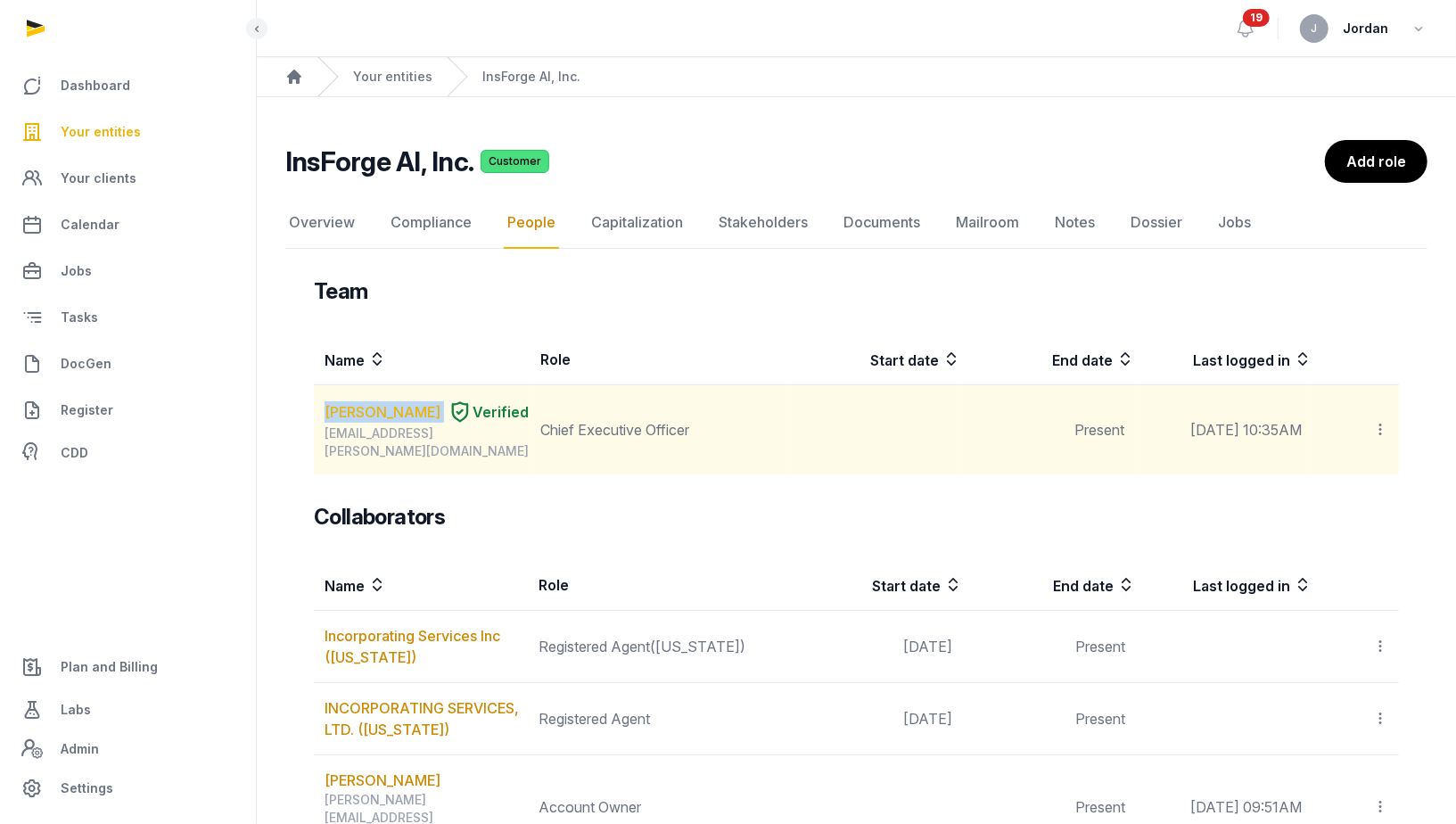
drag, startPoint x: 428, startPoint y: 411, endPoint x: 329, endPoint y: 413, distance: 99.0
click at [329, 413] on div "[PERSON_NAME] Verified" at bounding box center [426, 412] width 204 height 25
copy div "[PERSON_NAME]"
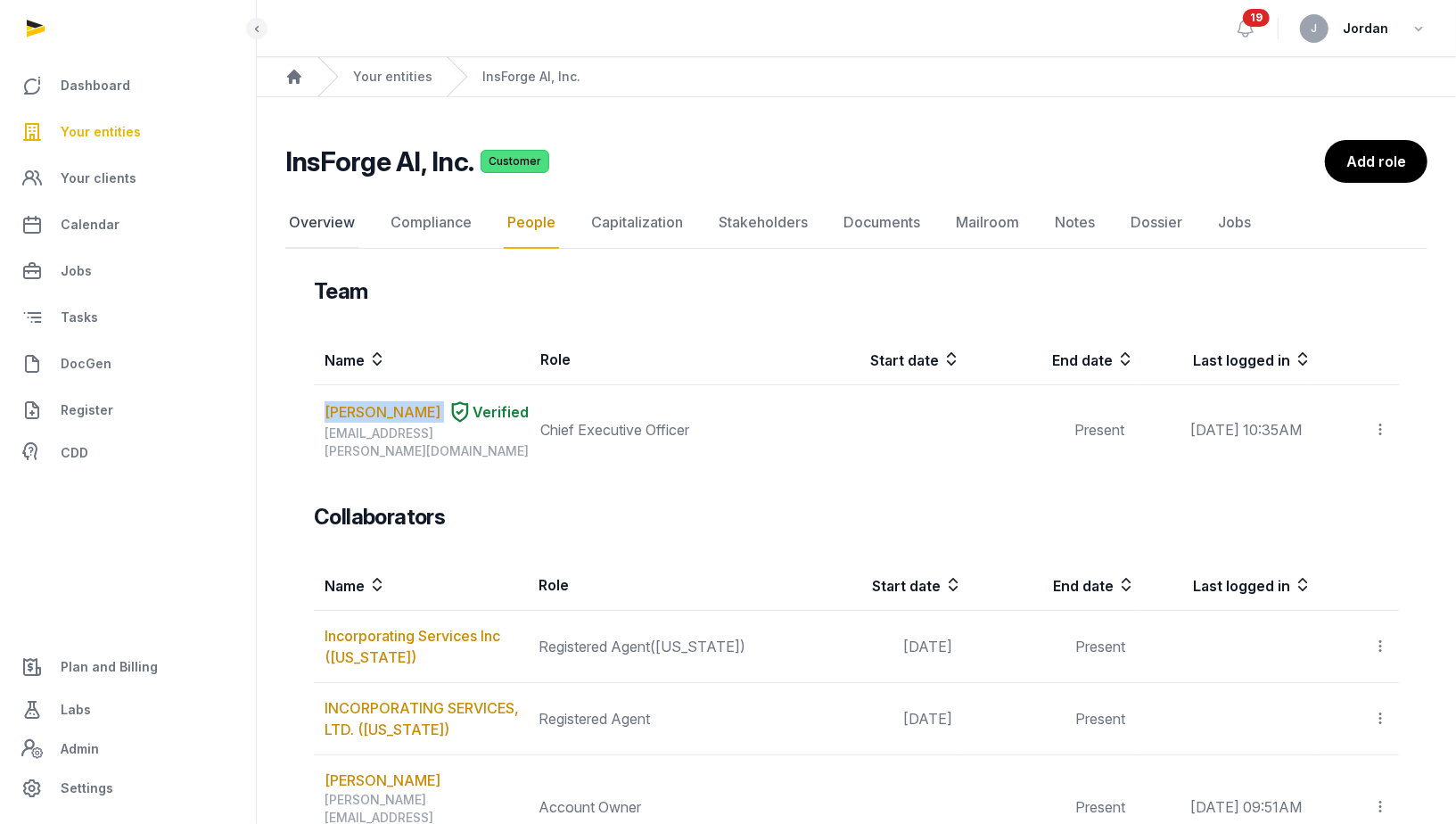
click at [329, 227] on link "Overview" at bounding box center [322, 222] width 73 height 52
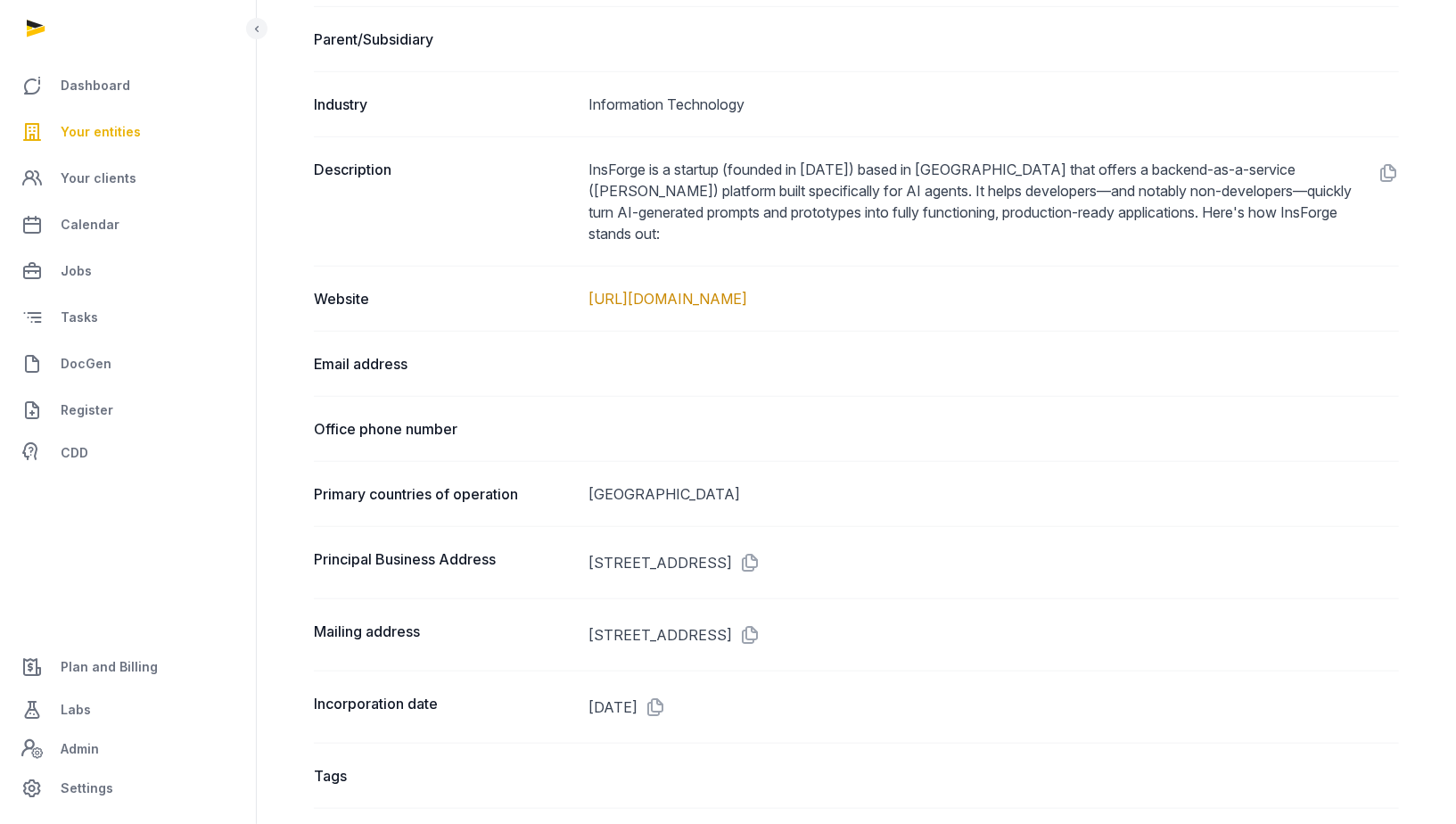
scroll to position [945, 0]
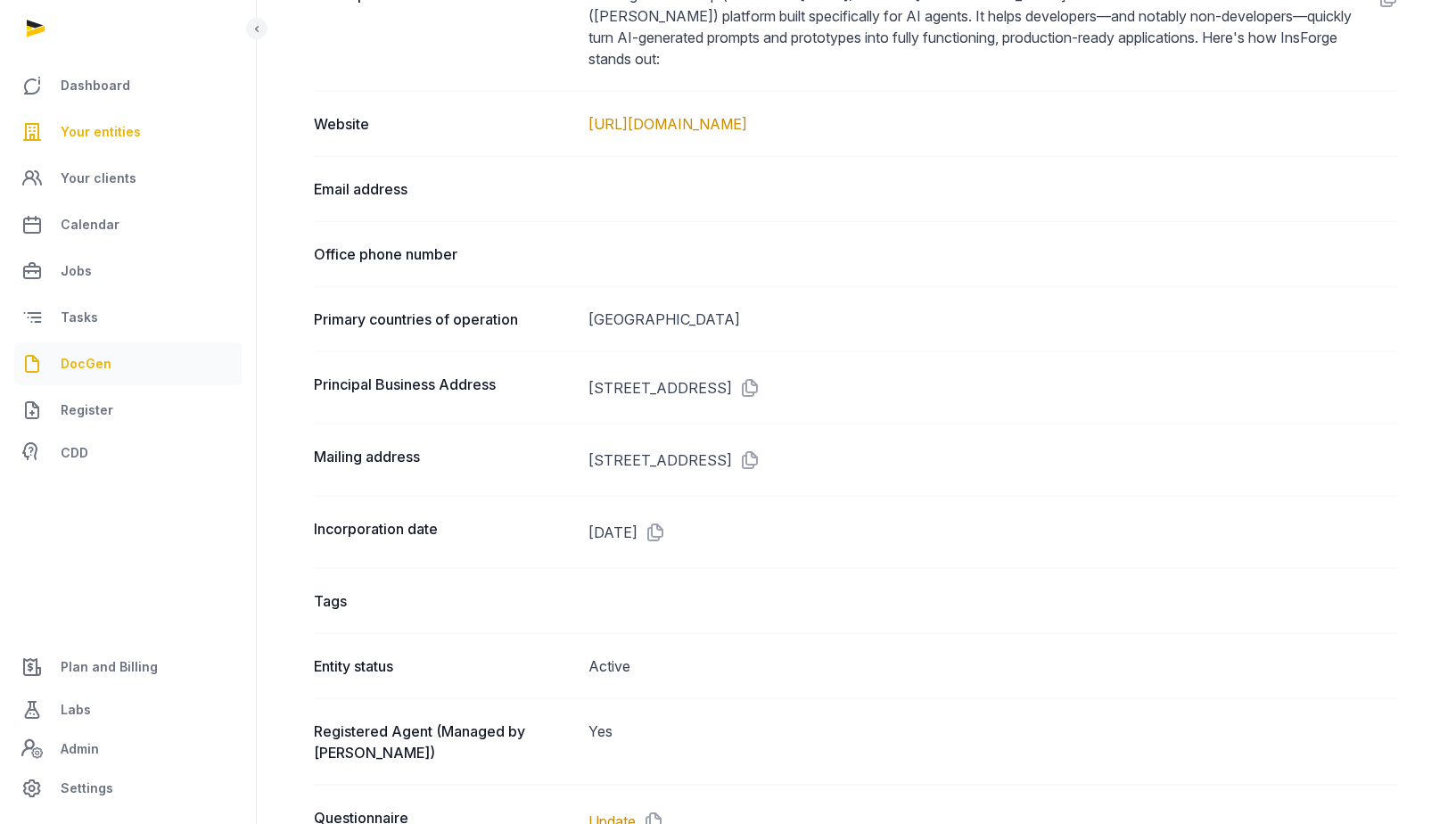
click at [98, 366] on span "DocGen" at bounding box center [86, 364] width 51 height 21
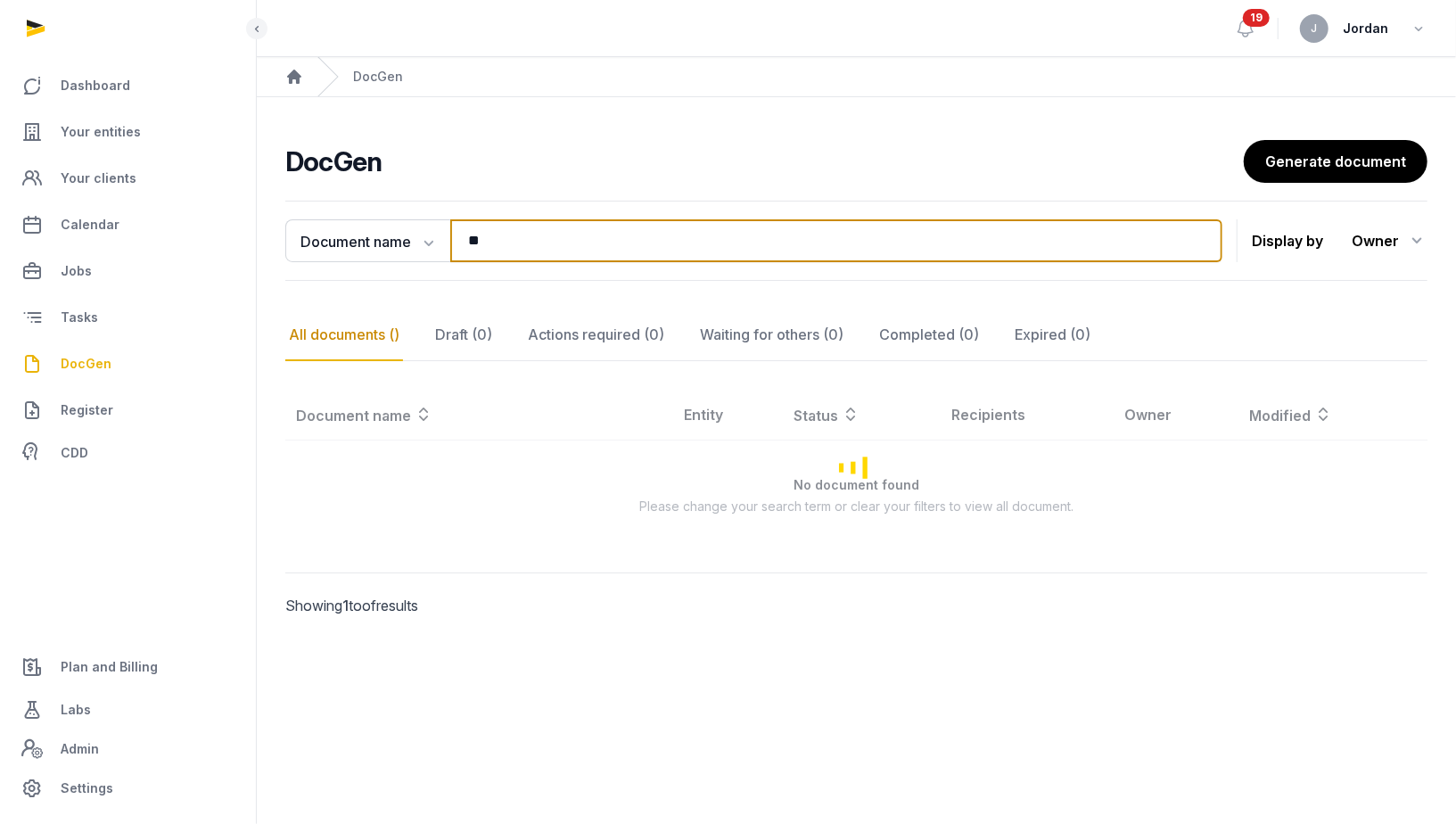
click at [515, 234] on input "**" at bounding box center [837, 241] width 772 height 43
type input "*"
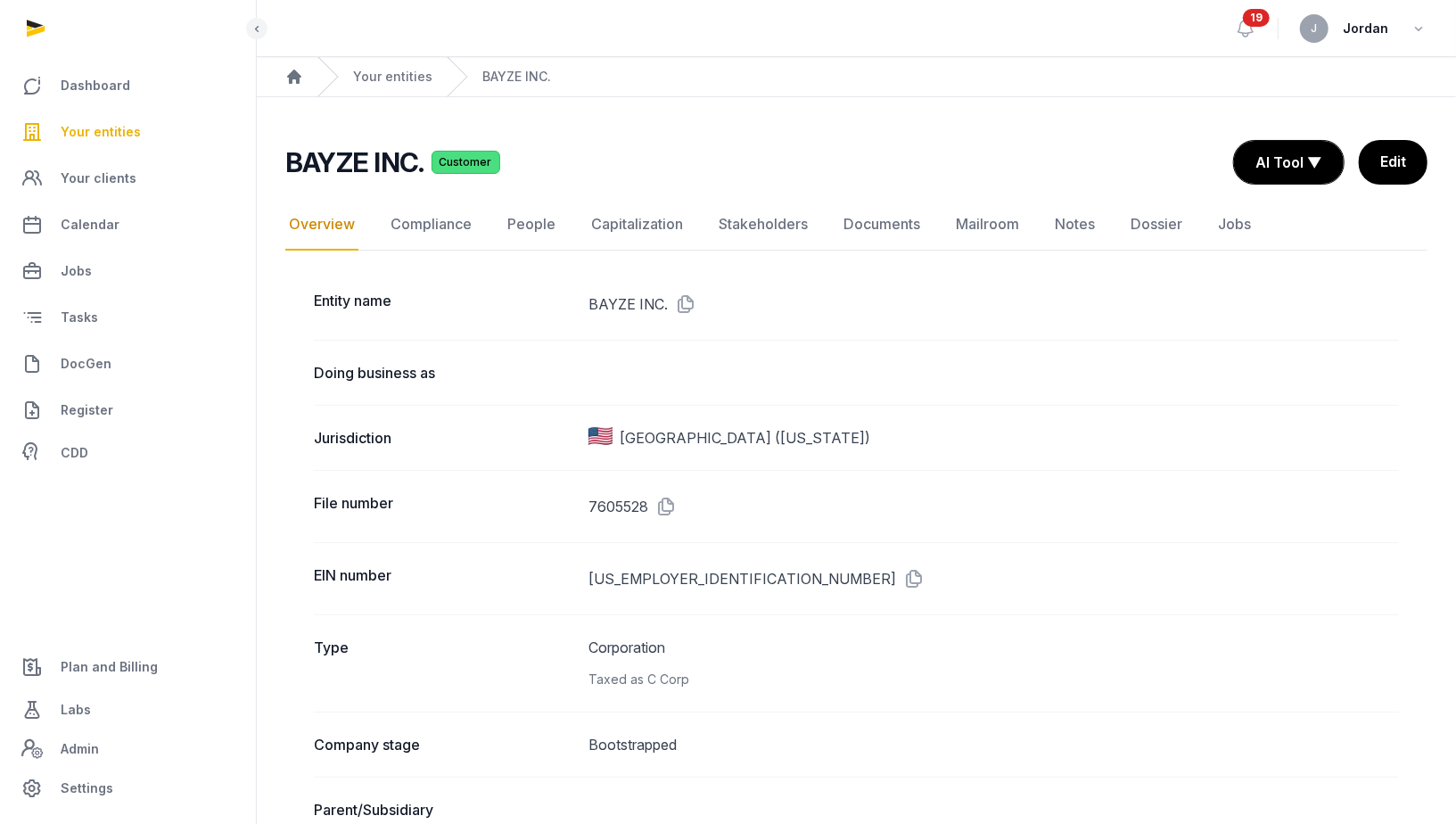
click at [410, 89] on div "Your entities" at bounding box center [374, 77] width 115 height 39
click at [410, 84] on link "Your entities" at bounding box center [392, 76] width 79 height 18
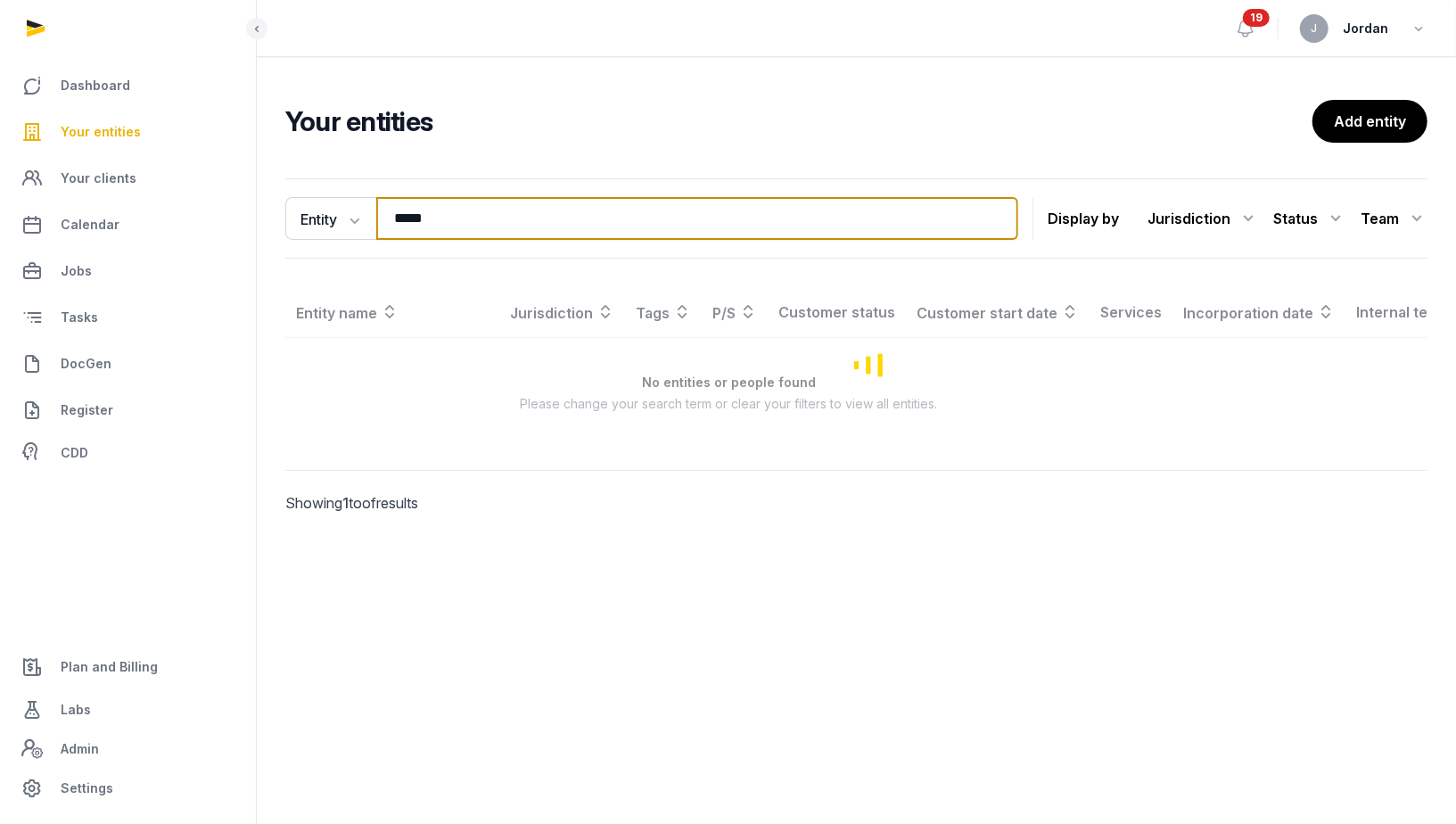
click at [453, 211] on input "*****" at bounding box center [697, 218] width 642 height 43
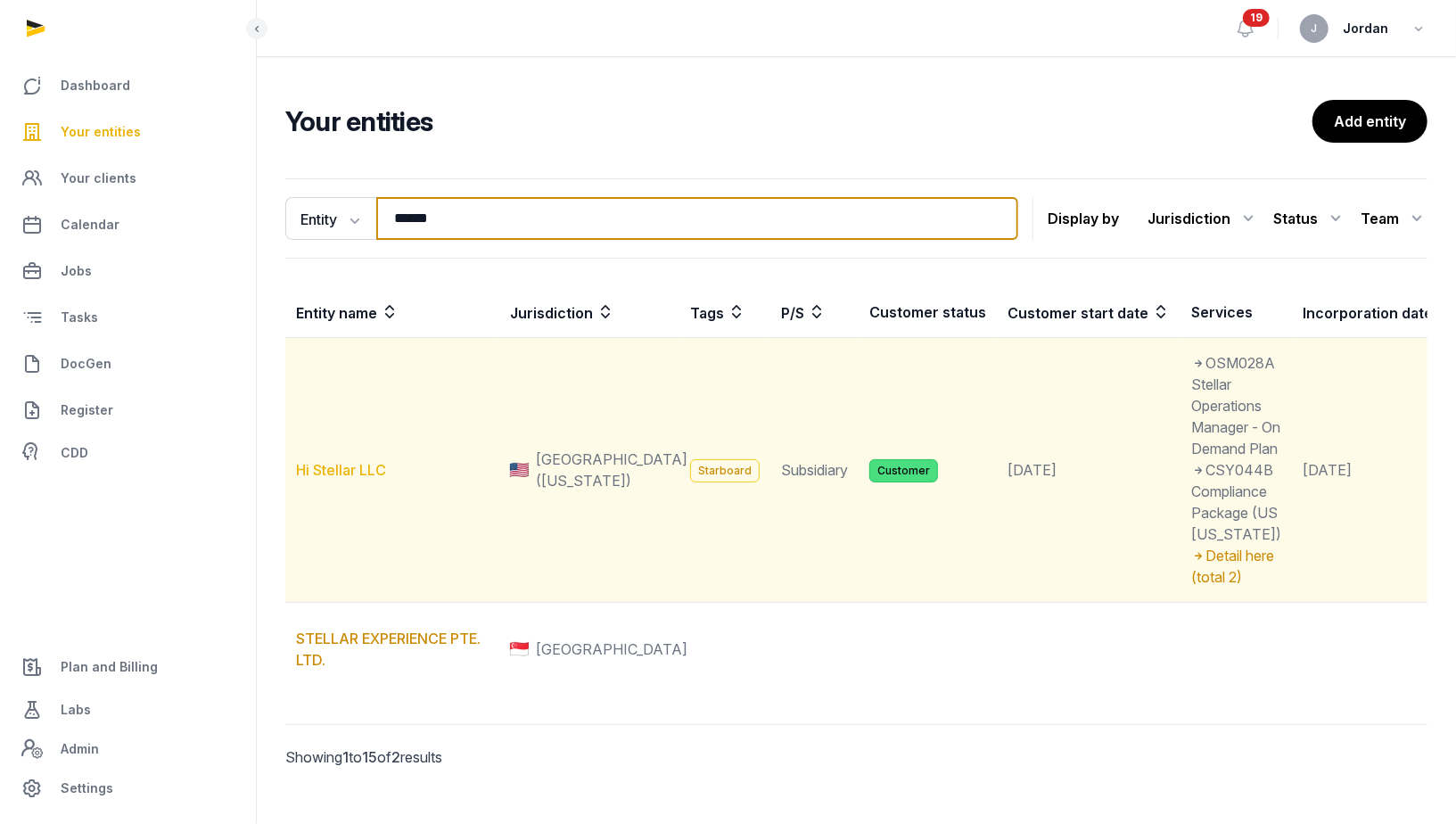
type input "******"
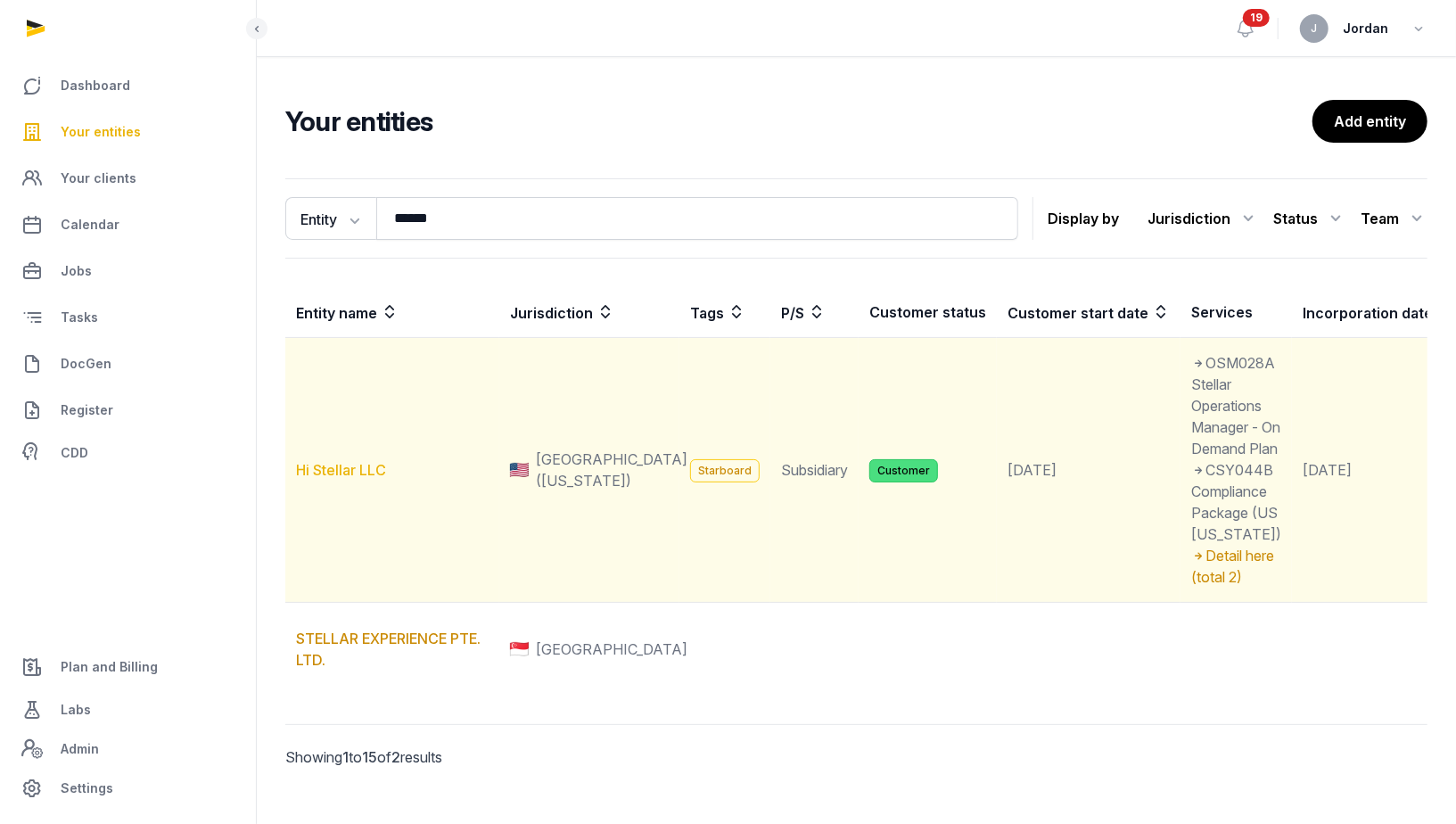
click at [347, 479] on link "Hi Stellar LLC" at bounding box center [341, 470] width 90 height 18
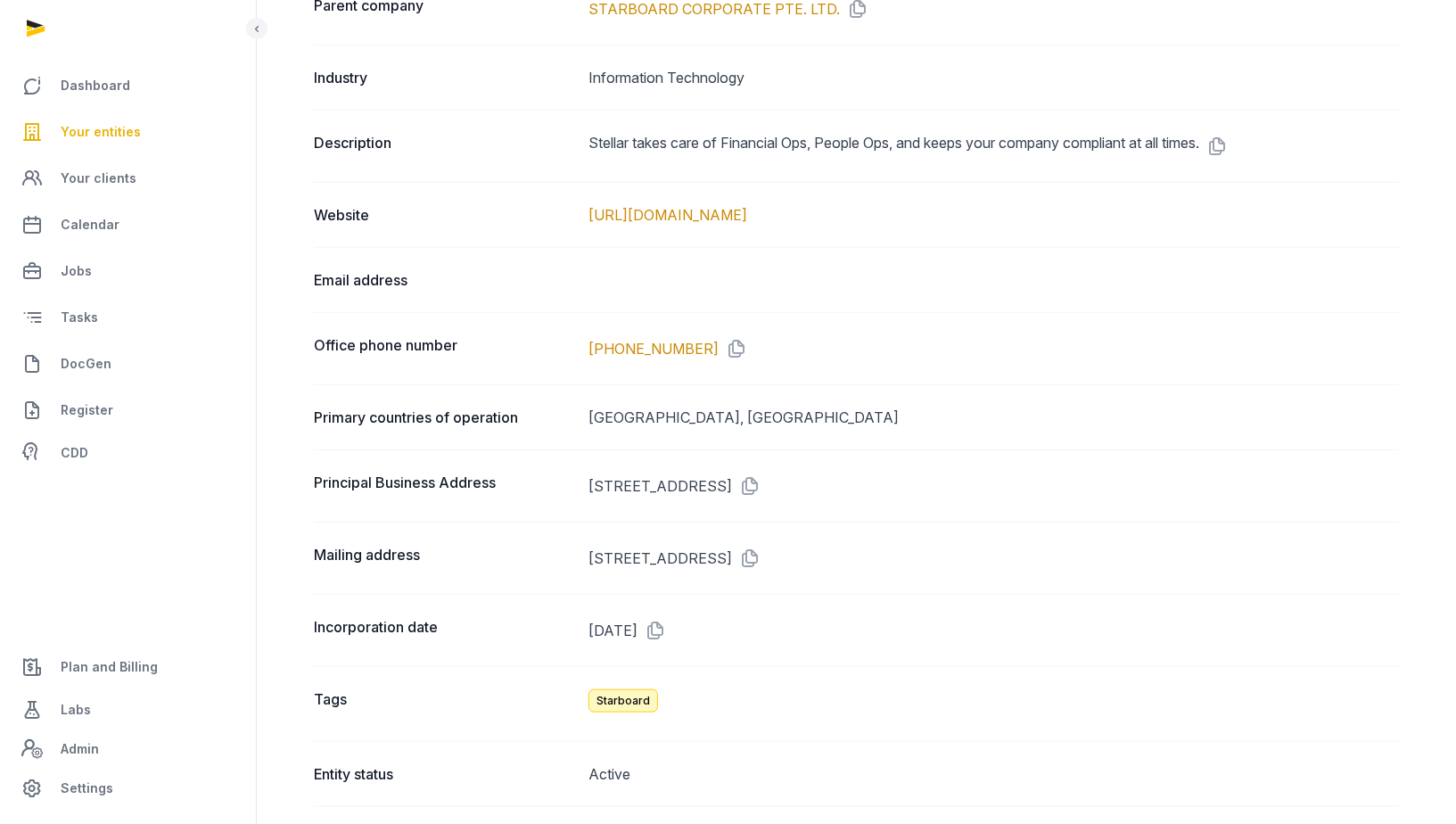
scroll to position [879, 0]
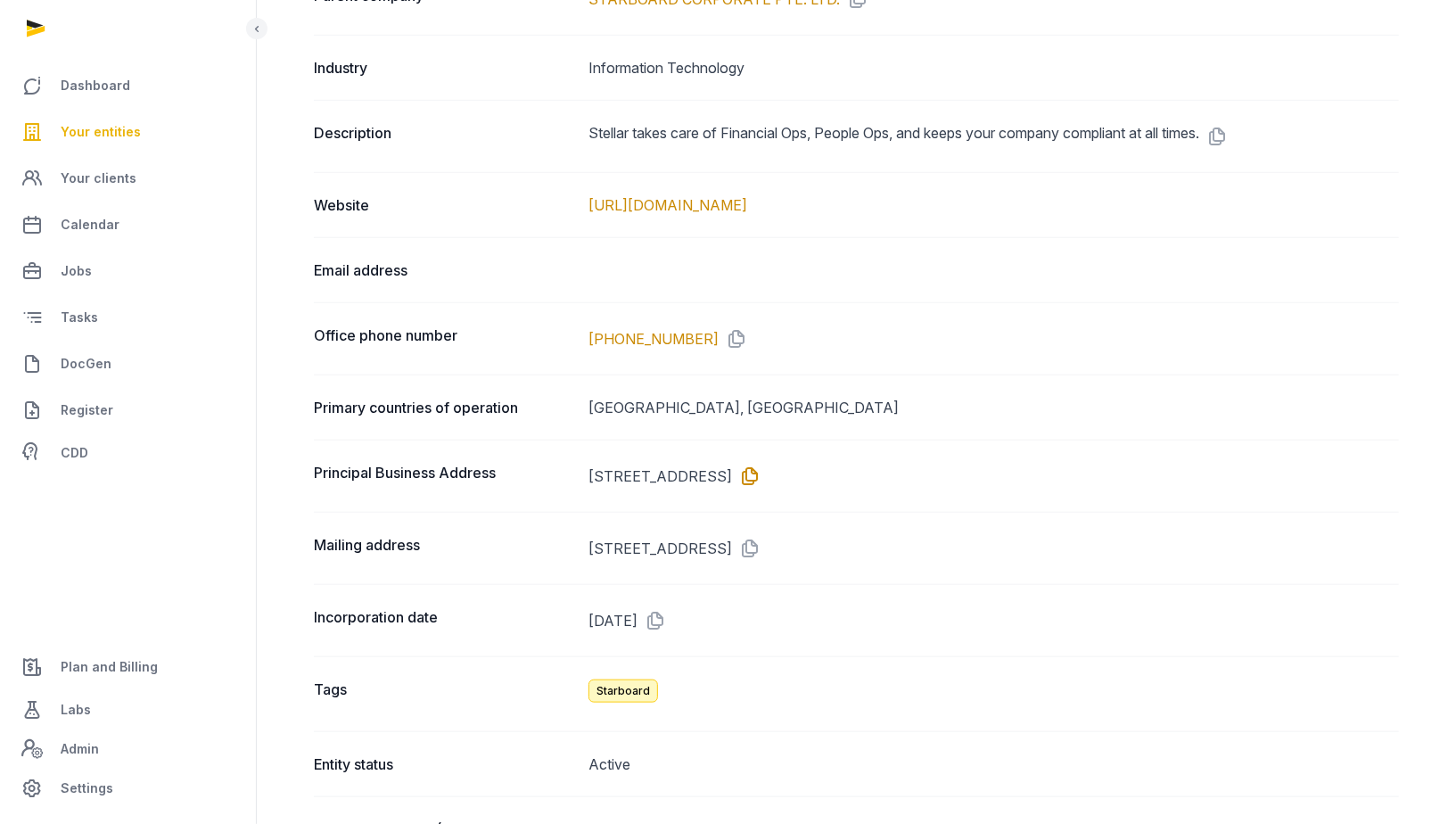
click at [761, 462] on icon at bounding box center [746, 476] width 28 height 28
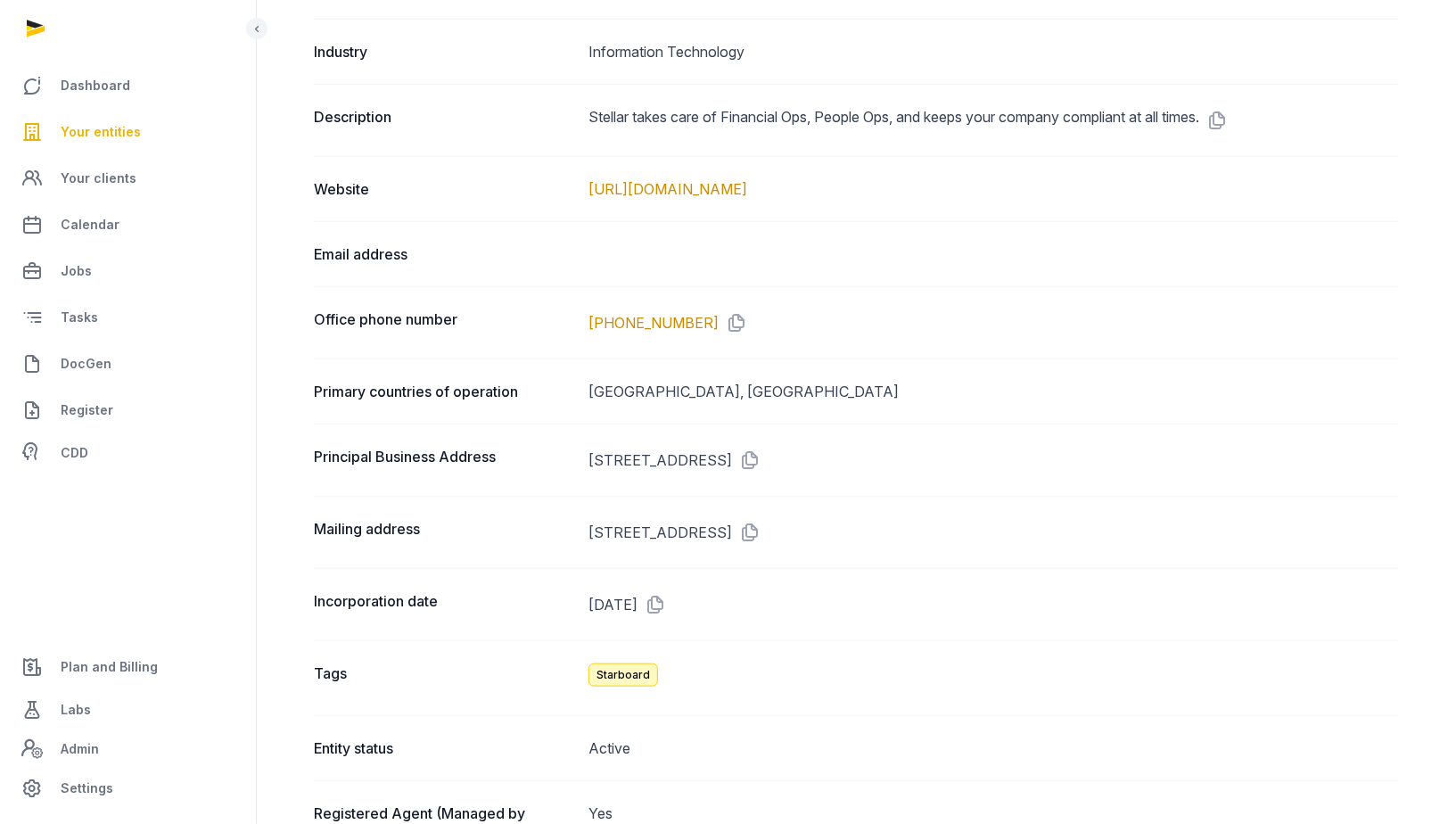
scroll to position [888, 0]
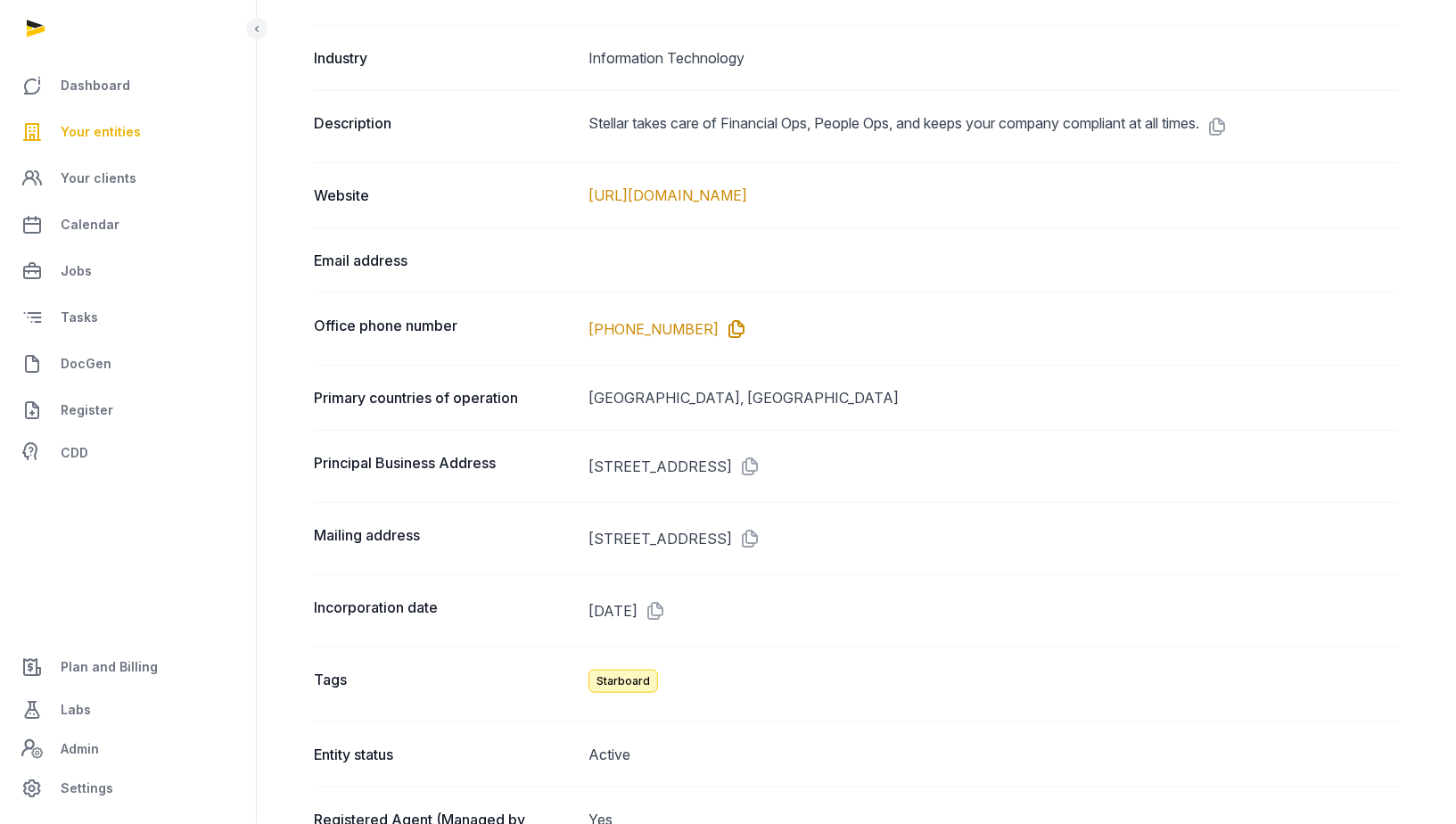
click at [722, 319] on icon at bounding box center [732, 329] width 28 height 28
drag, startPoint x: 908, startPoint y: 526, endPoint x: 957, endPoint y: 526, distance: 49.0
click at [957, 526] on dd "3790 EL CAMINO REAL #1222, PALO ALTO, CA, 94306" at bounding box center [993, 538] width 810 height 28
copy dd "94306"
